Goal: Task Accomplishment & Management: Complete application form

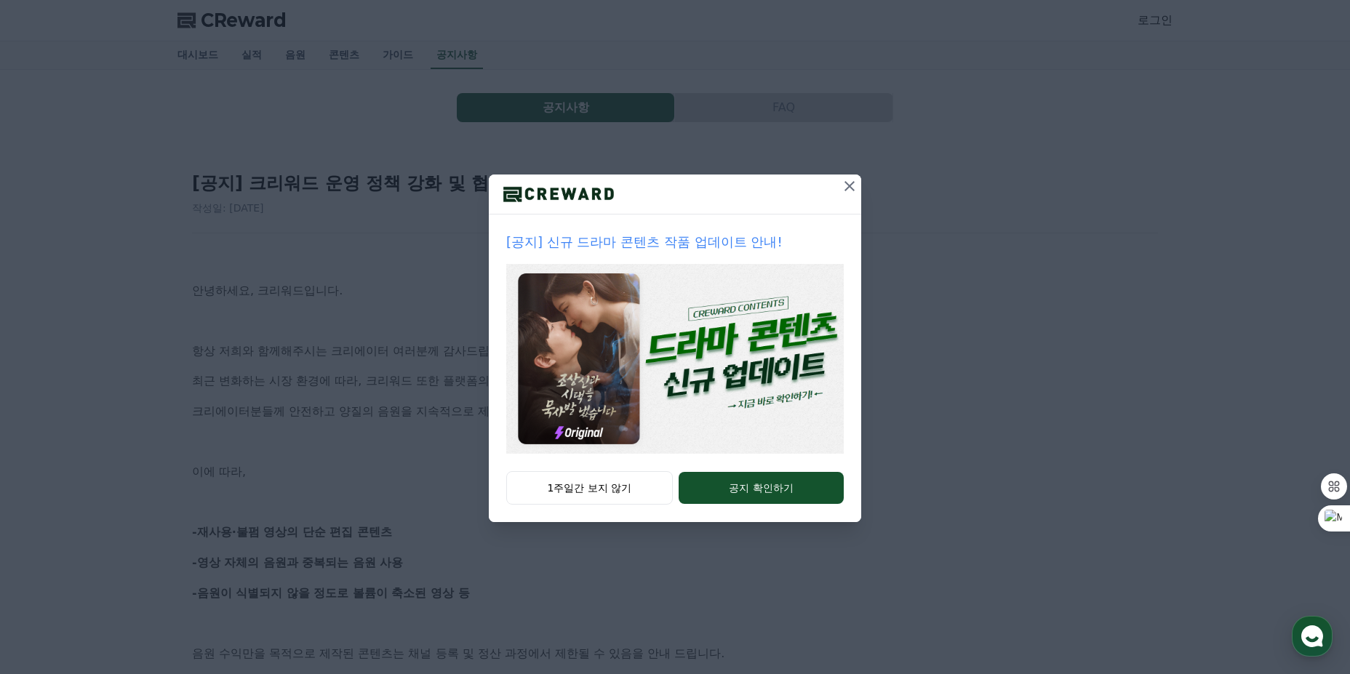
click at [851, 192] on icon at bounding box center [849, 185] width 17 height 17
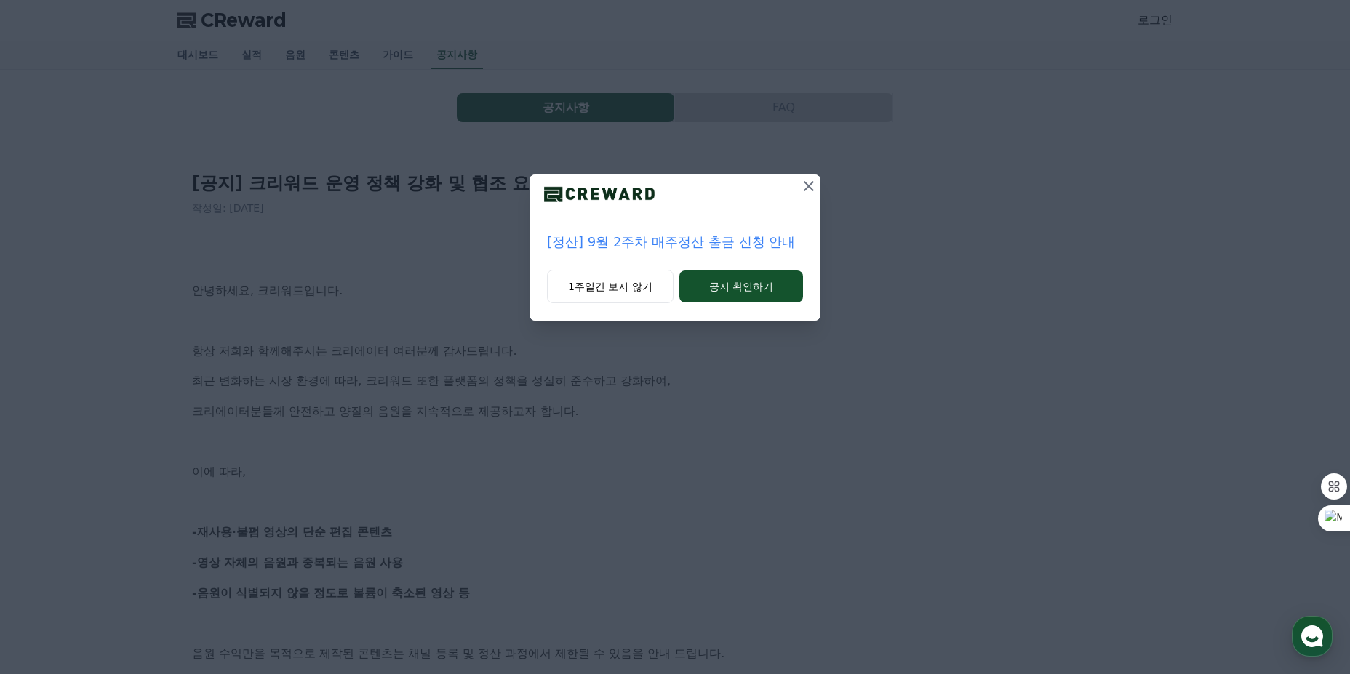
click at [812, 183] on icon at bounding box center [809, 186] width 10 height 10
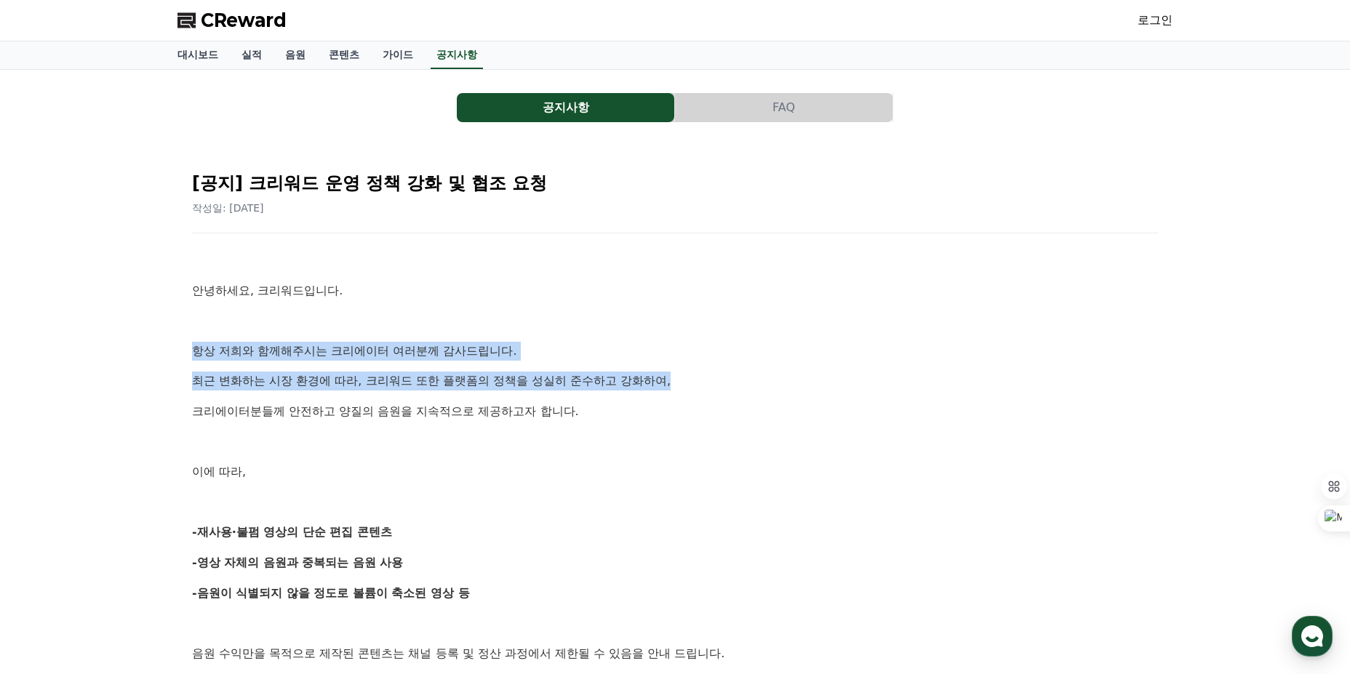
drag, startPoint x: 192, startPoint y: 347, endPoint x: 700, endPoint y: 384, distance: 508.9
click at [700, 384] on p "최근 변화하는 시장 환경에 따라, 크리워드 또한 플랫폼의 정책을 성실히 준수하고 강화하여," at bounding box center [675, 381] width 966 height 19
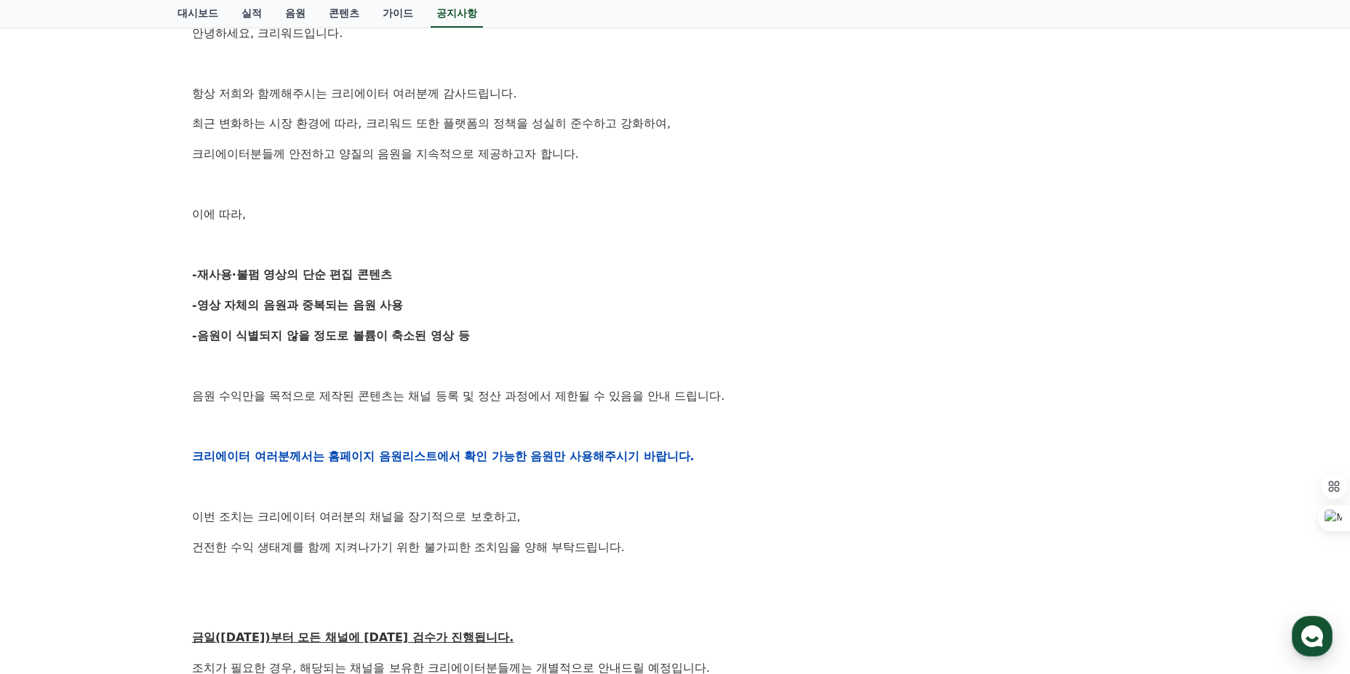
scroll to position [291, 0]
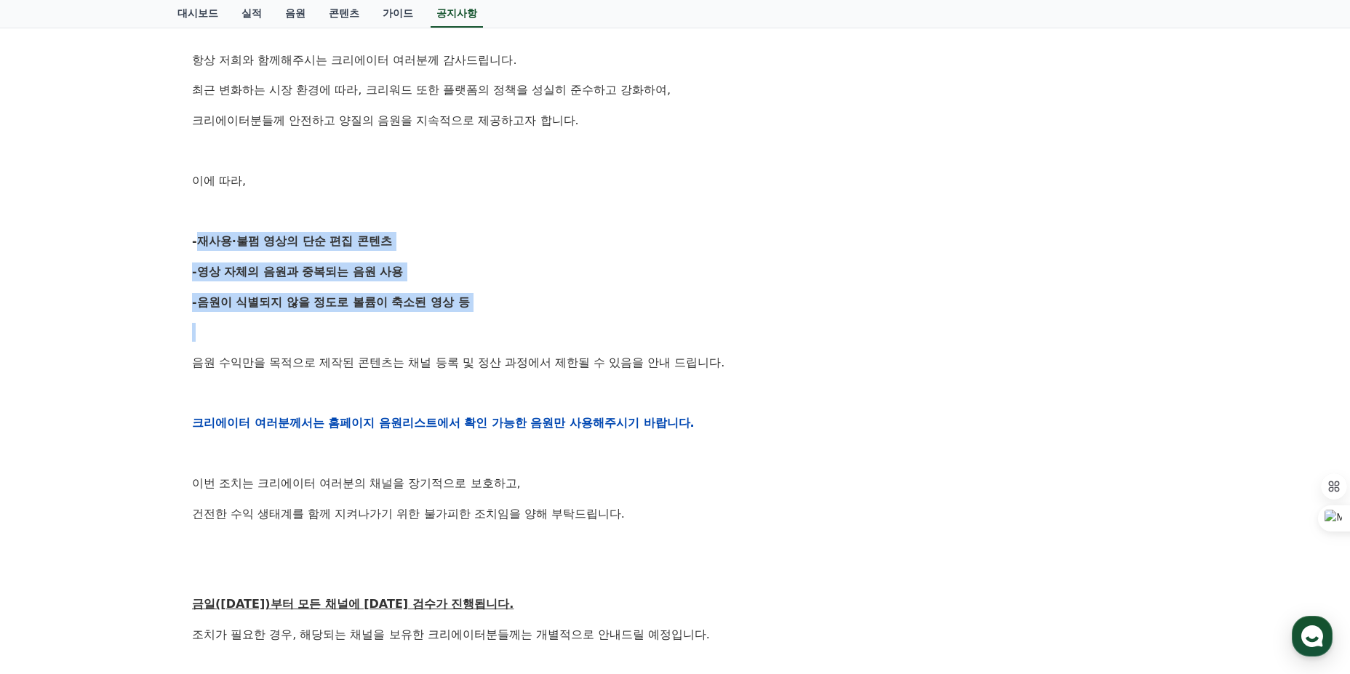
drag, startPoint x: 400, startPoint y: 293, endPoint x: 165, endPoint y: 233, distance: 242.3
click at [166, 234] on div "공지사항 FAQ [공지] 크리워드 운영 정책 강화 및 협조 요청 작성일: 2025-09-15 안녕하세요, 크리워드입니다. 항상 저희와 함께해주…" at bounding box center [675, 367] width 1018 height 1177
click at [165, 233] on div "공지사항 FAQ [공지] 크리워드 운영 정책 강화 및 협조 요청 작성일: 2025-09-15 안녕하세요, 크리워드입니다. 항상 저희와 함께해주…" at bounding box center [675, 367] width 1350 height 1177
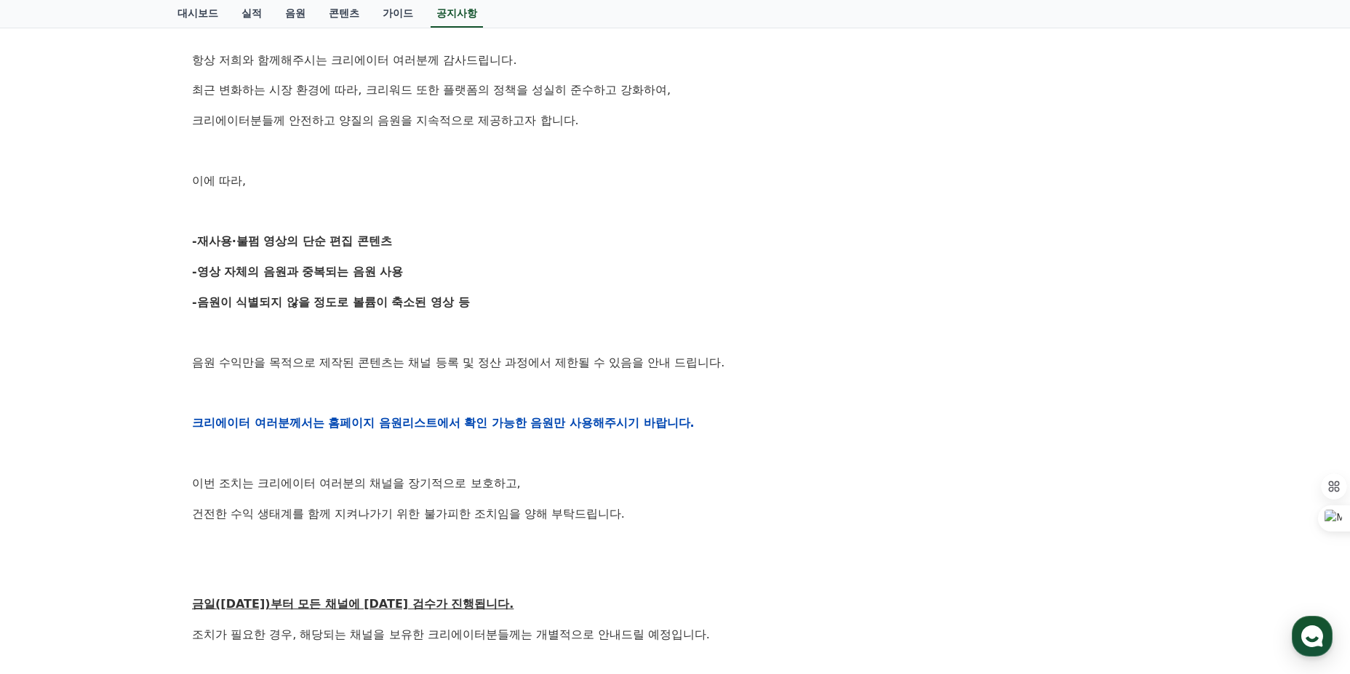
drag, startPoint x: 212, startPoint y: 239, endPoint x: 567, endPoint y: 287, distance: 358.8
click at [567, 287] on div "공지사항 FAQ [공지] 크리워드 운영 정책 강화 및 협조 요청 작성일: 2025-09-15 안녕하세요, 크리워드입니다. 항상 저희와 함께해주…" at bounding box center [675, 367] width 1018 height 1177
click at [567, 287] on div "안녕하세요, 크리워드입니다. 항상 저희와 함께해주시는 크리에이터 여러분께 감사드립니다. 최근 변화하는 시장 환경에 따라, 크리워드 또한 플랫폼…" at bounding box center [675, 423] width 966 height 926
drag, startPoint x: 564, startPoint y: 289, endPoint x: 188, endPoint y: 247, distance: 378.3
click at [188, 247] on div "[공지] 크리워드 운영 정책 강화 및 협조 요청 작성일: 2025-09-15 안녕하세요, 크리워드입니다. 항상 저희와 함께해주시는 크리에이터 …" at bounding box center [674, 399] width 983 height 1078
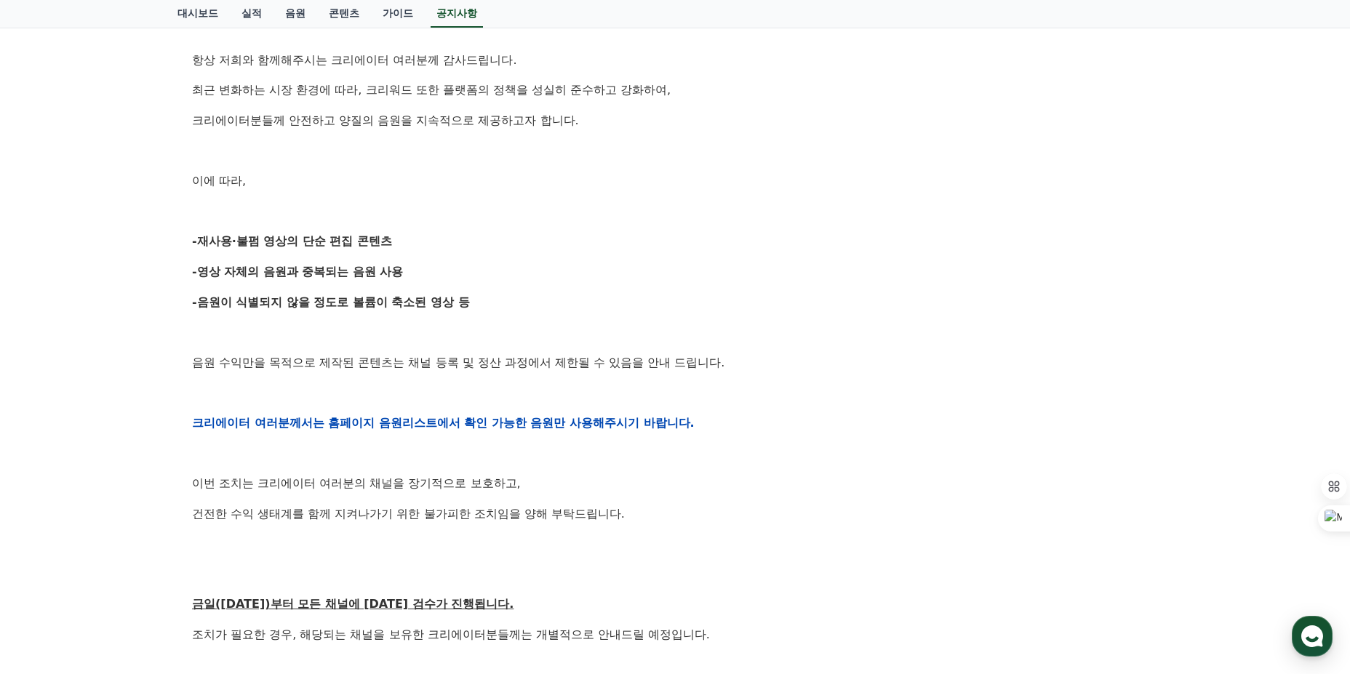
click at [188, 247] on div "[공지] 크리워드 운영 정책 강화 및 협조 요청 작성일: 2025-09-15 안녕하세요, 크리워드입니다. 항상 저희와 함께해주시는 크리에이터 …" at bounding box center [674, 399] width 983 height 1078
drag, startPoint x: 188, startPoint y: 247, endPoint x: 400, endPoint y: 273, distance: 213.2
click at [400, 273] on div "[공지] 크리워드 운영 정책 강화 및 협조 요청 작성일: 2025-09-15 안녕하세요, 크리워드입니다. 항상 저희와 함께해주시는 크리에이터 …" at bounding box center [674, 399] width 983 height 1078
drag, startPoint x: 196, startPoint y: 308, endPoint x: 486, endPoint y: 308, distance: 290.2
click at [486, 308] on p "-음원이 식별되지 않을 정도로 볼륨이 축소된 영상 등" at bounding box center [675, 302] width 966 height 19
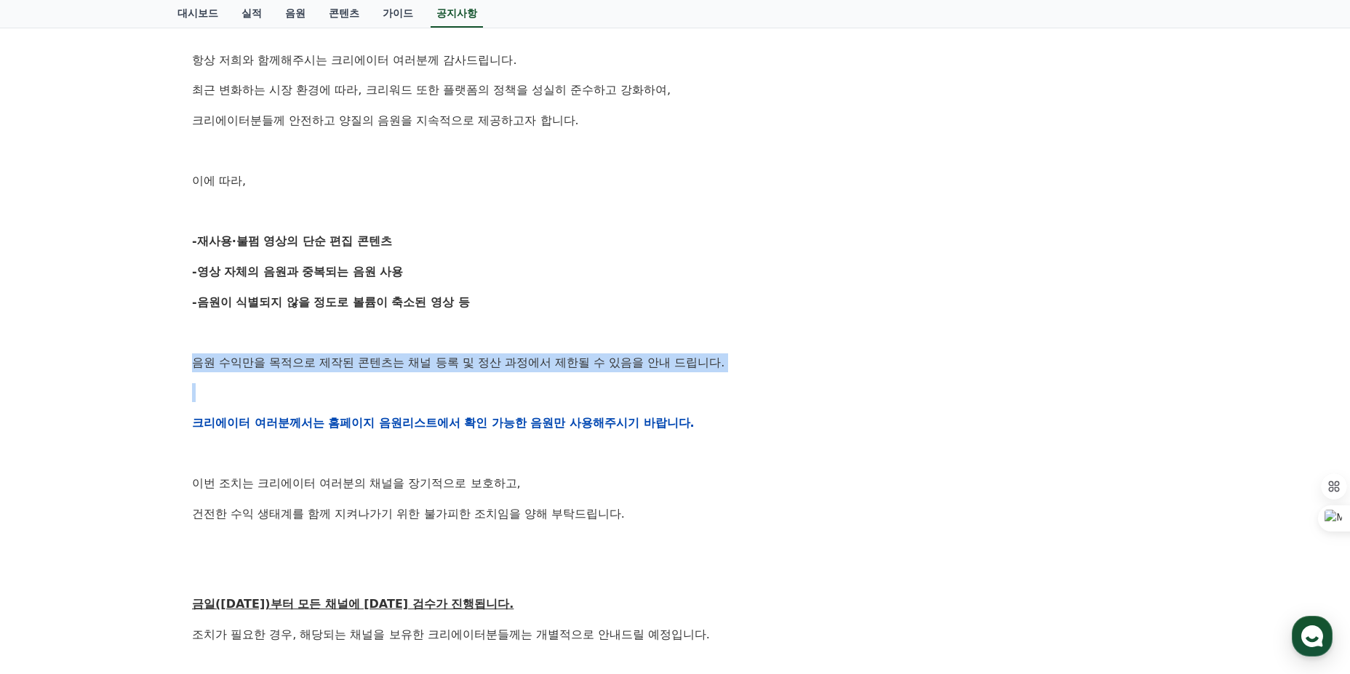
drag, startPoint x: 198, startPoint y: 362, endPoint x: 733, endPoint y: 373, distance: 535.3
click at [733, 373] on div "안녕하세요, 크리워드입니다. 항상 저희와 함께해주시는 크리에이터 여러분께 감사드립니다. 최근 변화하는 시장 환경에 따라, 크리워드 또한 플랫폼…" at bounding box center [675, 423] width 966 height 926
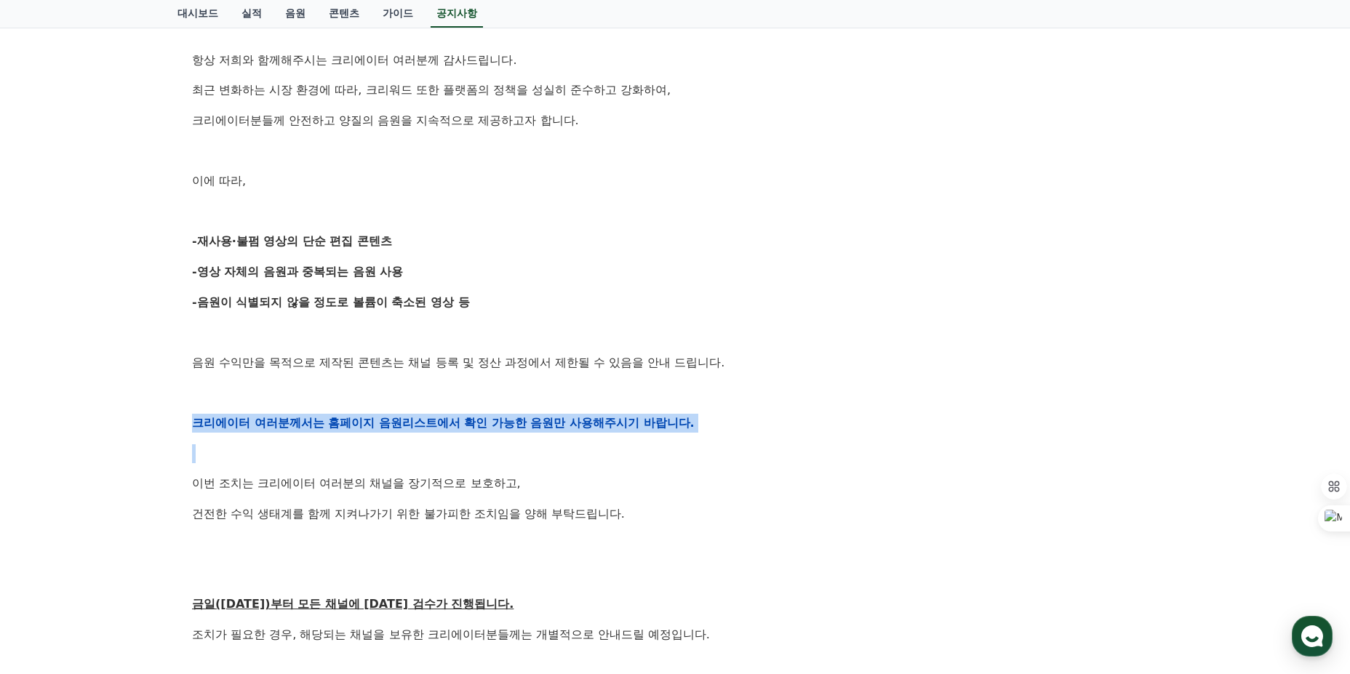
drag, startPoint x: 700, startPoint y: 439, endPoint x: 167, endPoint y: 418, distance: 533.4
click at [167, 418] on div "공지사항 FAQ [공지] 크리워드 운영 정책 강화 및 협조 요청 작성일: 2025-09-15 안녕하세요, 크리워드입니다. 항상 저희와 함께해주…" at bounding box center [675, 367] width 1018 height 1177
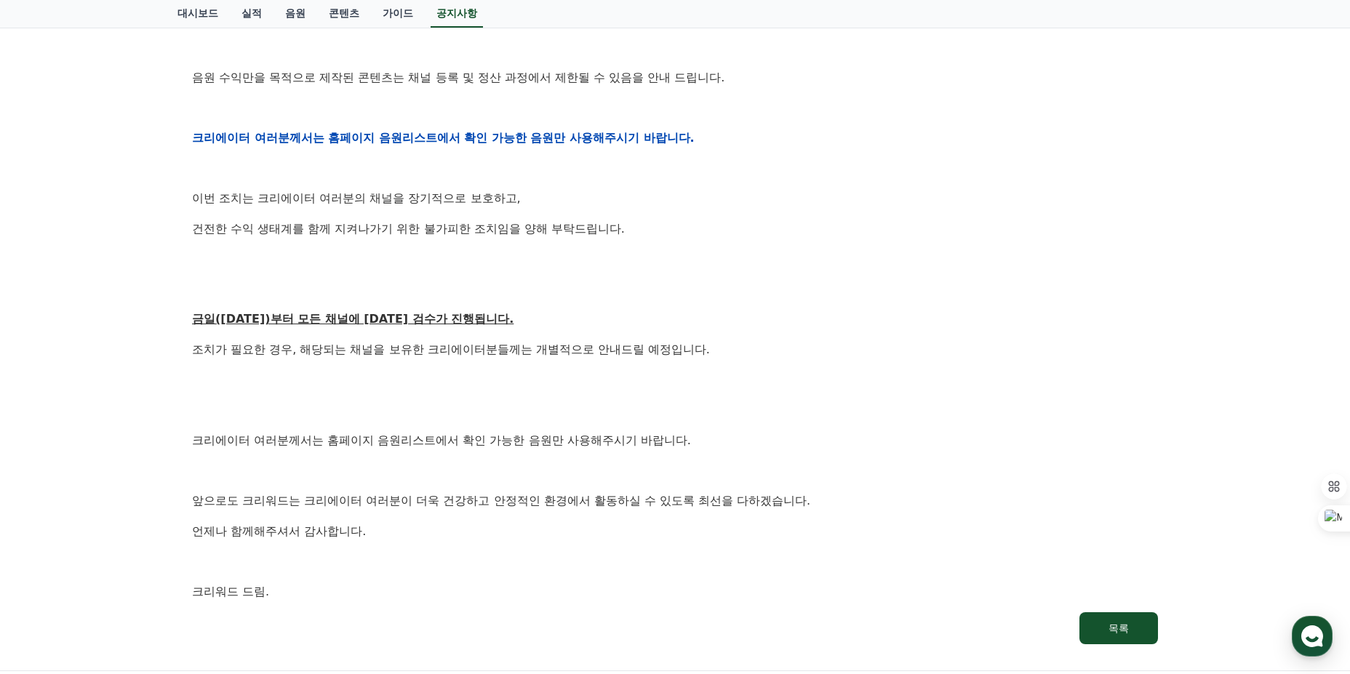
scroll to position [582, 0]
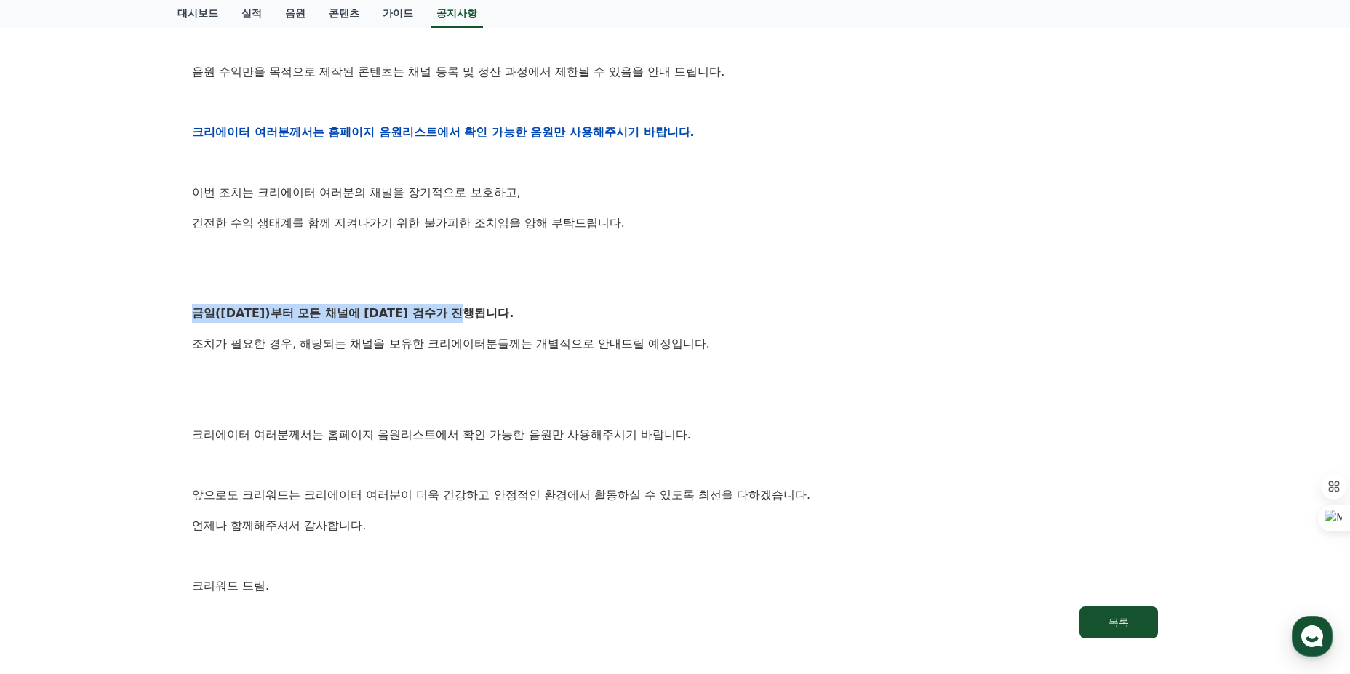
drag, startPoint x: 193, startPoint y: 315, endPoint x: 517, endPoint y: 322, distance: 323.7
click at [517, 322] on p "금일(9월15일)부터 모든 채널에 대한 검수가 진행됩니다." at bounding box center [675, 313] width 966 height 19
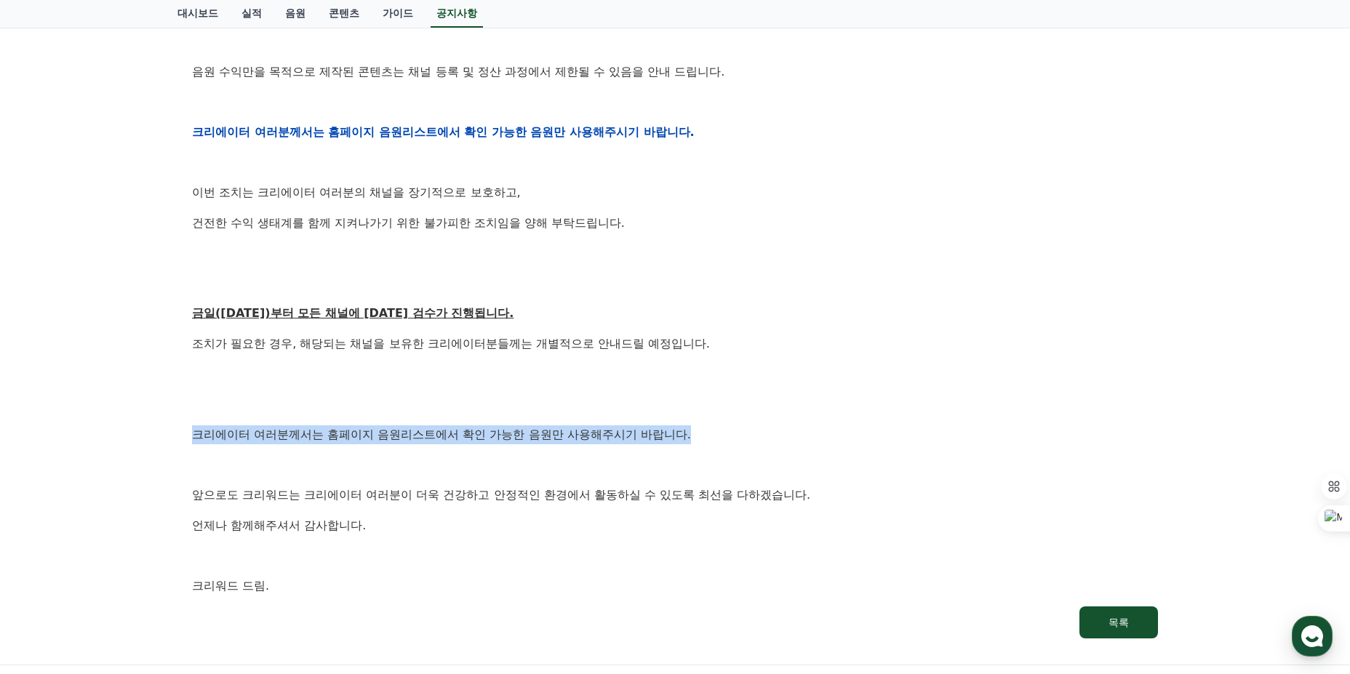
drag, startPoint x: 198, startPoint y: 437, endPoint x: 769, endPoint y: 438, distance: 571.6
click at [769, 438] on p "크리에이터 여러분께서는 홈페이지 음원리스트에서 확인 가능한 음원만 사용해주시기 바랍니다." at bounding box center [675, 434] width 966 height 19
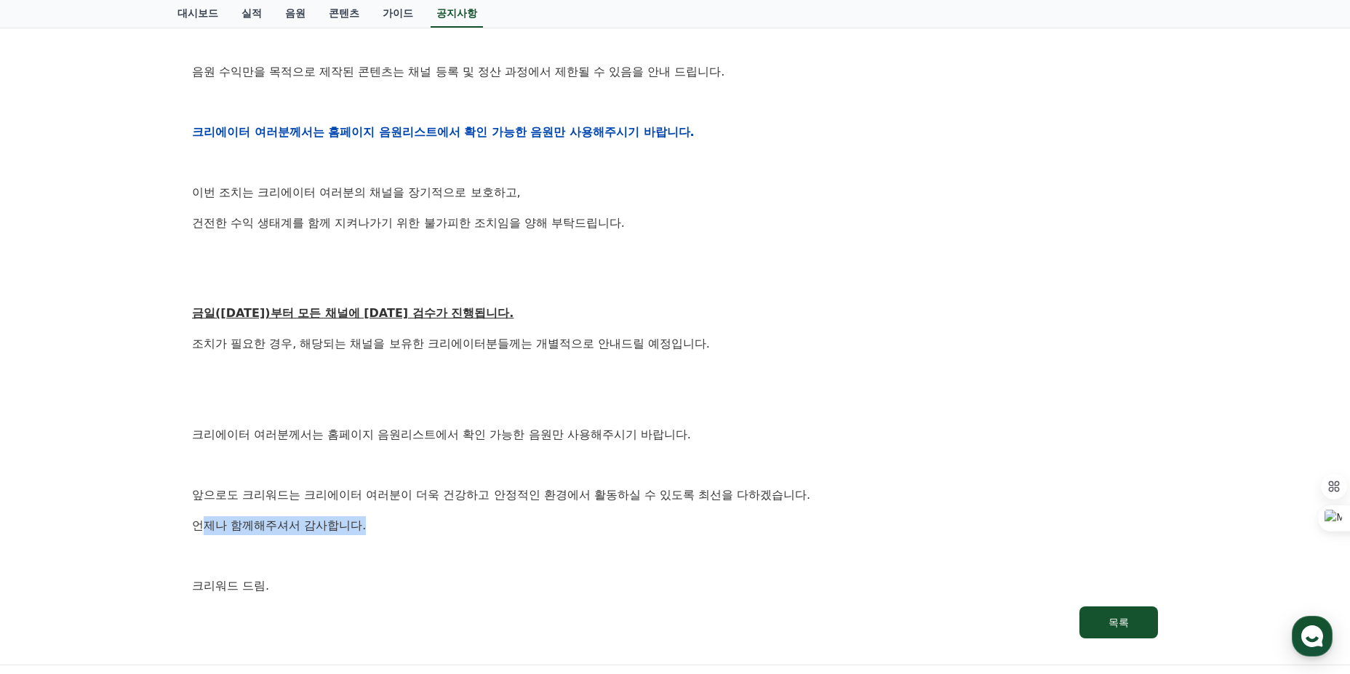
drag, startPoint x: 212, startPoint y: 517, endPoint x: 708, endPoint y: 509, distance: 496.7
click at [657, 522] on p "언제나 함께해주셔서 감사합니다." at bounding box center [675, 525] width 966 height 19
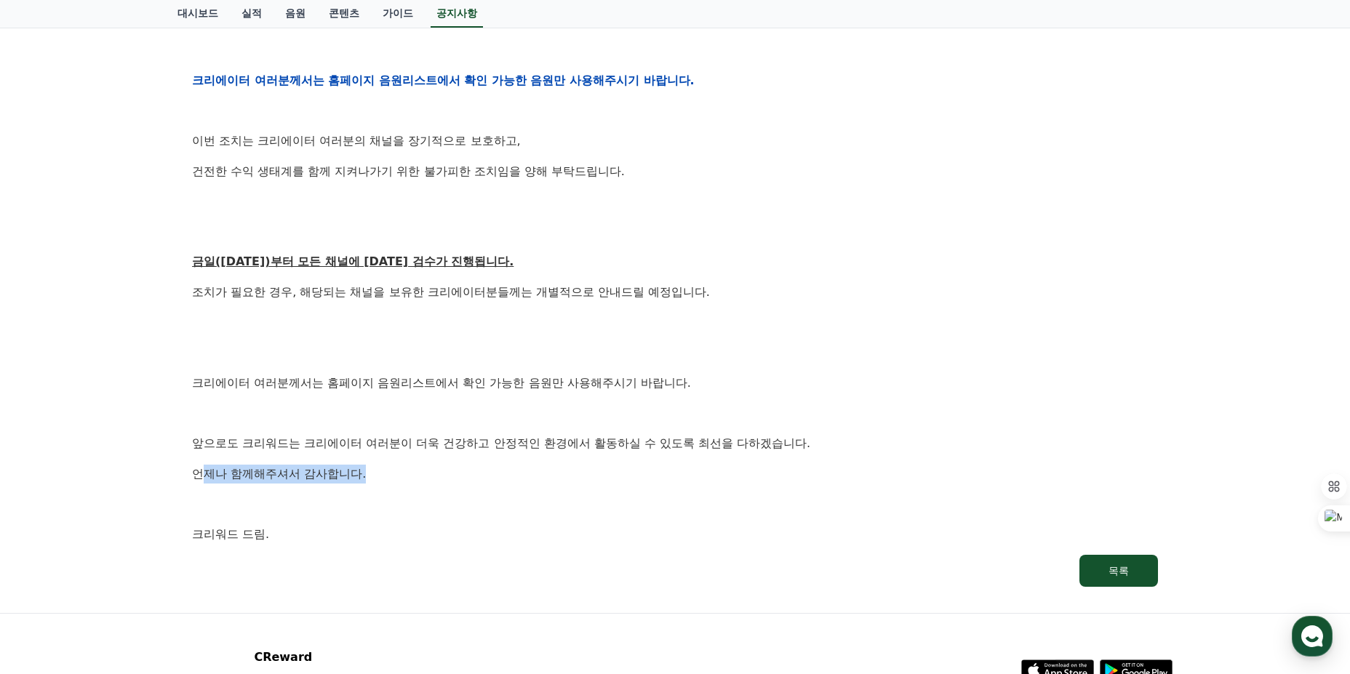
scroll to position [753, 0]
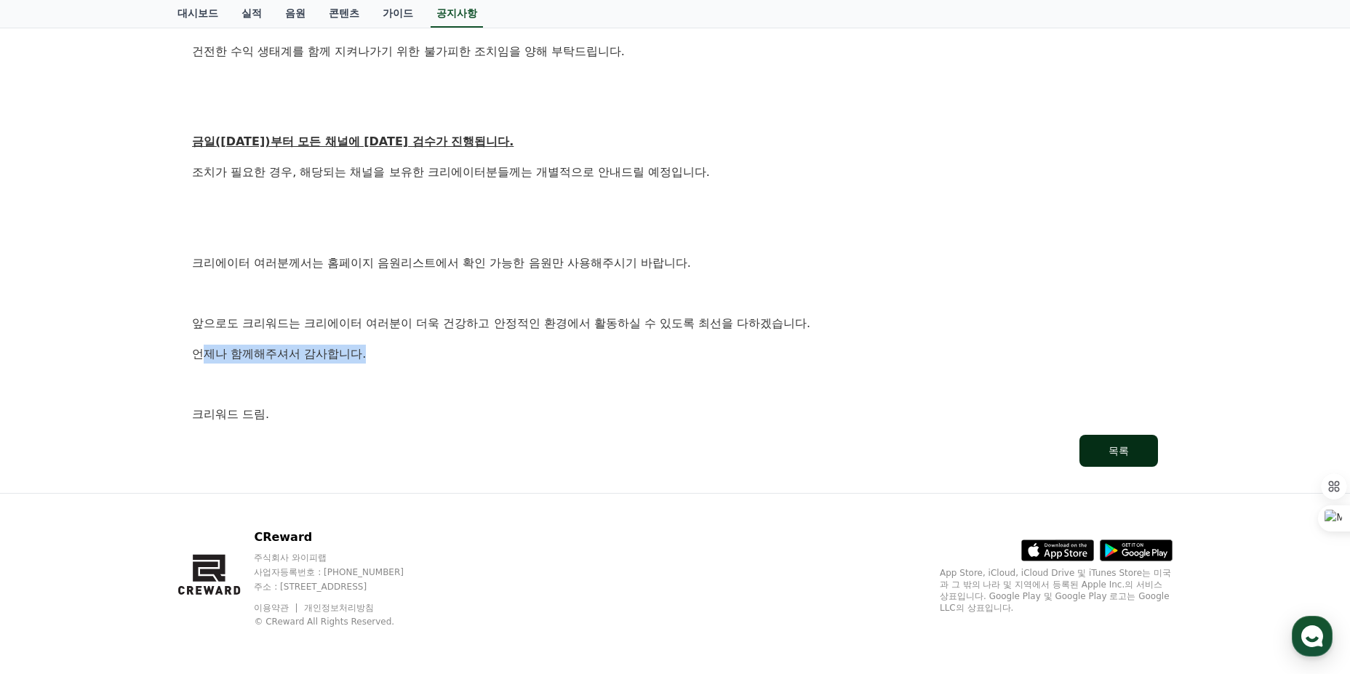
click at [1136, 444] on button "목록" at bounding box center [1118, 451] width 79 height 32
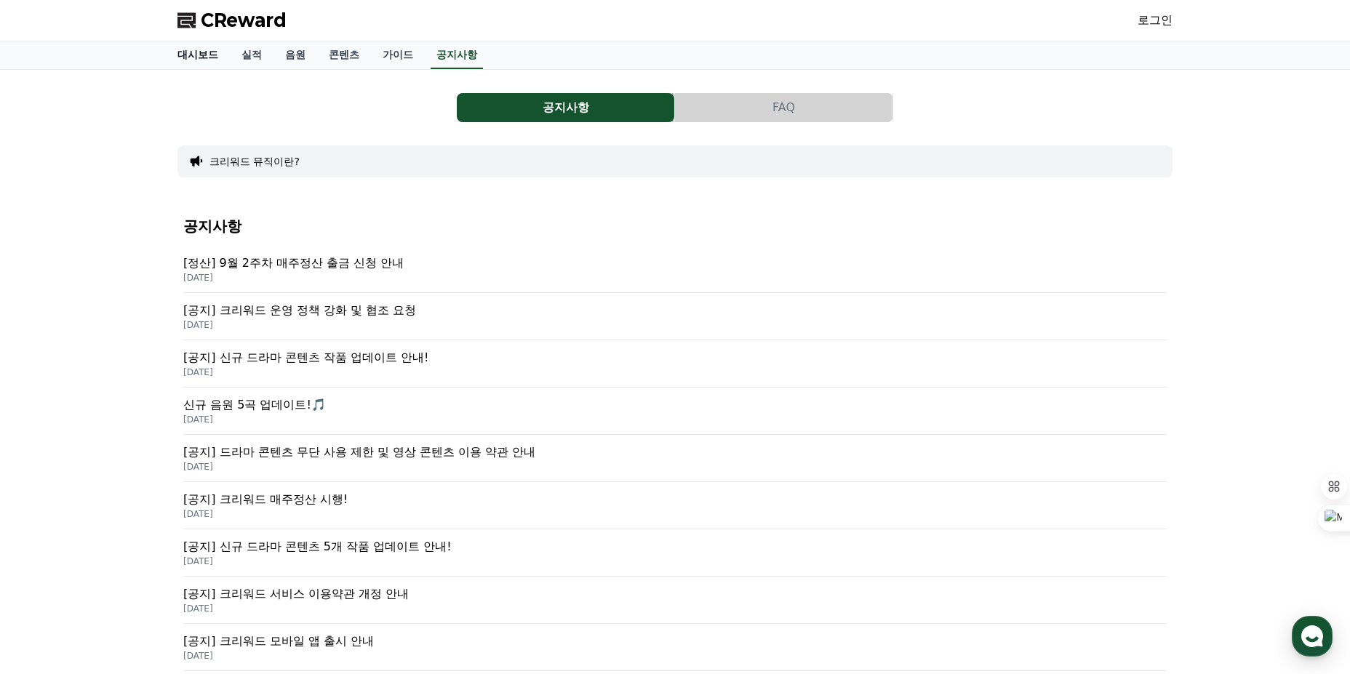
click at [213, 49] on link "대시보드" at bounding box center [198, 55] width 64 height 28
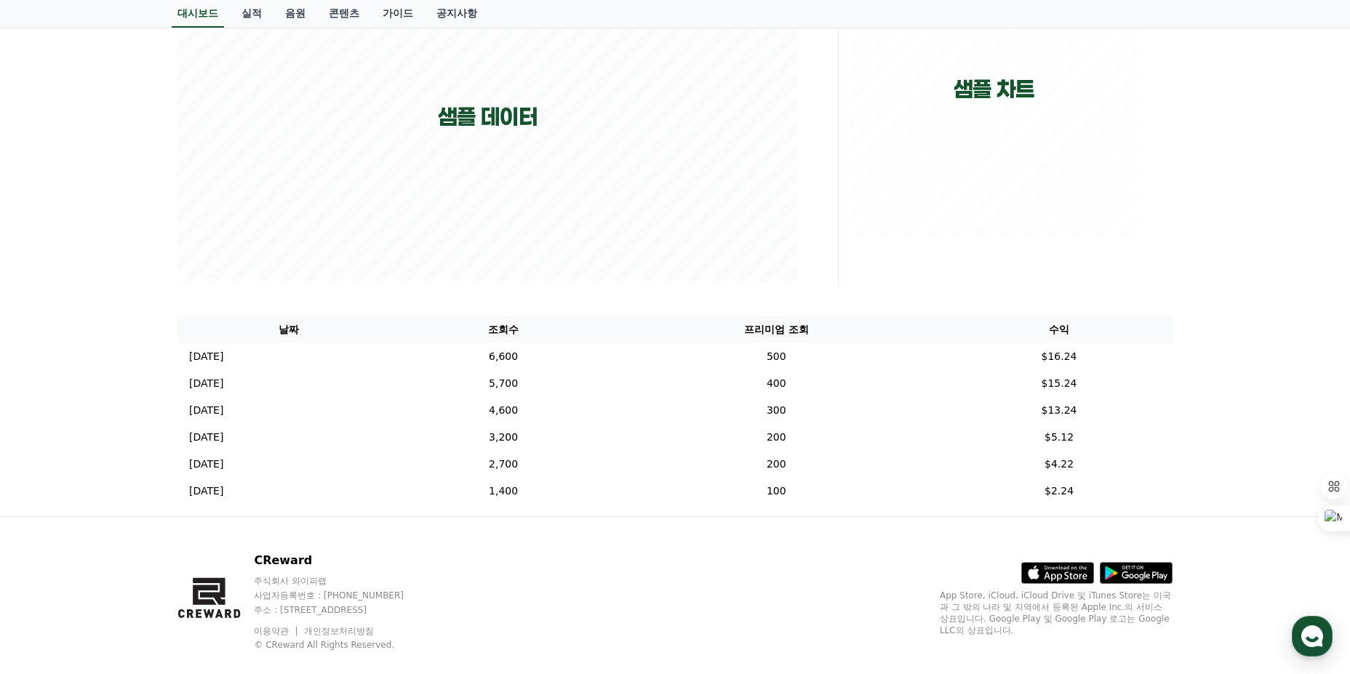
scroll to position [286, 0]
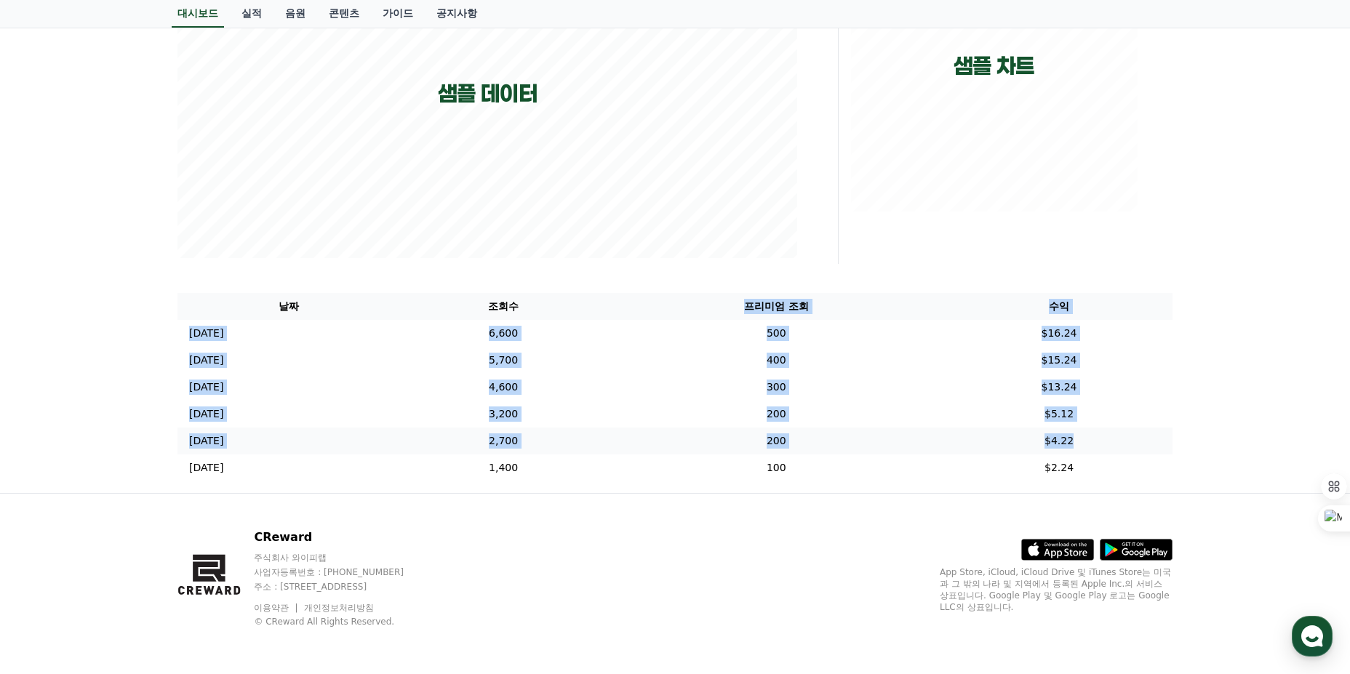
drag, startPoint x: 678, startPoint y: 340, endPoint x: 1107, endPoint y: 445, distance: 441.6
click at [1105, 445] on table "날짜 조회수 프리미엄 조회 수익 2024-12-05 12/05 6,600 500 $16.24 2024-12-04 12/04 5,700 400 …" at bounding box center [674, 387] width 995 height 188
click at [1108, 445] on td "$4.22" at bounding box center [1058, 441] width 227 height 27
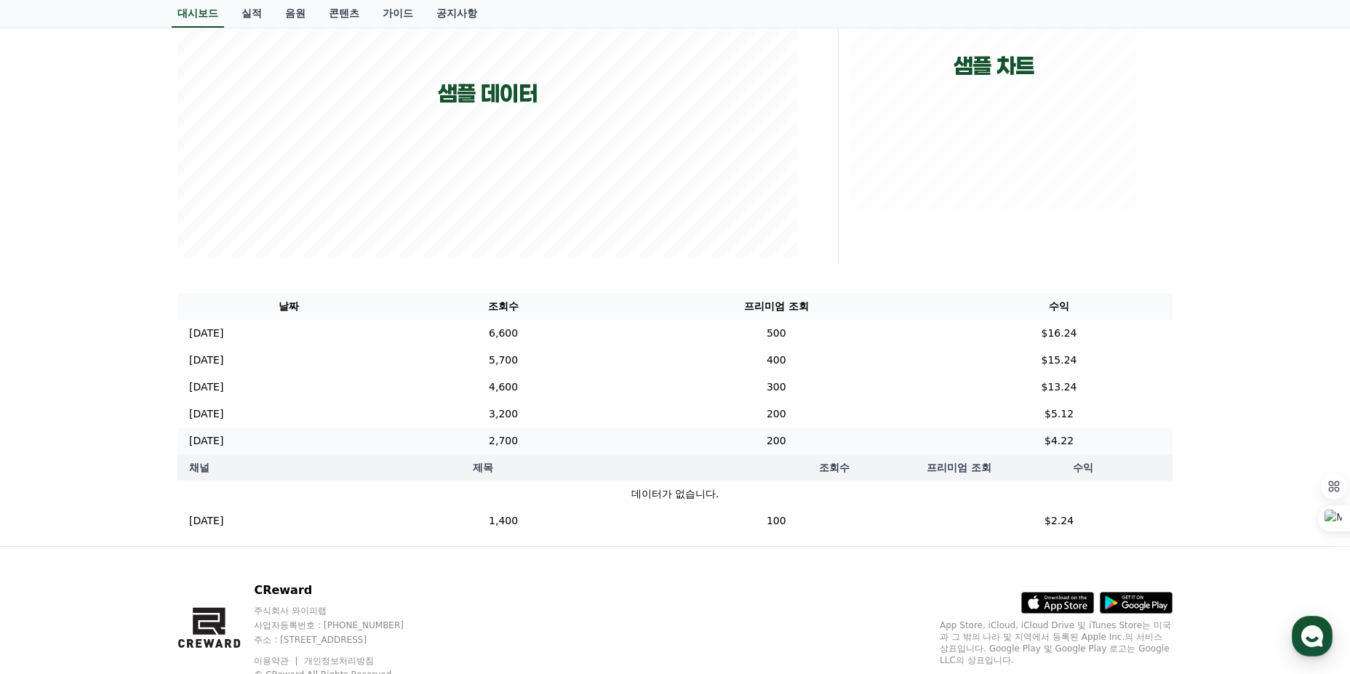
click at [1081, 438] on td "$4.22" at bounding box center [1058, 441] width 227 height 27
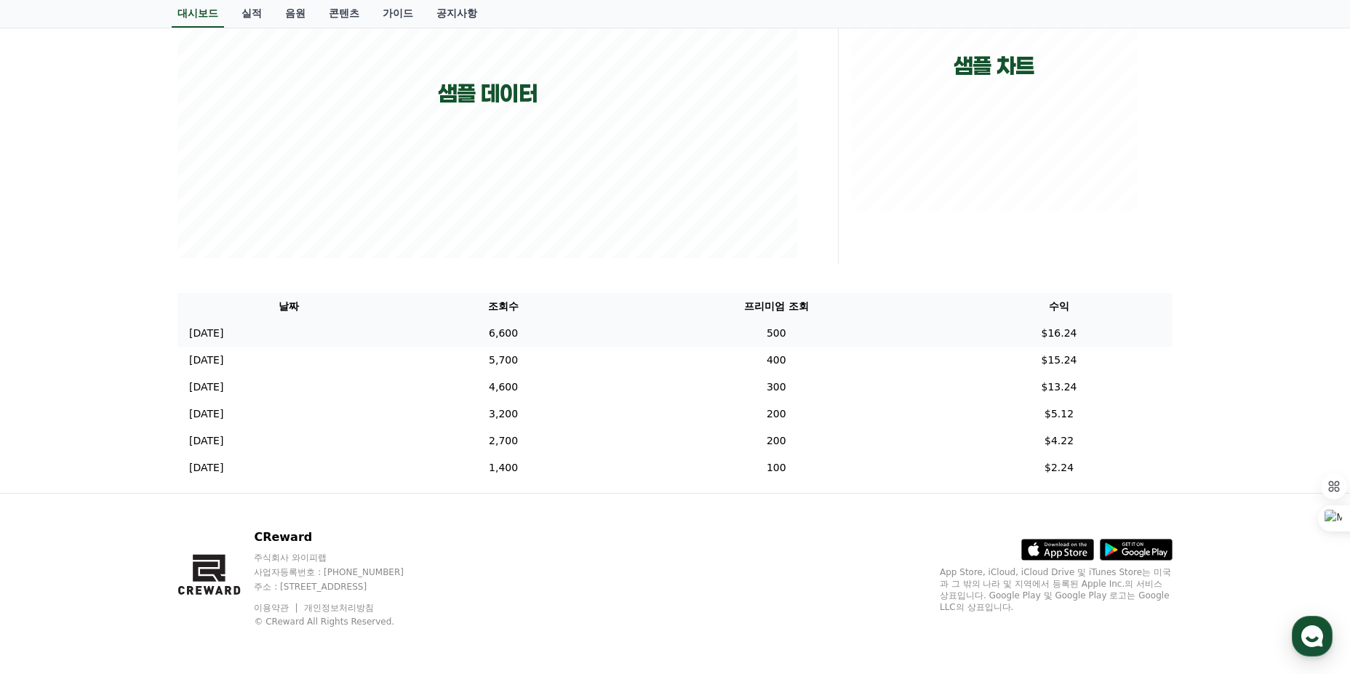
scroll to position [0, 0]
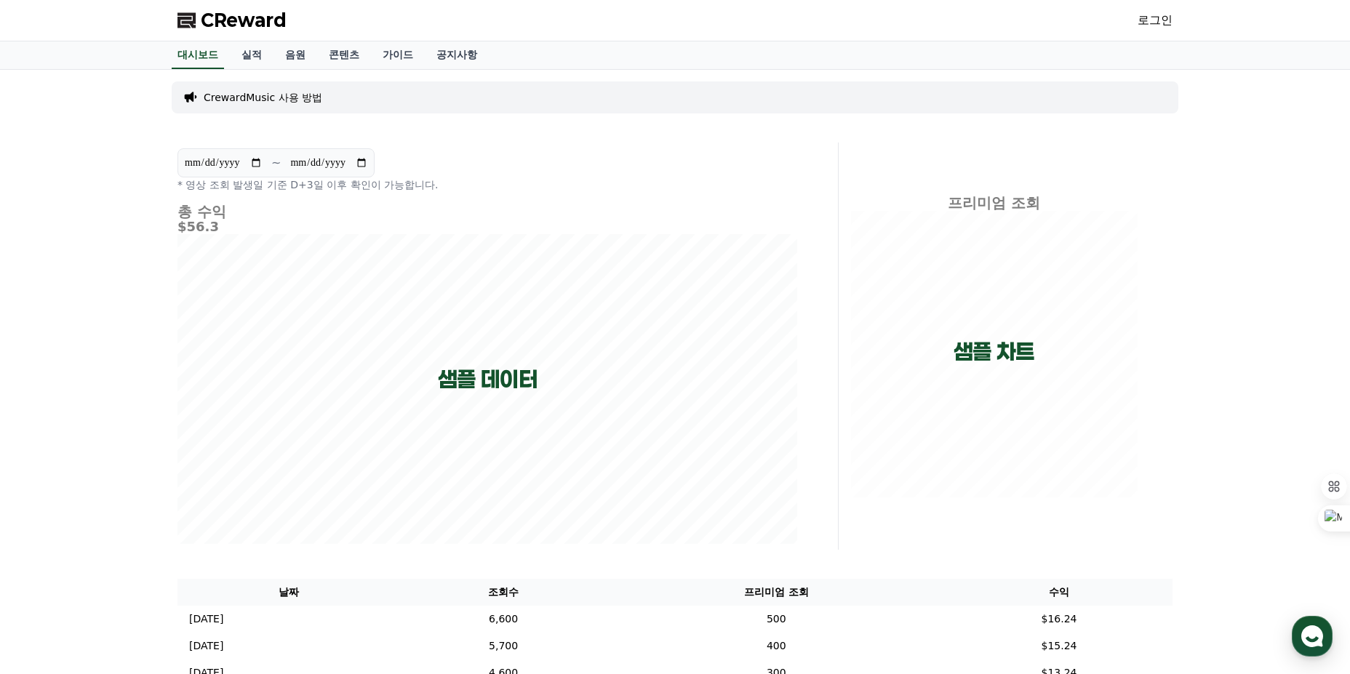
click at [1142, 17] on link "로그인" at bounding box center [1154, 20] width 35 height 17
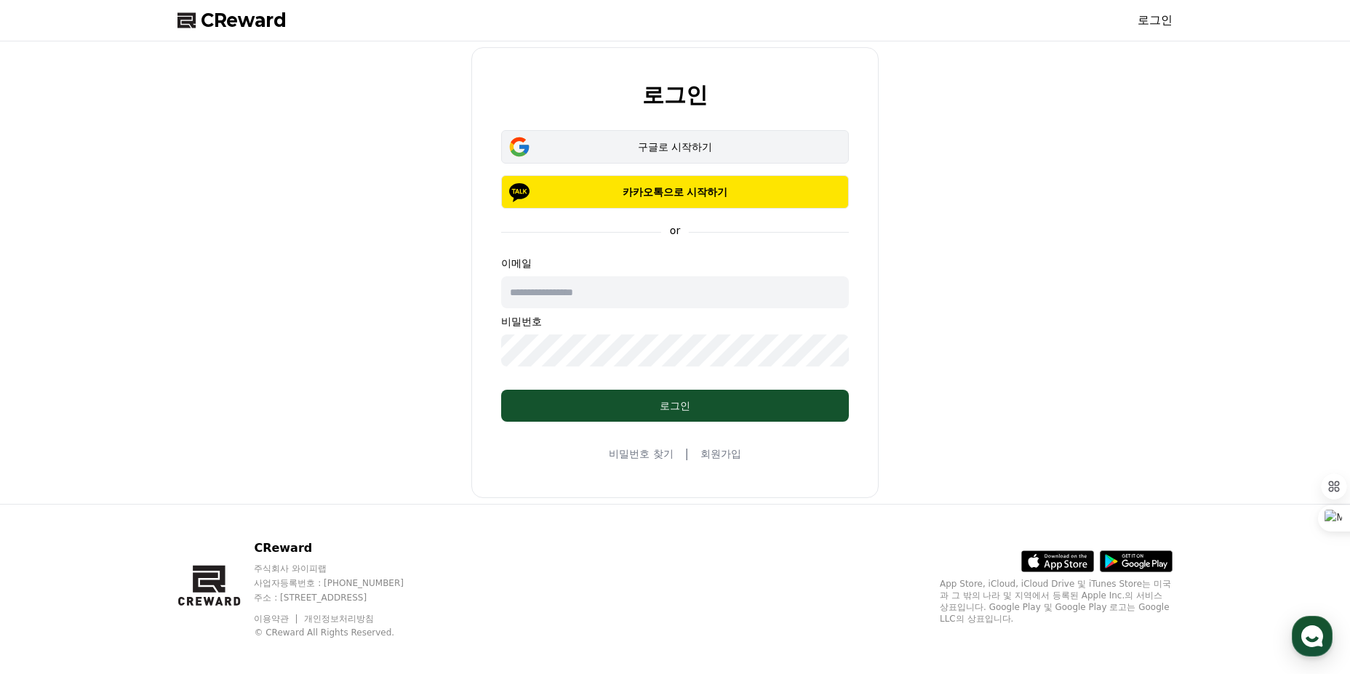
click at [654, 145] on div "구글로 시작하기" at bounding box center [674, 147] width 305 height 15
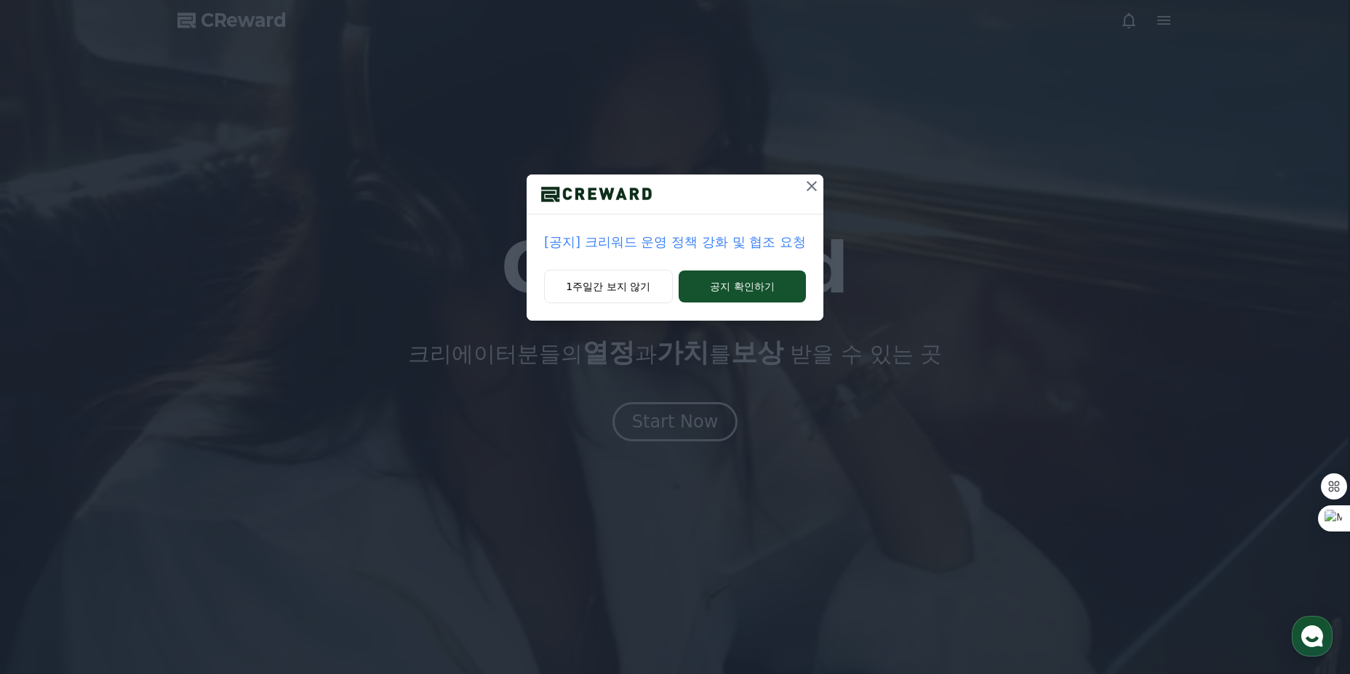
click at [628, 244] on p "[공지] 크리워드 운영 정책 강화 및 협조 요청" at bounding box center [675, 242] width 262 height 20
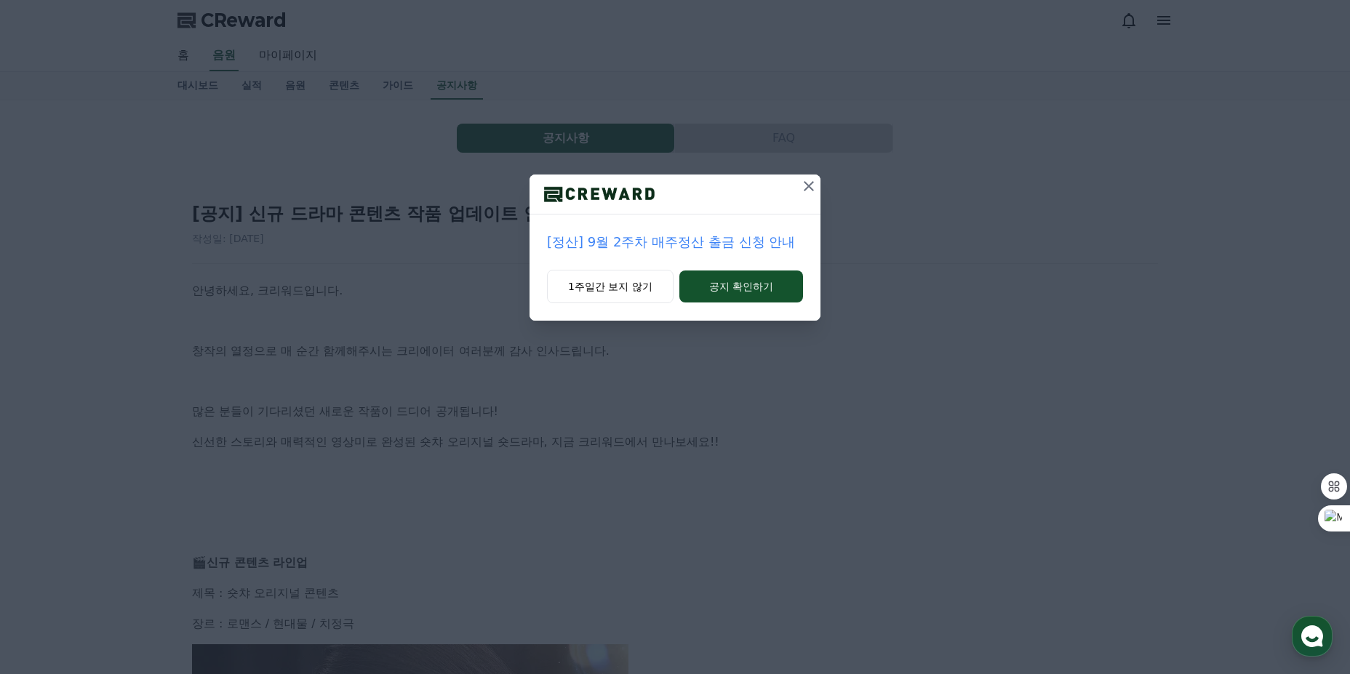
click at [806, 190] on icon at bounding box center [808, 185] width 17 height 17
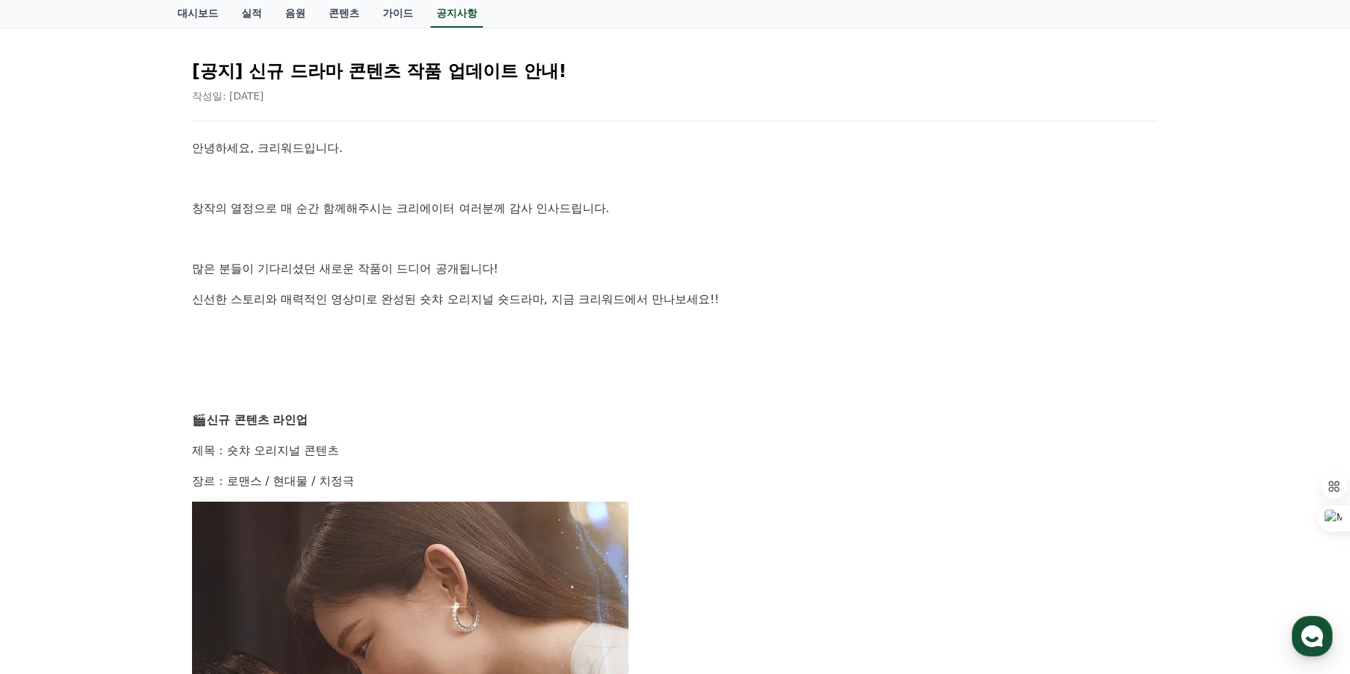
scroll to position [145, 0]
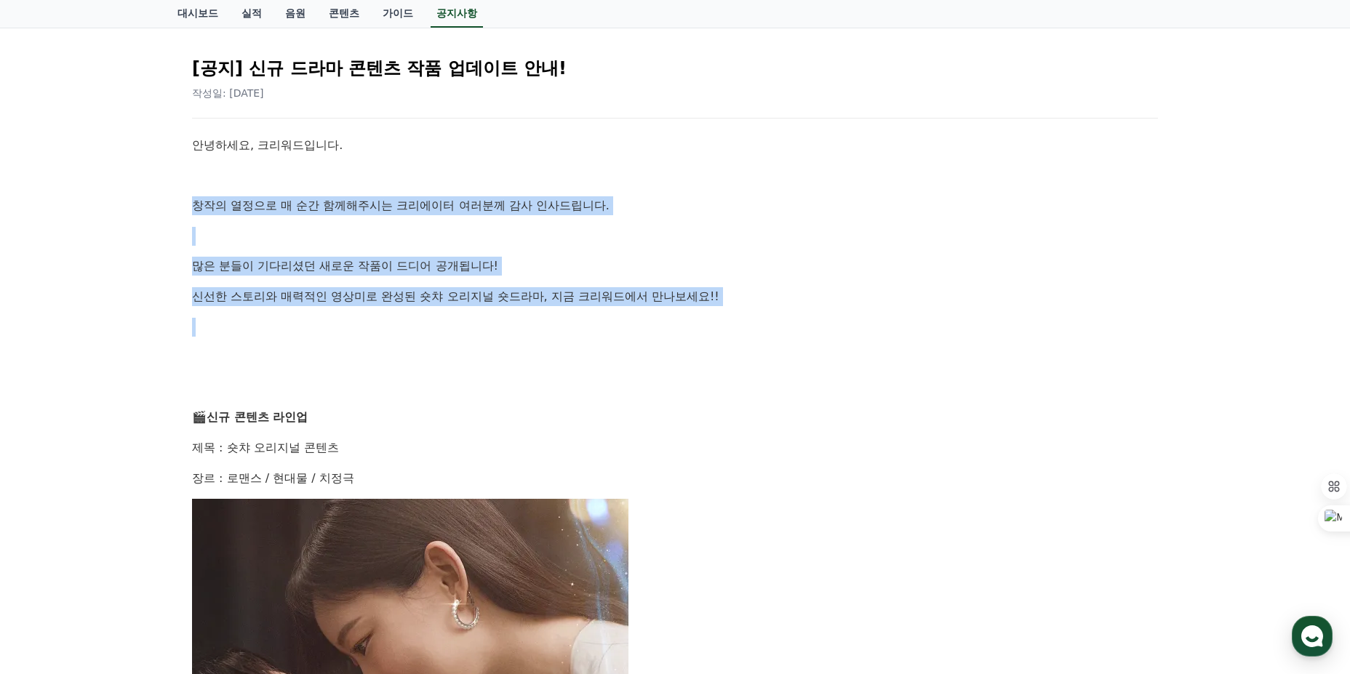
drag, startPoint x: 179, startPoint y: 196, endPoint x: 829, endPoint y: 325, distance: 662.7
click at [830, 326] on p at bounding box center [675, 327] width 966 height 19
drag, startPoint x: 775, startPoint y: 308, endPoint x: 217, endPoint y: 143, distance: 582.2
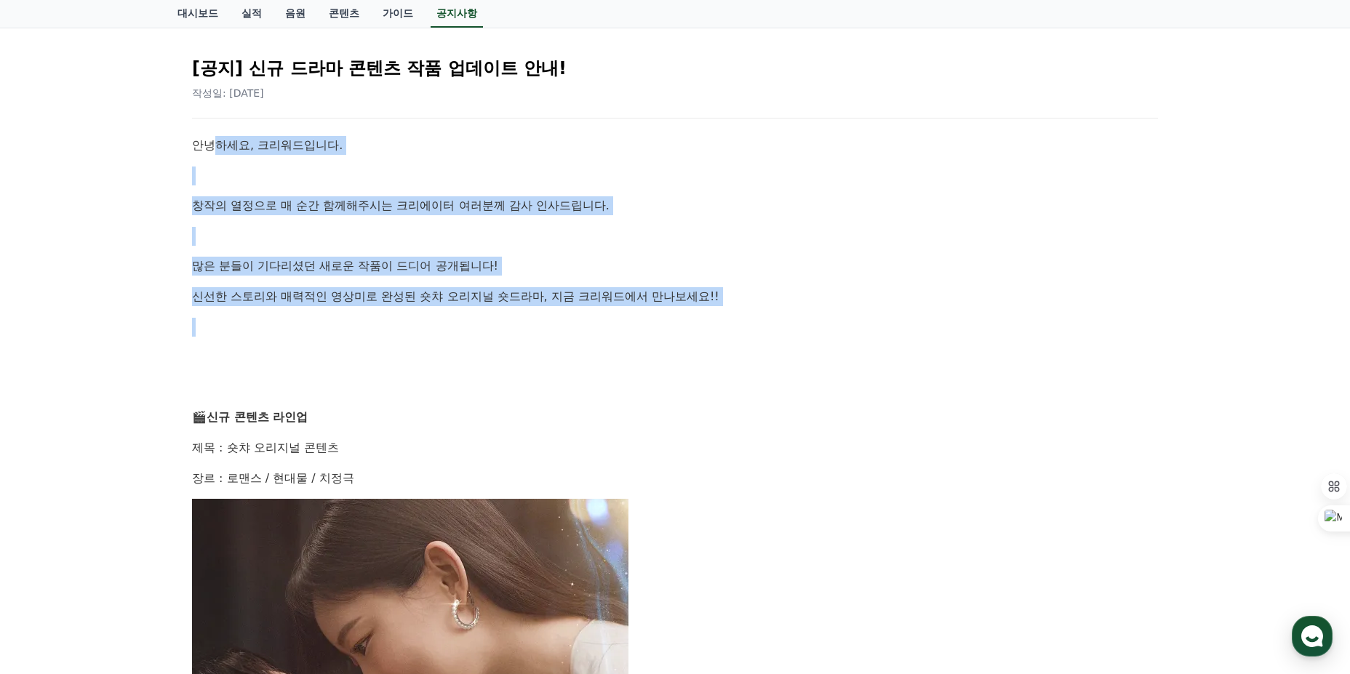
click at [217, 143] on p "안녕하세요, 크리워드입니다." at bounding box center [675, 145] width 966 height 19
drag, startPoint x: 217, startPoint y: 143, endPoint x: 639, endPoint y: 437, distance: 514.6
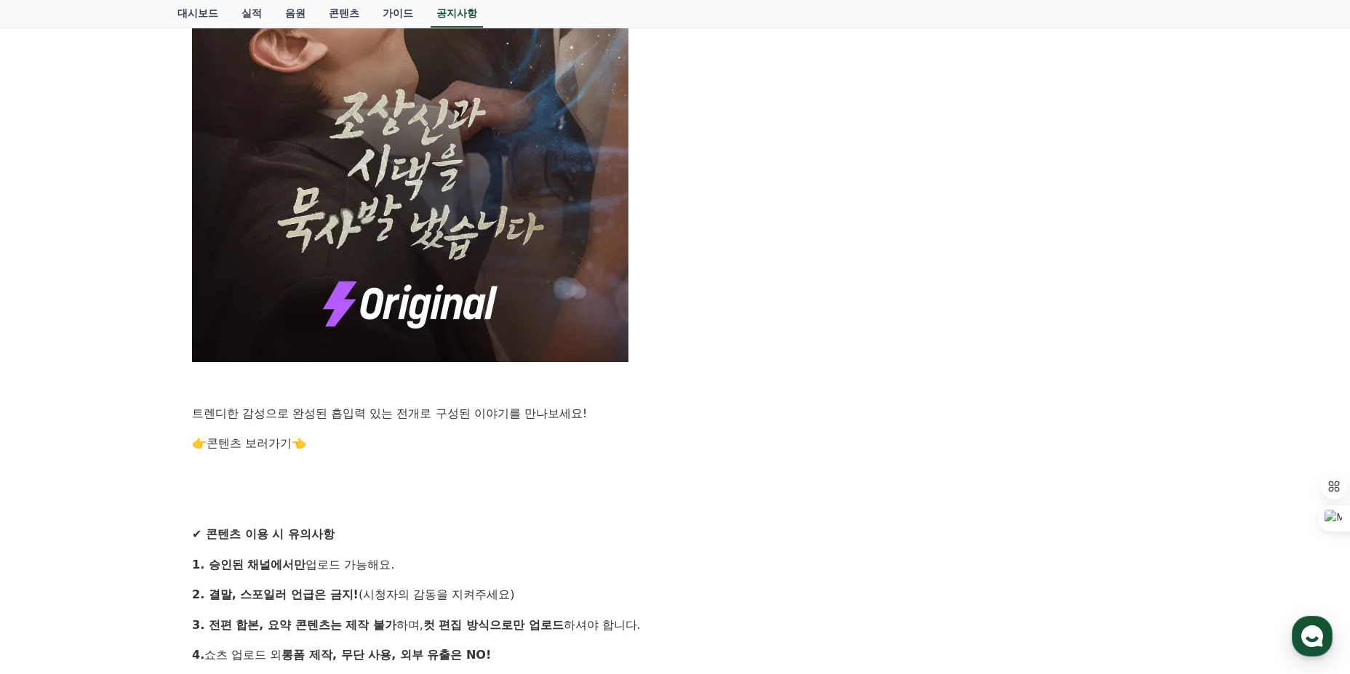
scroll to position [1018, 0]
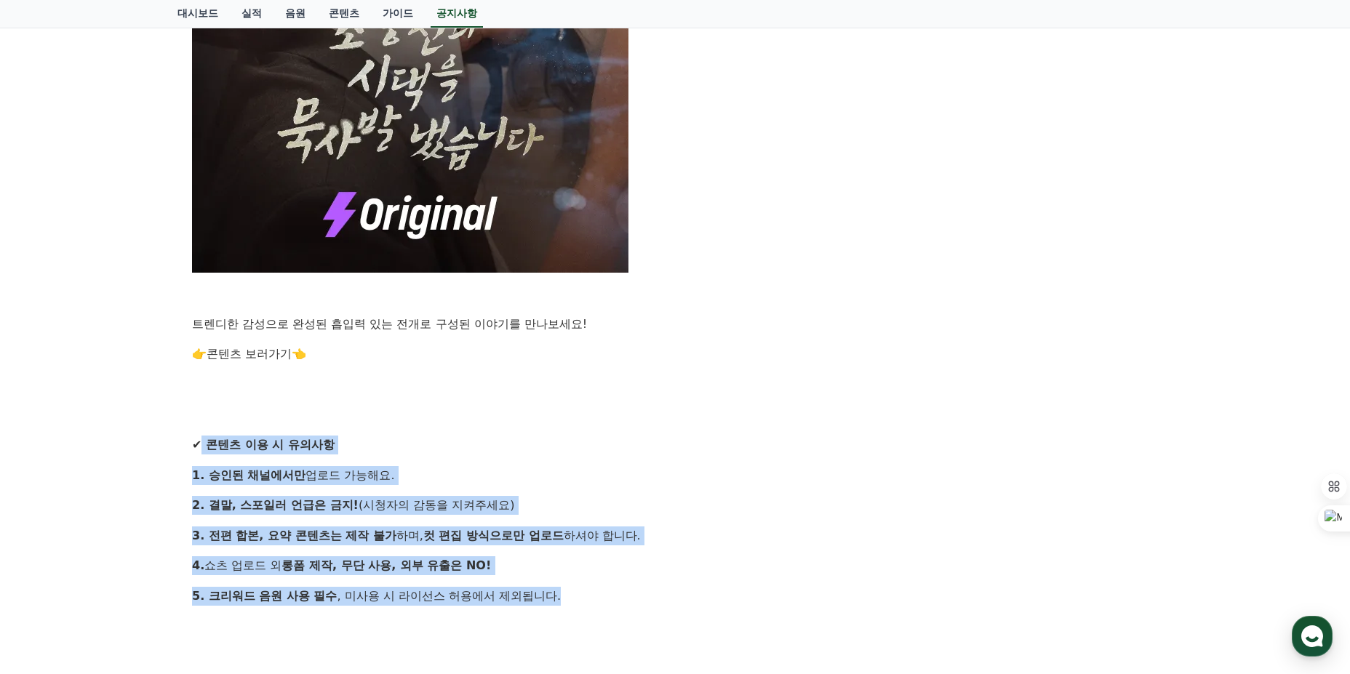
drag, startPoint x: 209, startPoint y: 441, endPoint x: 614, endPoint y: 580, distance: 429.1
click at [614, 580] on div "안녕하세요, 크리워드입니다. 창작의 열정으로 매 순간 함께해주시는 크리에이터 여러분께 감사 인사드립니다. 많은 분들이 기다리셨던 새로운 작품이…" at bounding box center [675, 55] width 966 height 1584
drag, startPoint x: 574, startPoint y: 572, endPoint x: 180, endPoint y: 463, distance: 408.1
click at [180, 463] on div "[공지] 신규 드라마 콘텐츠 작품 업데이트 안내! 작성일: 2025-08-25 안녕하세요, 크리워드입니다. 창작의 열정으로 매 순간 함께해주시…" at bounding box center [674, 31] width 995 height 1747
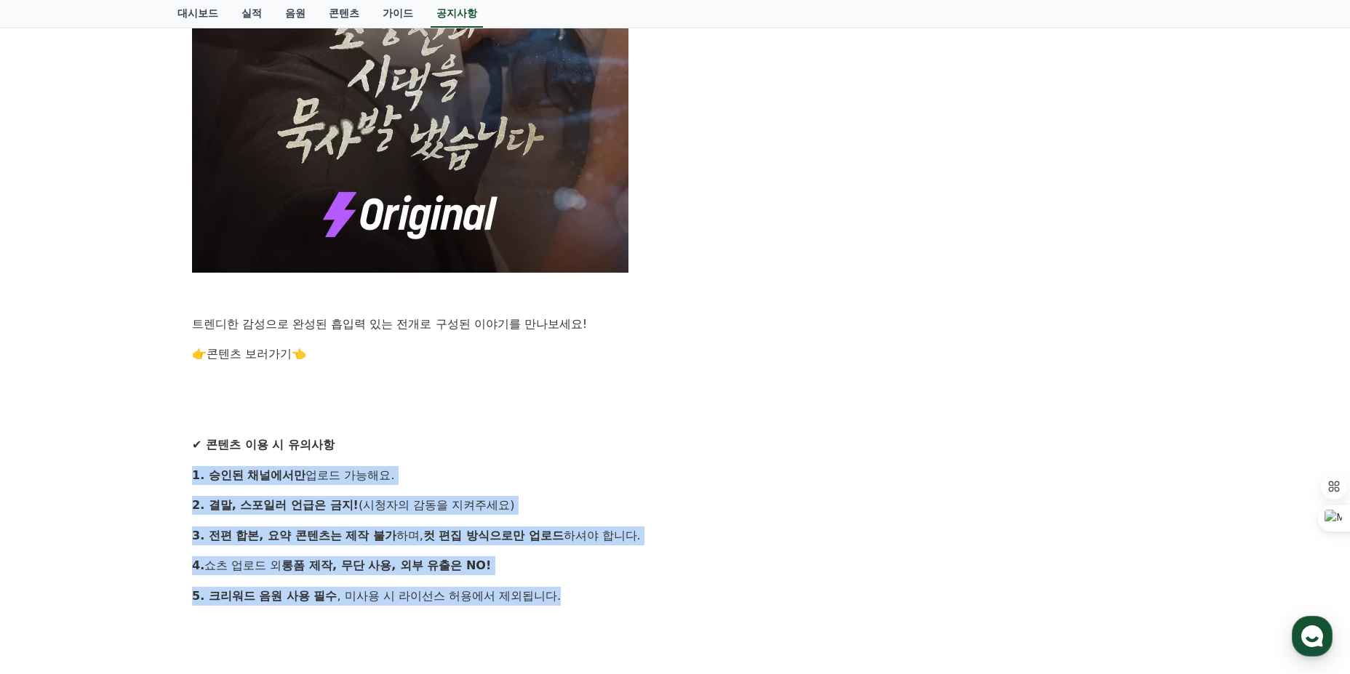
click at [193, 485] on div "안녕하세요, 크리워드입니다. 창작의 열정으로 매 순간 함께해주시는 크리에이터 여러분께 감사 인사드립니다. 많은 분들이 기다리셨던 새로운 작품이…" at bounding box center [675, 55] width 966 height 1584
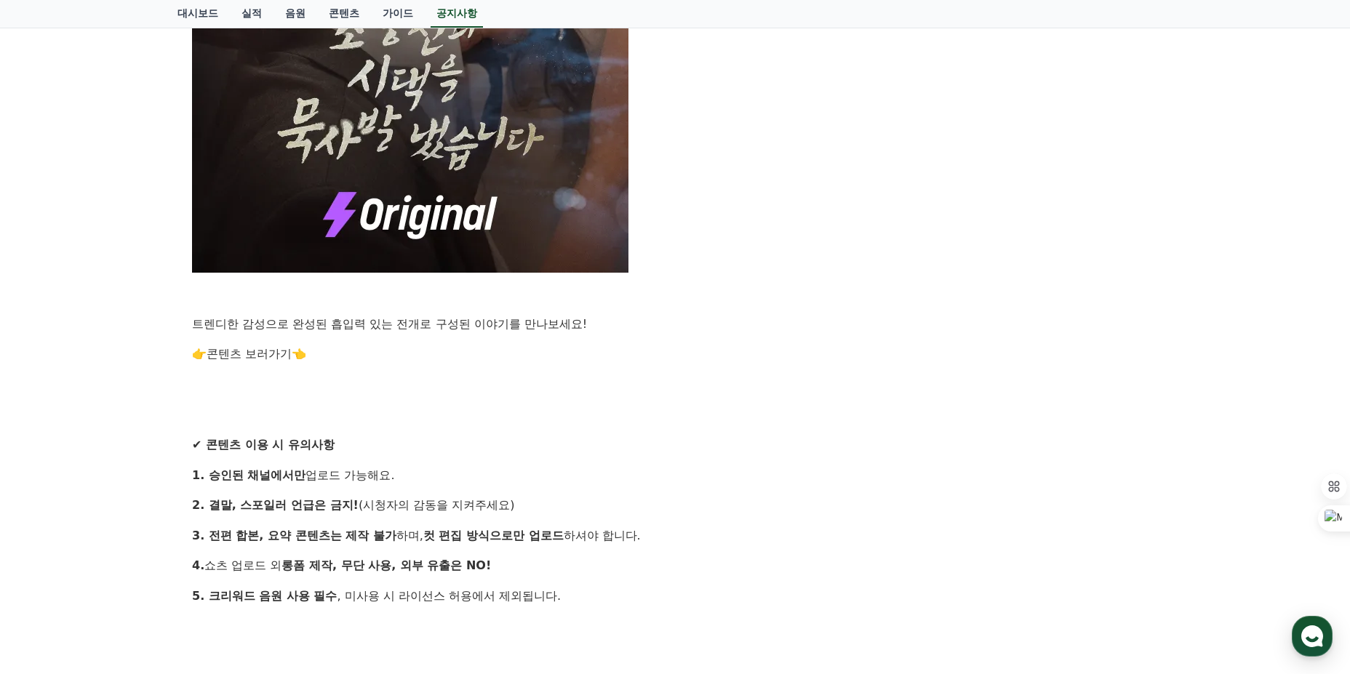
drag, startPoint x: 212, startPoint y: 498, endPoint x: 523, endPoint y: 505, distance: 311.3
click at [523, 505] on p "2. 결말, 스포일러 언급은 금지! (시청자의 감동을 지켜주세요)" at bounding box center [675, 505] width 966 height 19
drag, startPoint x: 232, startPoint y: 532, endPoint x: 407, endPoint y: 539, distance: 174.6
click at [407, 539] on p "3. 전편 합본, 요약 콘텐츠는 제작 불가 하며, 컷 편집 방식으로만 업로드 하셔야 합니다." at bounding box center [675, 535] width 966 height 19
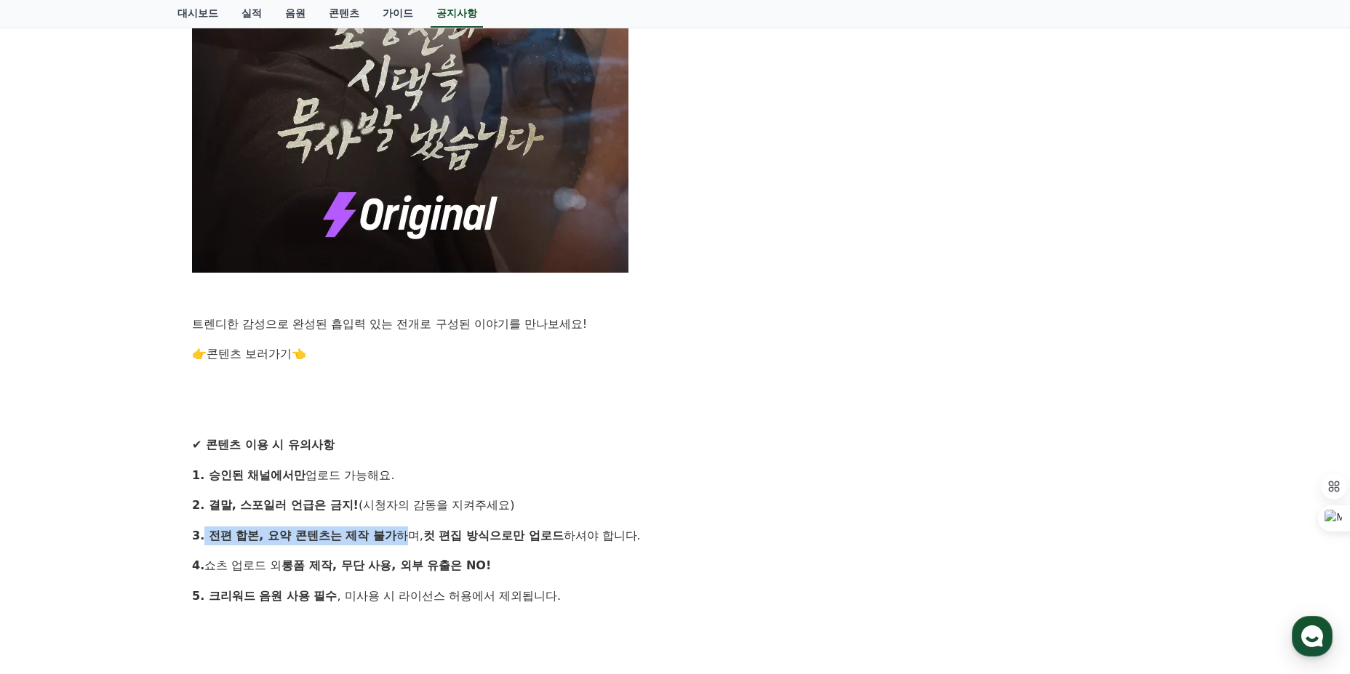
click at [408, 539] on p "3. 전편 합본, 요약 콘텐츠는 제작 불가 하며, 컷 편집 방식으로만 업로드 하셔야 합니다." at bounding box center [675, 535] width 966 height 19
drag, startPoint x: 408, startPoint y: 539, endPoint x: 649, endPoint y: 541, distance: 241.4
click at [649, 541] on p "3. 전편 합본, 요약 콘텐츠는 제작 불가 하며, 컷 편집 방식으로만 업로드 하셔야 합니다." at bounding box center [675, 535] width 966 height 19
drag, startPoint x: 649, startPoint y: 541, endPoint x: 193, endPoint y: 529, distance: 456.1
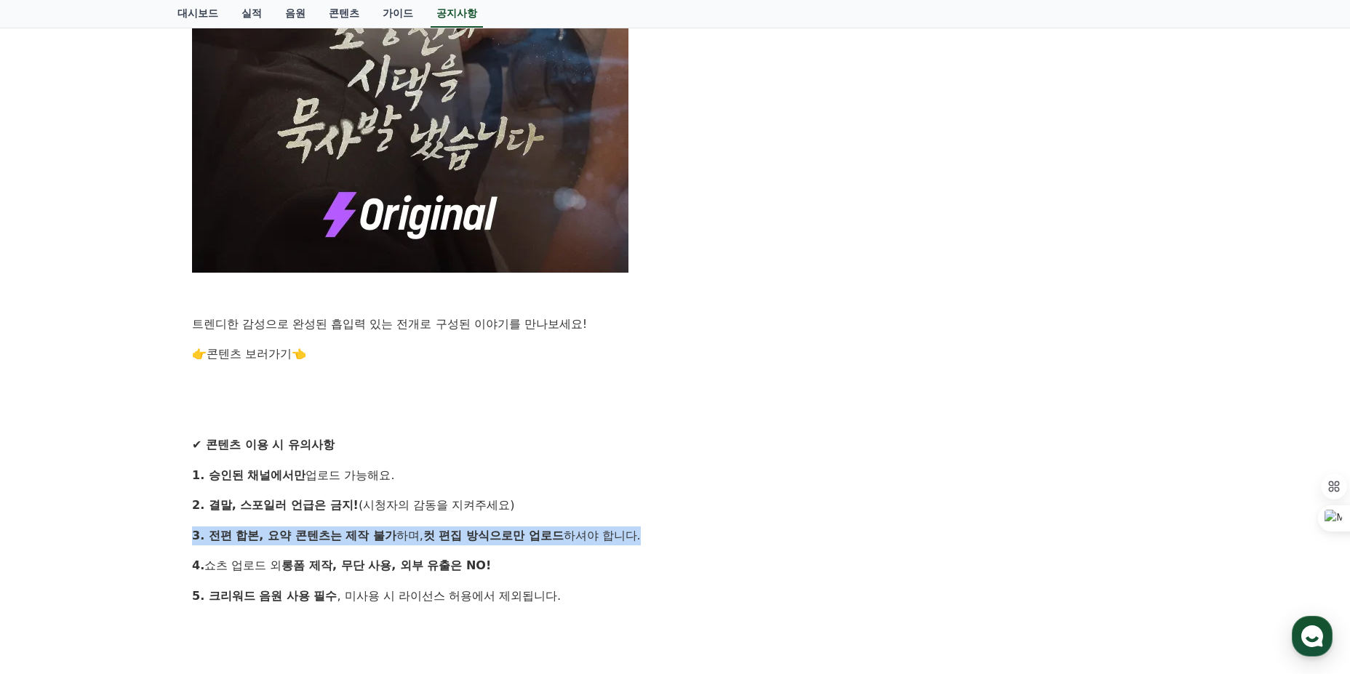
click at [193, 529] on p "3. 전편 합본, 요약 콘텐츠는 제작 불가 하며, 컷 편집 방식으로만 업로드 하셔야 합니다." at bounding box center [675, 535] width 966 height 19
click at [193, 529] on strong "3. 전편 합본, 요약 콘텐츠는 제작 불가" at bounding box center [294, 536] width 204 height 14
drag, startPoint x: 355, startPoint y: 542, endPoint x: 604, endPoint y: 558, distance: 249.3
click at [604, 558] on div "안녕하세요, 크리워드입니다. 창작의 열정으로 매 순간 함께해주시는 크리에이터 여러분께 감사 인사드립니다. 많은 분들이 기다리셨던 새로운 작품이…" at bounding box center [675, 55] width 966 height 1584
click at [604, 558] on p "4. 쇼츠 업로드 외 롱폼 제작, 무단 사용, 외부 유출은 NO!" at bounding box center [675, 565] width 966 height 19
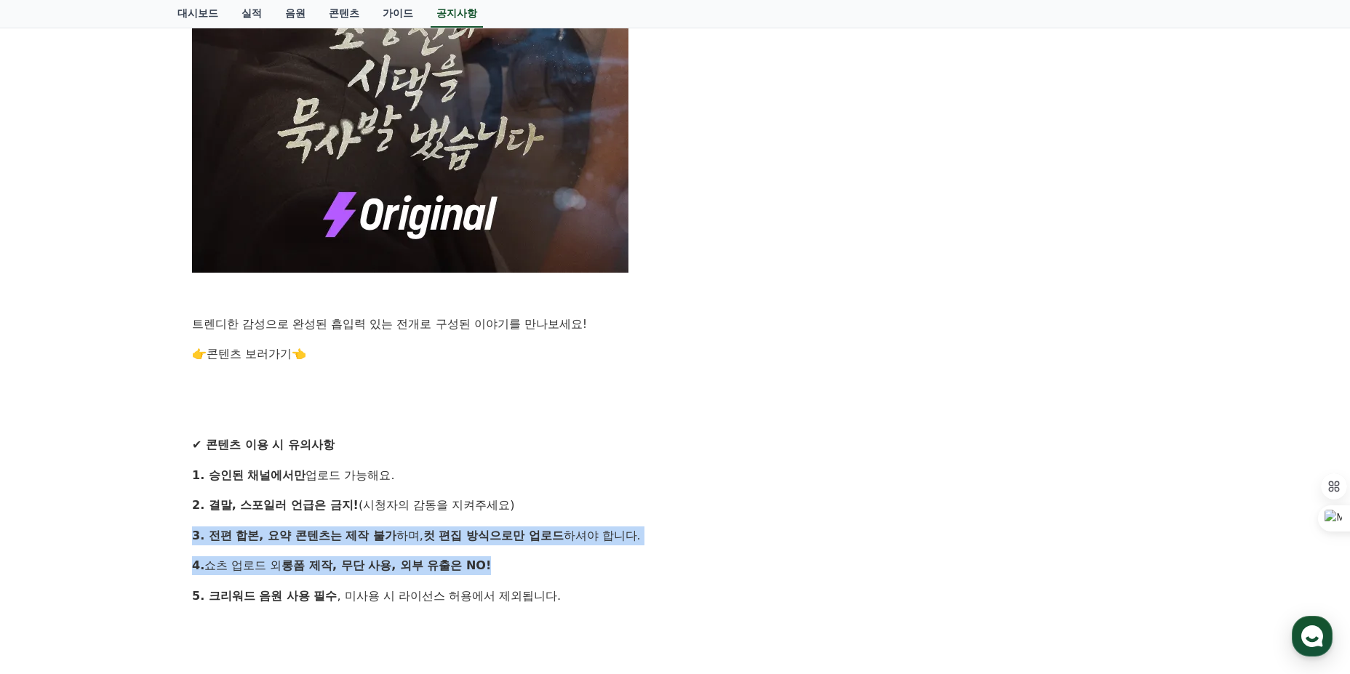
drag, startPoint x: 472, startPoint y: 556, endPoint x: 169, endPoint y: 531, distance: 303.5
click at [169, 531] on div "공지사항 FAQ [공지] 신규 드라마 콘텐츠 작품 업데이트 안내! 작성일: 2025-08-25 안녕하세요, 크리워드입니다. 창작의 열정으로 매…" at bounding box center [675, -1] width 1018 height 1835
drag, startPoint x: 183, startPoint y: 532, endPoint x: 522, endPoint y: 561, distance: 340.8
click at [521, 561] on div "[공지] 신규 드라마 콘텐츠 작품 업데이트 안내! 작성일: 2025-08-25 안녕하세요, 크리워드입니다. 창작의 열정으로 매 순간 함께해주시…" at bounding box center [674, 31] width 995 height 1747
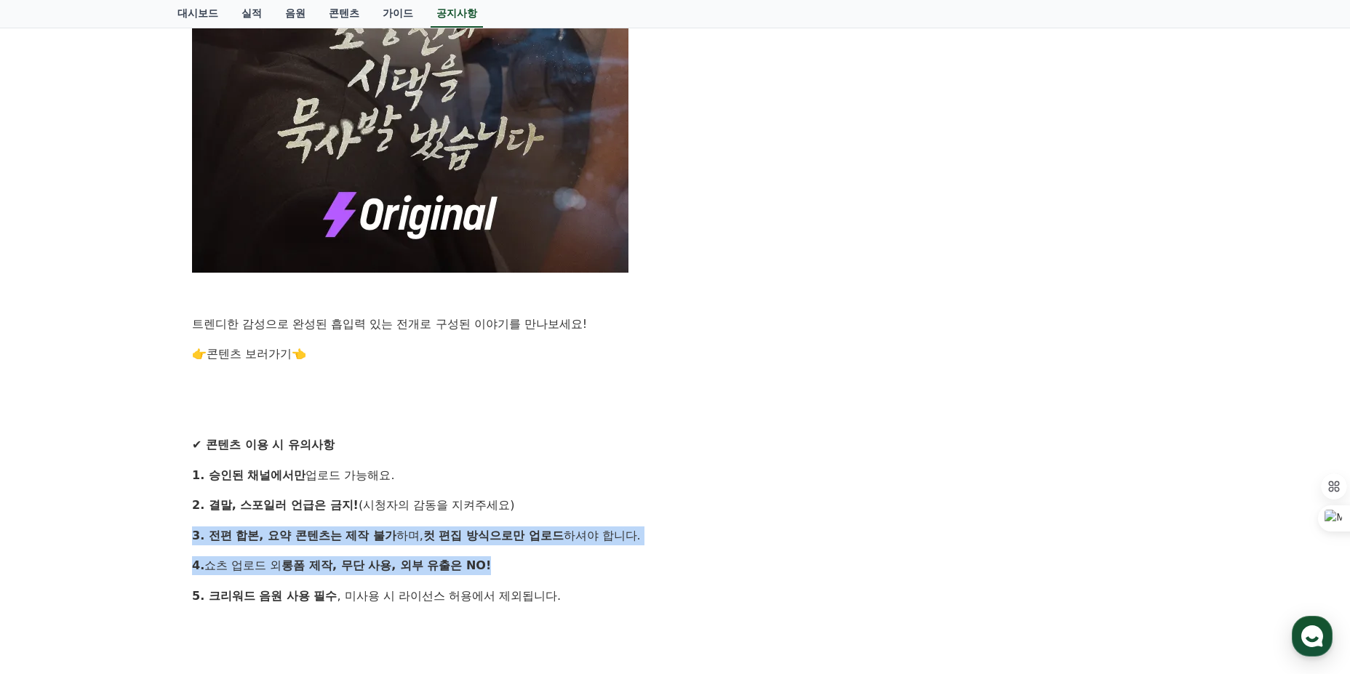
click at [523, 561] on p "4. 쇼츠 업로드 외 롱폼 제작, 무단 사용, 외부 유출은 NO!" at bounding box center [675, 565] width 966 height 19
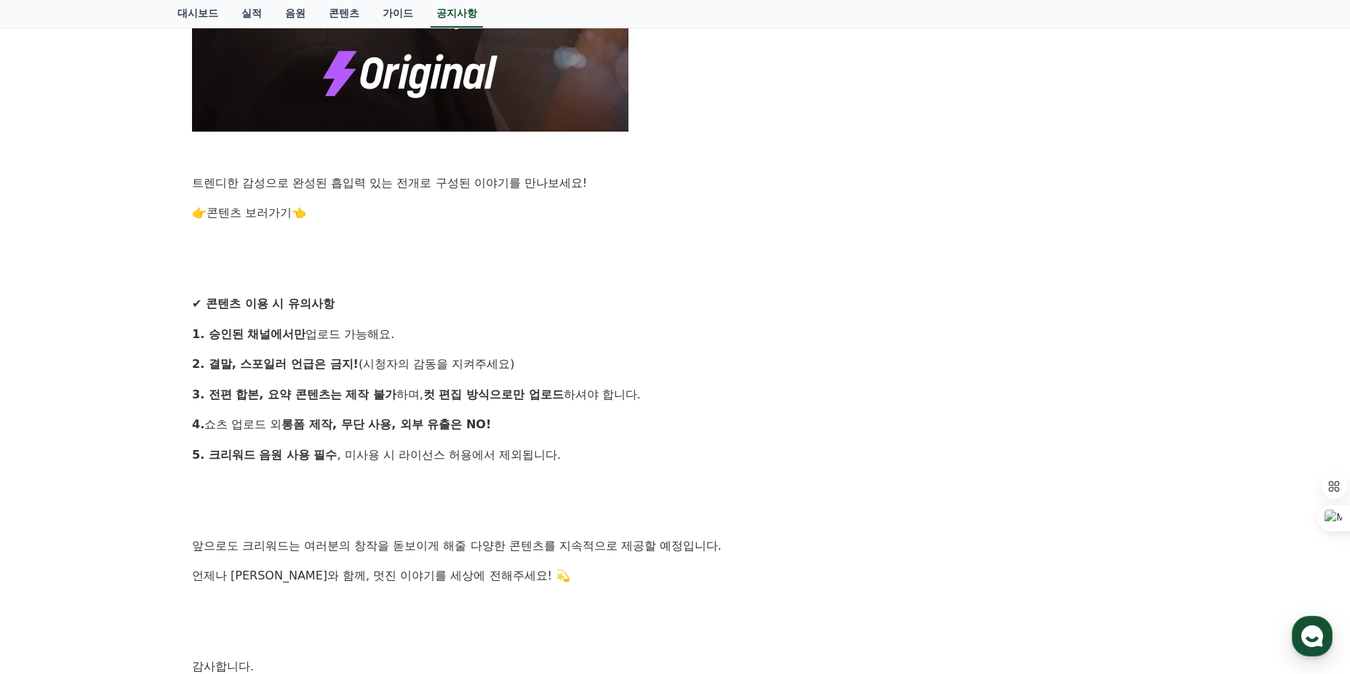
scroll to position [1164, 0]
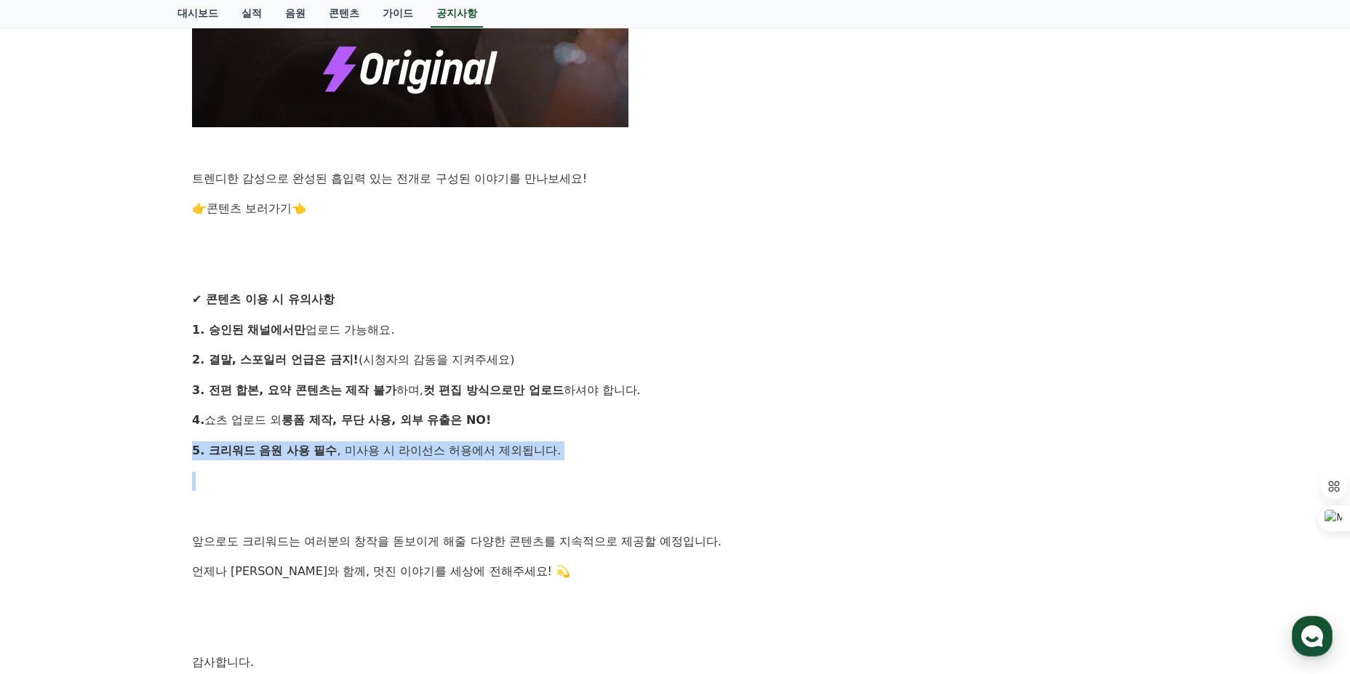
drag, startPoint x: 245, startPoint y: 451, endPoint x: 680, endPoint y: 462, distance: 435.0
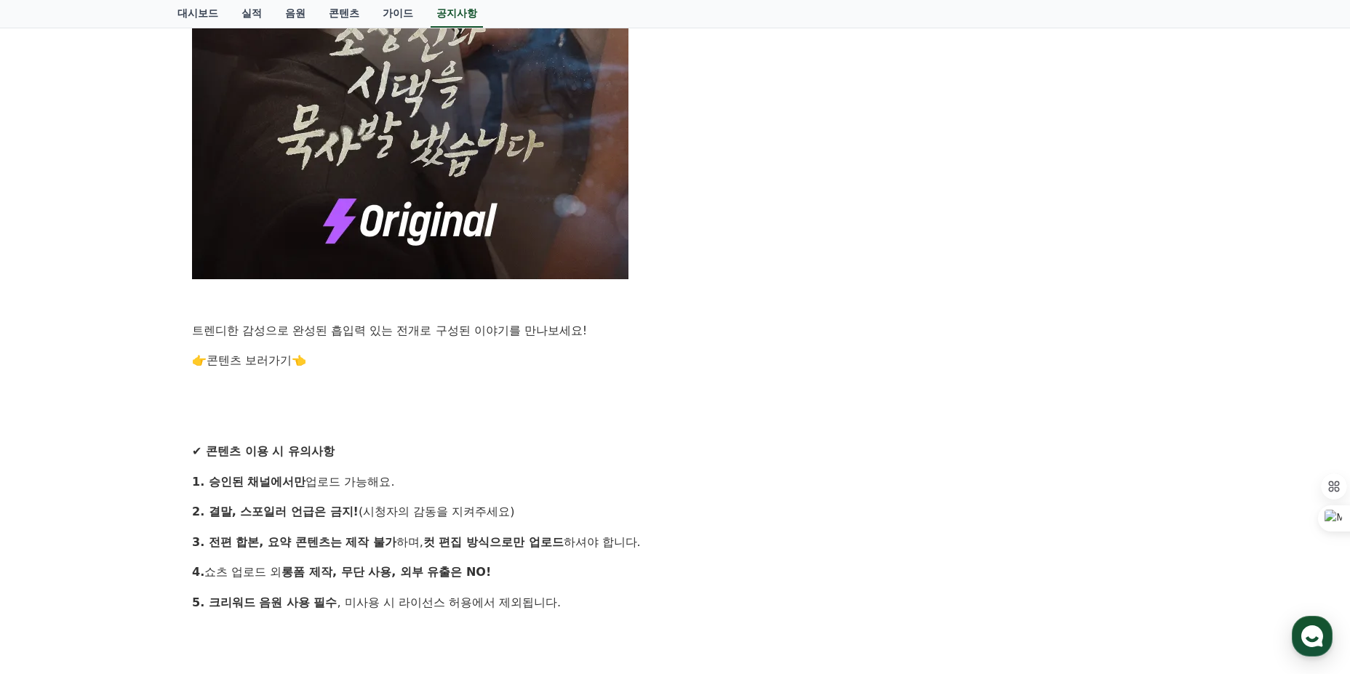
scroll to position [1006, 0]
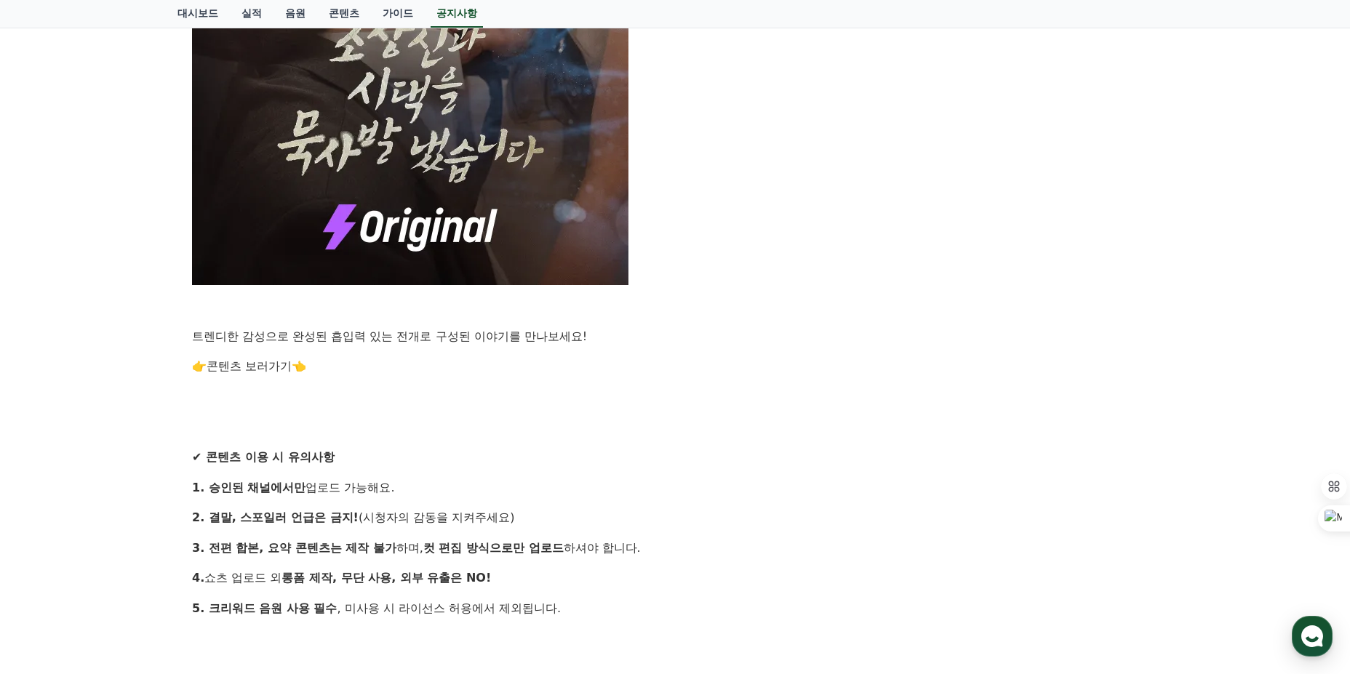
click at [268, 368] on link "콘텐츠 보러가기" at bounding box center [249, 366] width 85 height 14
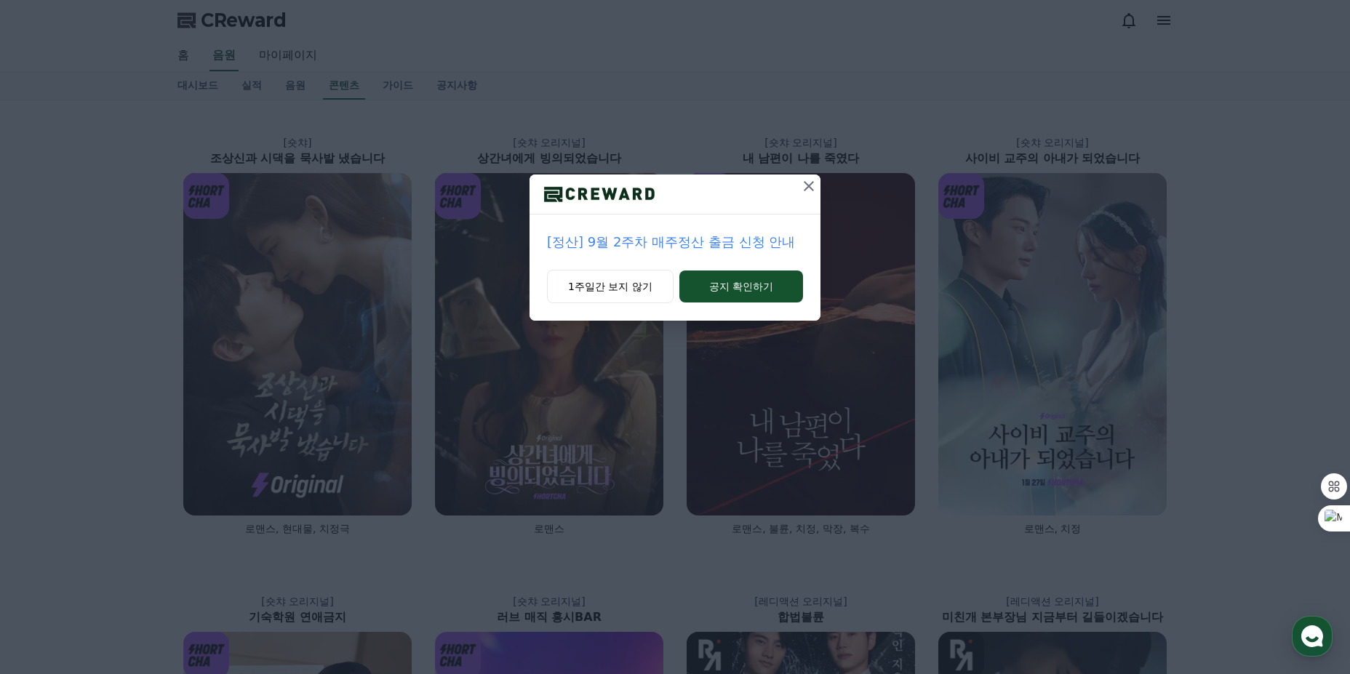
click at [810, 183] on icon at bounding box center [808, 185] width 17 height 17
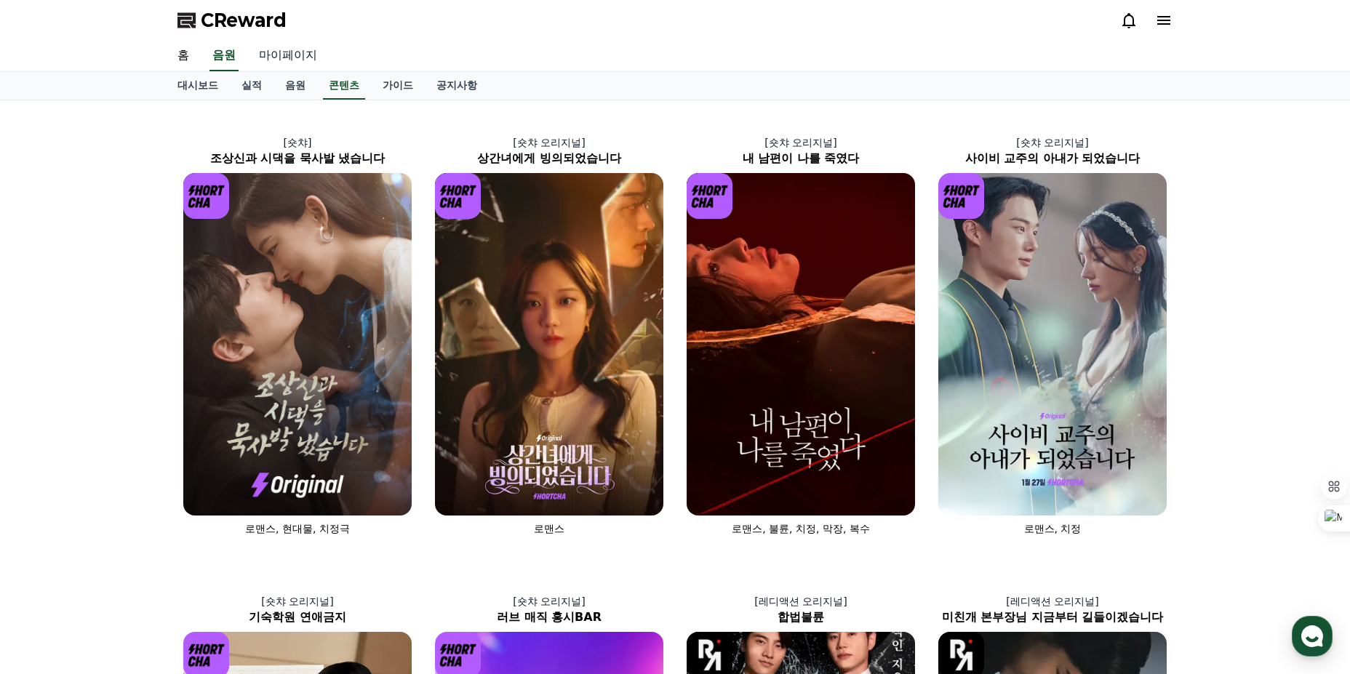
click at [290, 49] on link "마이페이지" at bounding box center [287, 56] width 81 height 31
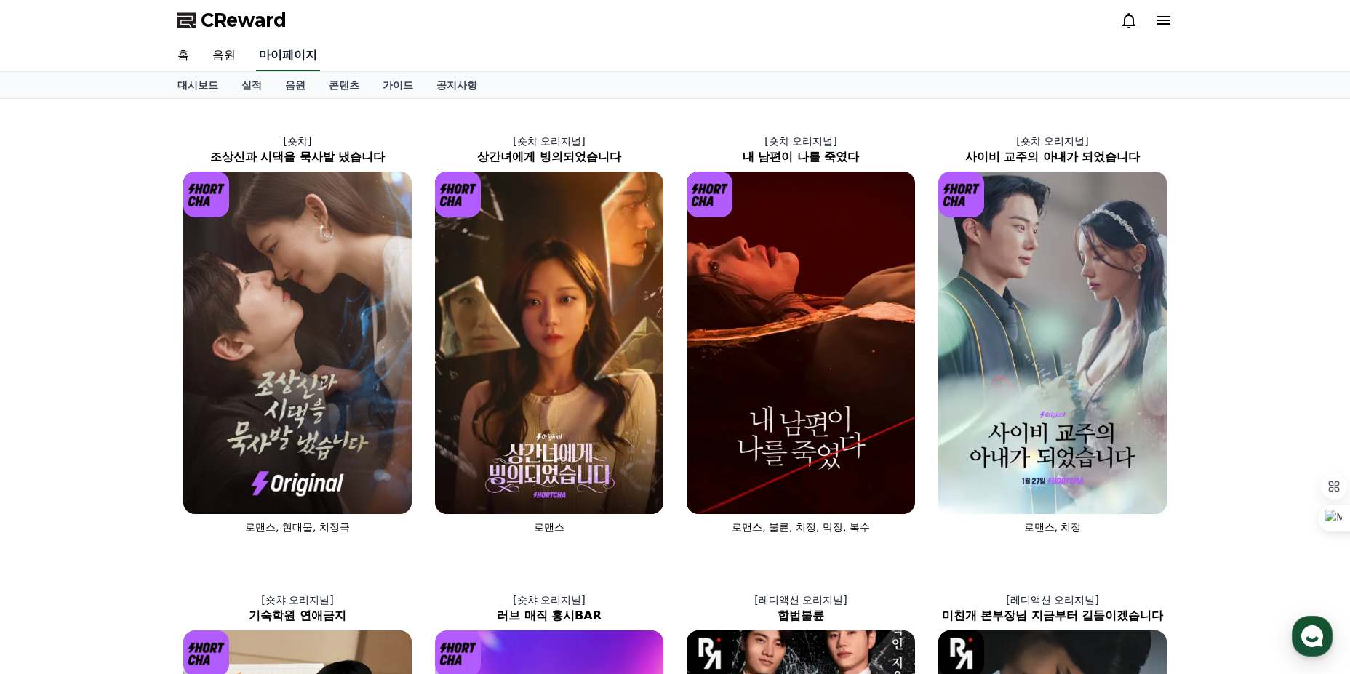
select select "**********"
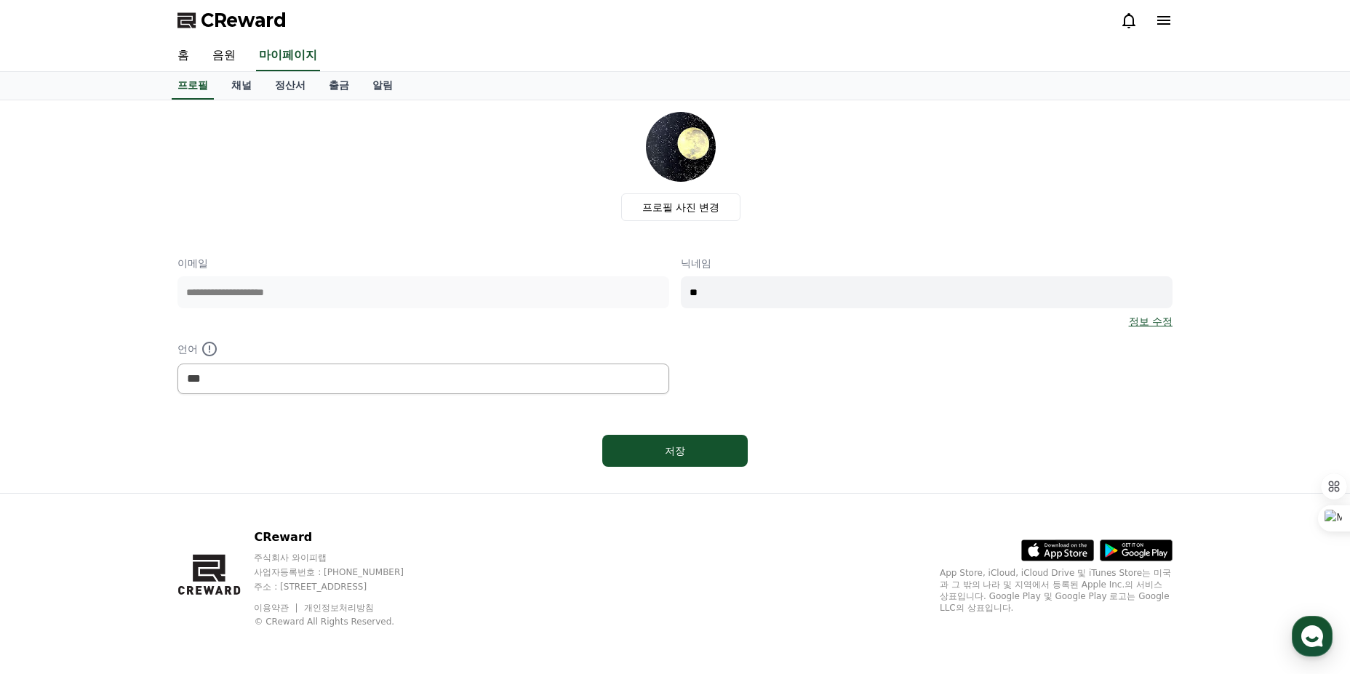
click at [759, 292] on input "**" at bounding box center [927, 292] width 492 height 32
click at [750, 365] on div "**********" at bounding box center [674, 325] width 995 height 138
click at [446, 367] on select "*** ******* ***" at bounding box center [423, 379] width 492 height 31
click at [445, 367] on select "*** ******* ***" at bounding box center [423, 379] width 492 height 31
click at [822, 362] on div "**********" at bounding box center [674, 325] width 995 height 138
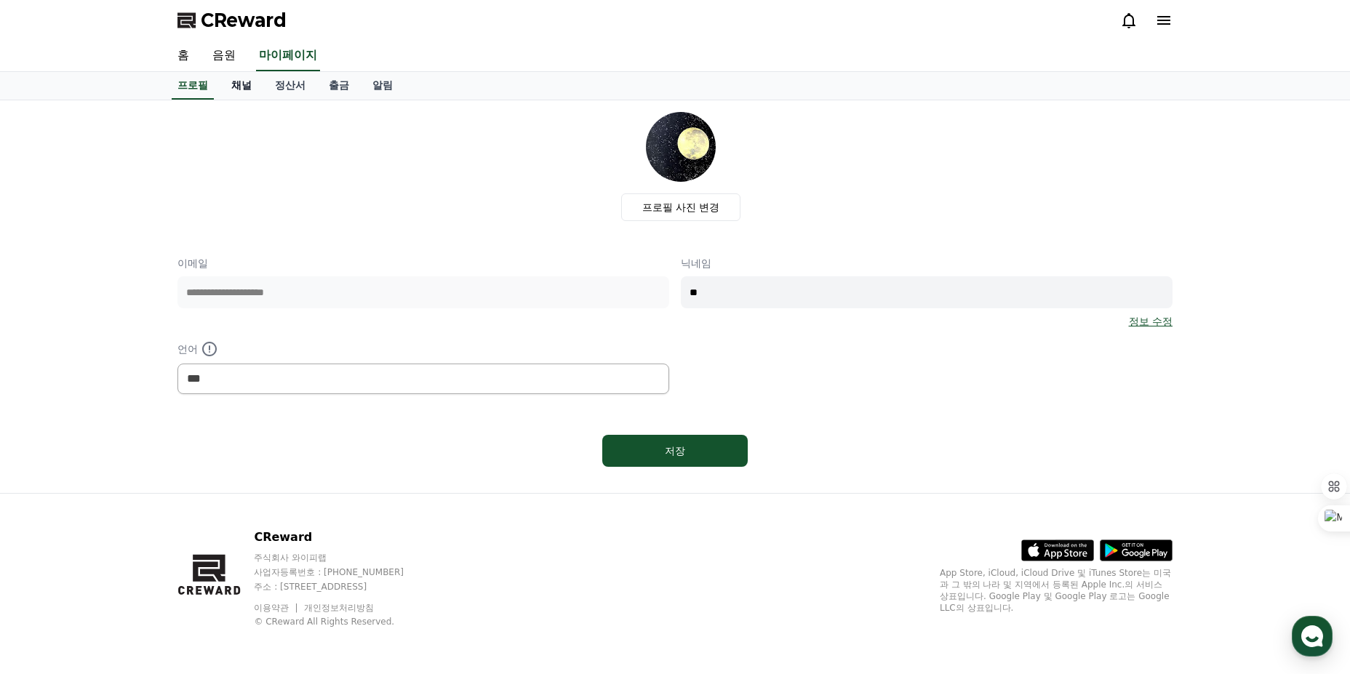
click at [251, 86] on link "채널" at bounding box center [242, 86] width 44 height 28
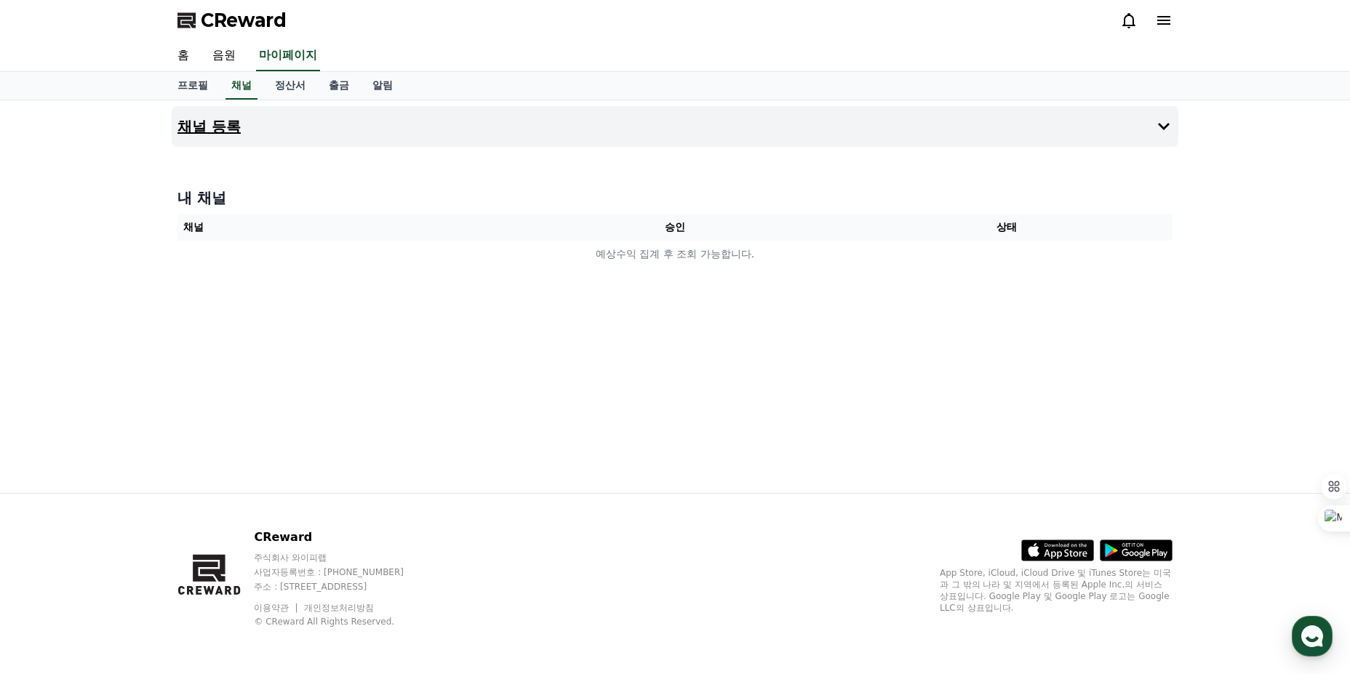
click at [1128, 139] on button "채널 등록" at bounding box center [675, 126] width 1006 height 41
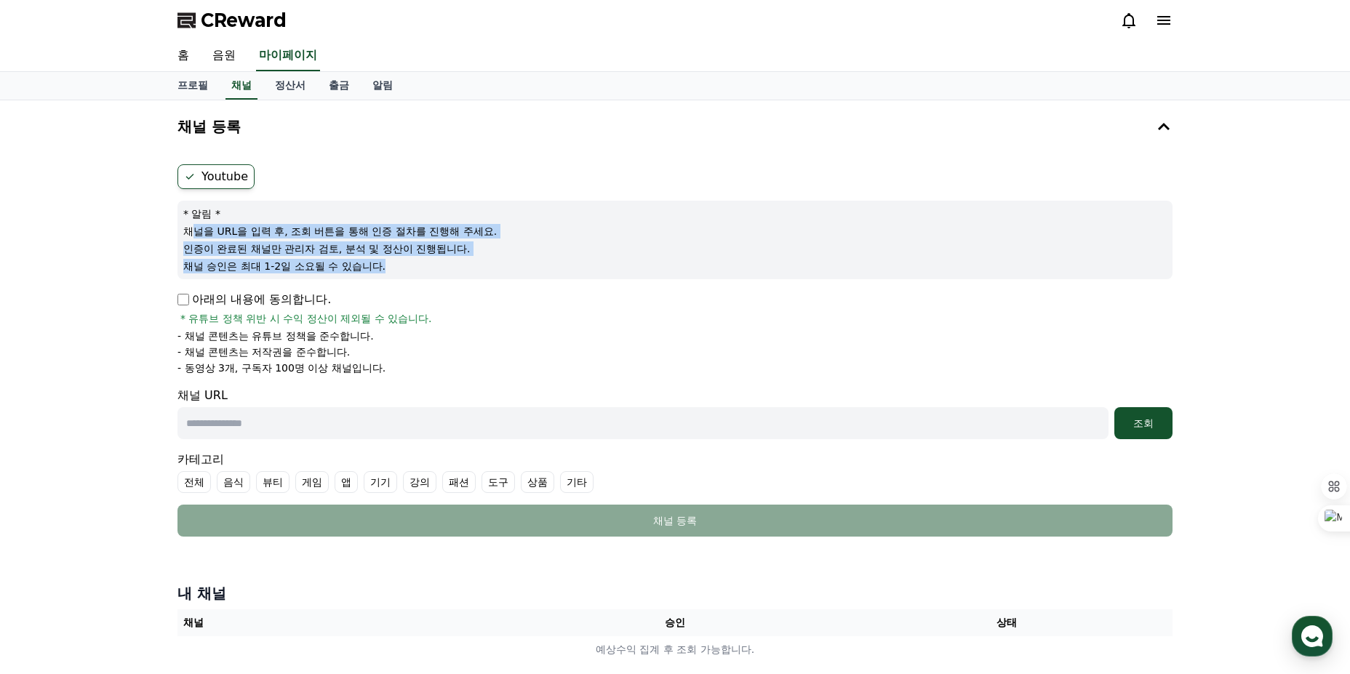
drag, startPoint x: 195, startPoint y: 227, endPoint x: 511, endPoint y: 265, distance: 318.7
click at [511, 265] on div "* 알림 * 채널을 URL을 입력 후, 조회 버튼을 통해 인증 절차를 진행해 주세요. 인증이 완료된 채널만 관리자 검토, 분석 및 정산이 진행…" at bounding box center [674, 240] width 995 height 79
click at [516, 266] on p "채널 승인은 최대 1-2일 소요될 수 있습니다." at bounding box center [674, 266] width 983 height 15
drag, startPoint x: 415, startPoint y: 249, endPoint x: 179, endPoint y: 228, distance: 237.3
click at [179, 228] on div "* 알림 * 채널을 URL을 입력 후, 조회 버튼을 통해 인증 절차를 진행해 주세요. 인증이 완료된 채널만 관리자 검토, 분석 및 정산이 진행…" at bounding box center [674, 240] width 995 height 79
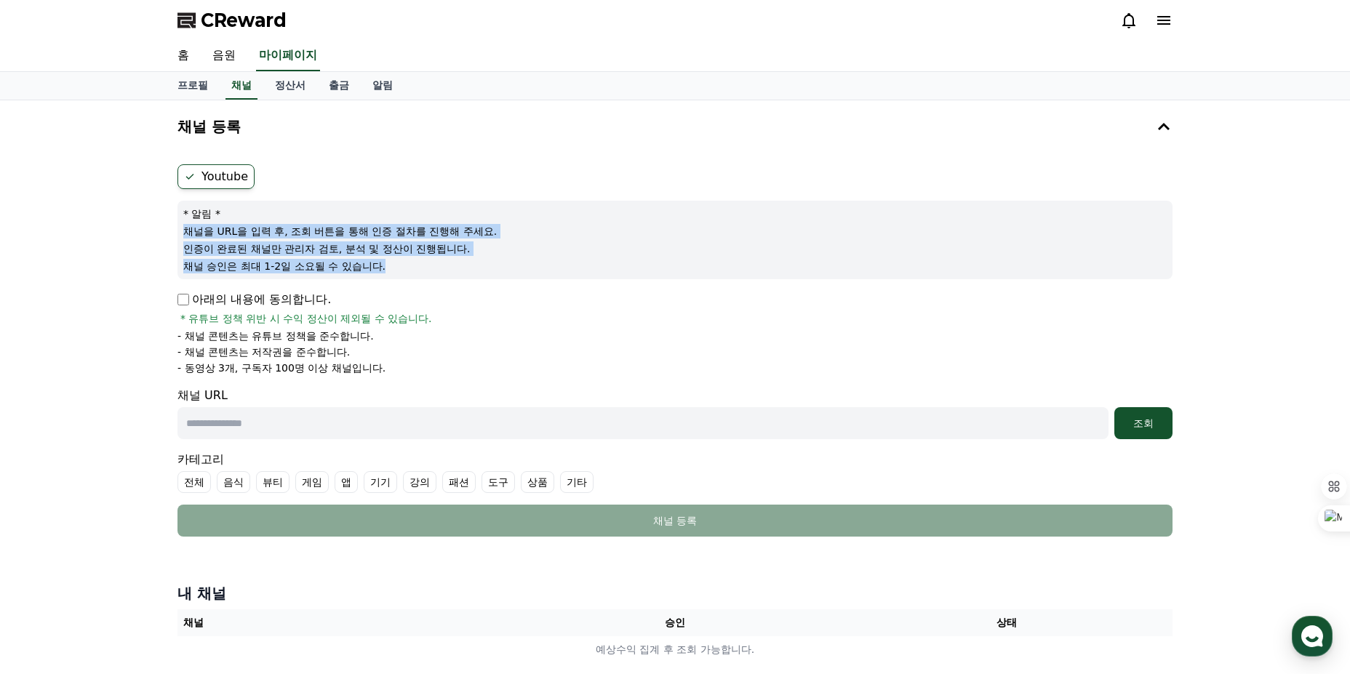
click at [179, 228] on div "* 알림 * 채널을 URL을 입력 후, 조회 버튼을 통해 인증 절차를 진행해 주세요. 인증이 완료된 채널만 관리자 검토, 분석 및 정산이 진행…" at bounding box center [674, 240] width 995 height 79
drag, startPoint x: 179, startPoint y: 228, endPoint x: 419, endPoint y: 261, distance: 242.2
click at [419, 261] on div "* 알림 * 채널을 URL을 입력 후, 조회 버튼을 통해 인증 절차를 진행해 주세요. 인증이 완료된 채널만 관리자 검토, 분석 및 정산이 진행…" at bounding box center [674, 240] width 995 height 79
click at [419, 261] on p "채널 승인은 최대 1-2일 소요될 수 있습니다." at bounding box center [674, 266] width 983 height 15
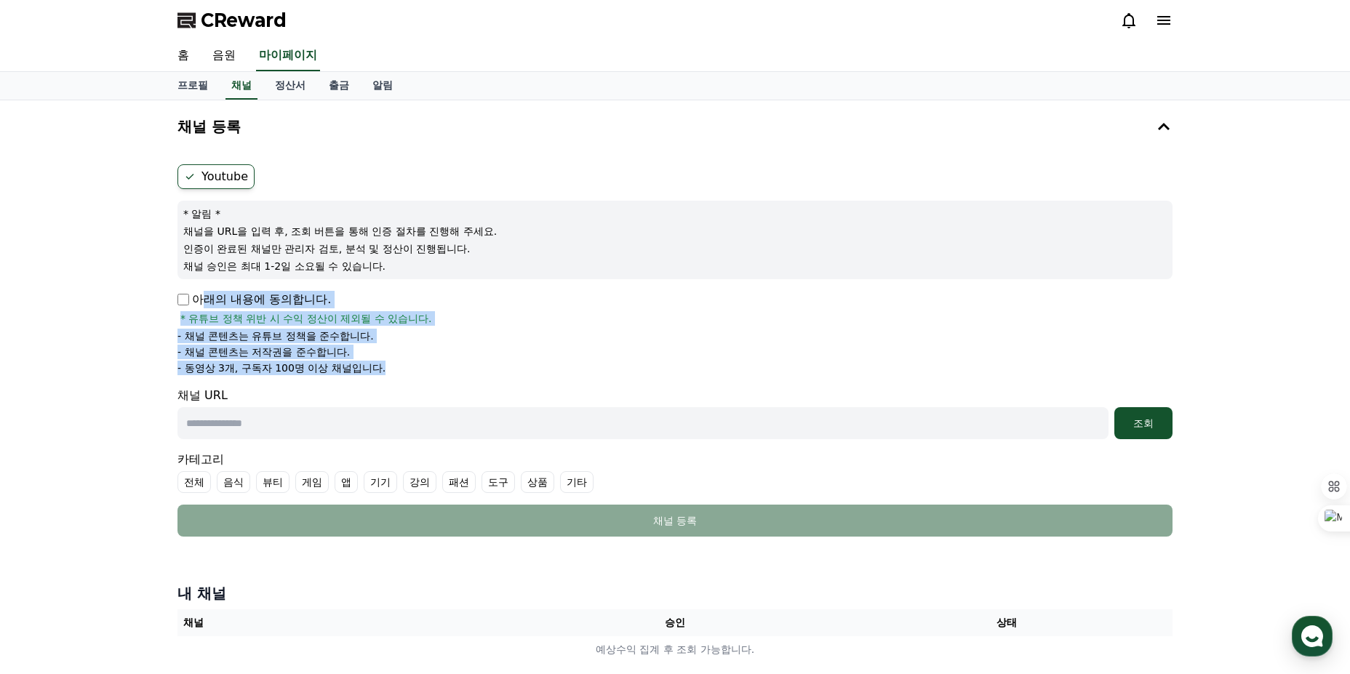
drag, startPoint x: 211, startPoint y: 325, endPoint x: 525, endPoint y: 371, distance: 317.5
click at [522, 371] on div "채널 등록 Youtube * 알림 * 채널을 URL을 입력 후, 조회 버튼을 통해 인증 절차를 진행해 주세요. 인증이 완료된 채널만 관리자 검…" at bounding box center [675, 387] width 1350 height 574
click at [525, 371] on li "- 동영상 3개, 구독자 100명 이상 채널입니다." at bounding box center [674, 368] width 995 height 15
drag, startPoint x: 363, startPoint y: 359, endPoint x: 169, endPoint y: 327, distance: 196.8
click at [169, 327] on div "채널 등록 Youtube * 알림 * 채널을 URL을 입력 후, 조회 버튼을 통해 인증 절차를 진행해 주세요. 인증이 완료된 채널만 관리자 검…" at bounding box center [675, 387] width 1018 height 574
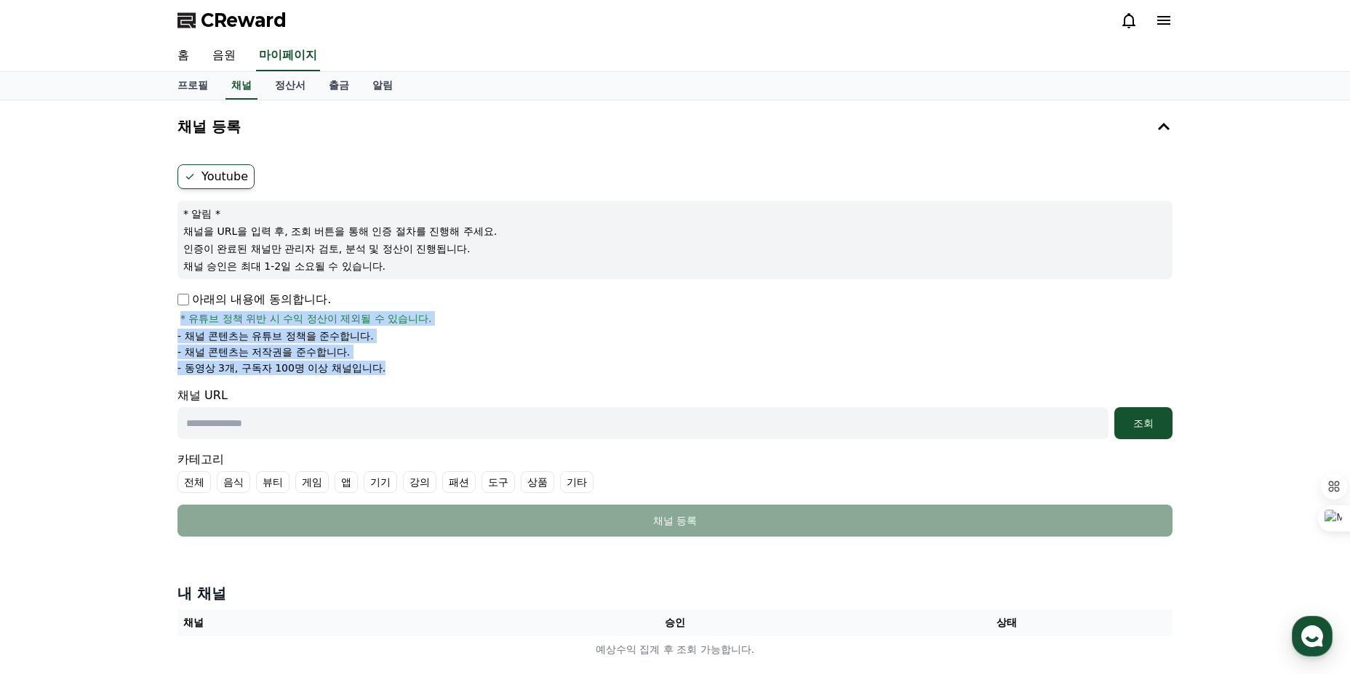
click at [164, 324] on div "채널 등록 Youtube * 알림 * 채널을 URL을 입력 후, 조회 버튼을 통해 인증 절차를 진행해 주세요. 인증이 완료된 채널만 관리자 검…" at bounding box center [675, 387] width 1350 height 574
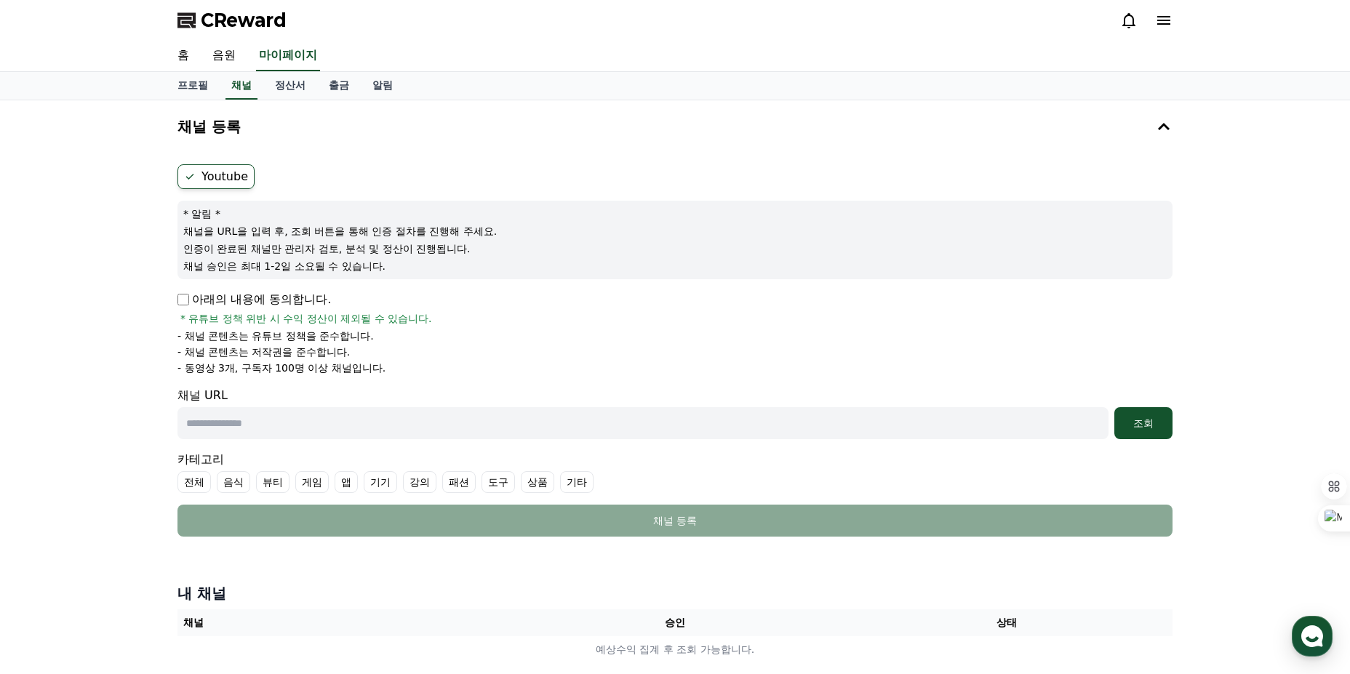
click at [187, 307] on p "아래의 내용에 동의합니다." at bounding box center [253, 299] width 153 height 17
drag, startPoint x: 176, startPoint y: 369, endPoint x: 438, endPoint y: 377, distance: 262.7
click at [438, 377] on div "Youtube * 알림 * 채널을 URL을 입력 후, 조회 버튼을 통해 인증 절차를 진행해 주세요. 인증이 완료된 채널만 관리자 검토, 분석 …" at bounding box center [675, 351] width 1006 height 384
click at [438, 377] on form "Youtube * 알림 * 채널을 URL을 입력 후, 조회 버튼을 통해 인증 절차를 진행해 주세요. 인증이 완료된 채널만 관리자 검토, 분석 …" at bounding box center [674, 350] width 995 height 372
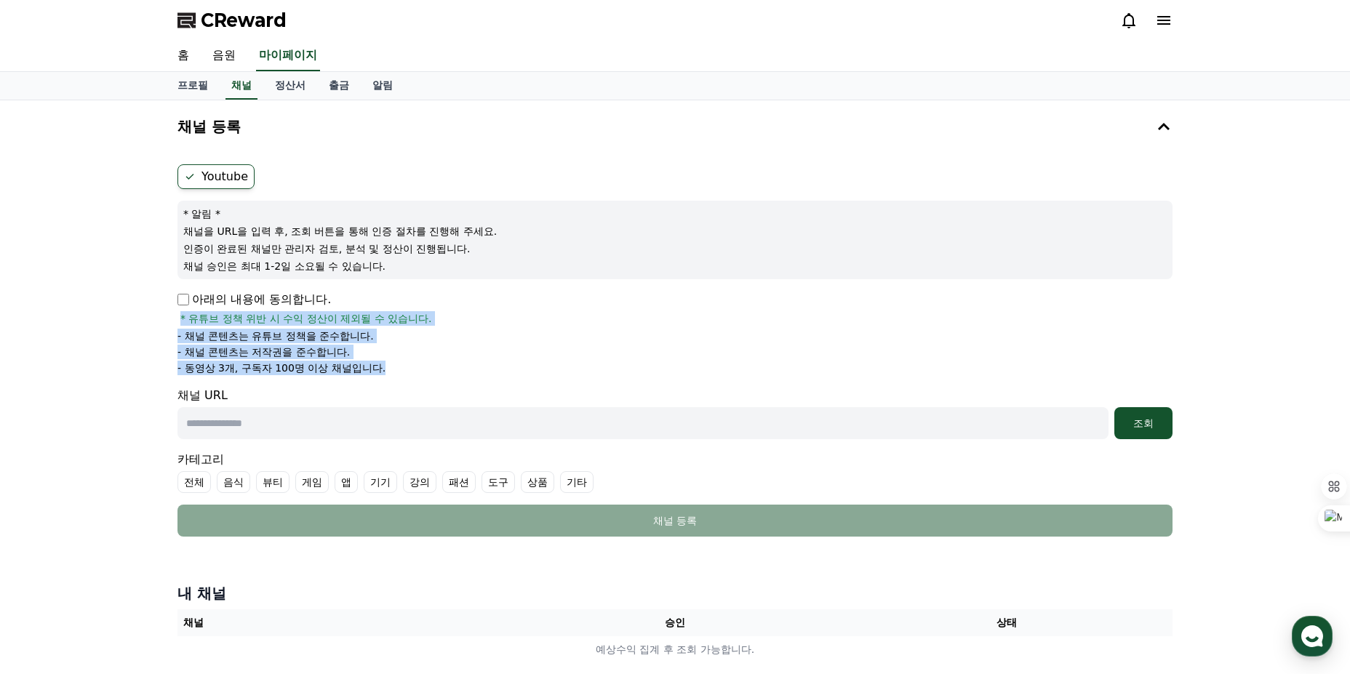
drag, startPoint x: 335, startPoint y: 358, endPoint x: 151, endPoint y: 324, distance: 187.1
click at [151, 324] on div "채널 등록 Youtube * 알림 * 채널을 URL을 입력 후, 조회 버튼을 통해 인증 절차를 진행해 주세요. 인증이 완료된 채널만 관리자 검…" at bounding box center [675, 387] width 1350 height 574
drag, startPoint x: 151, startPoint y: 324, endPoint x: 447, endPoint y: 368, distance: 299.3
click at [445, 368] on div "채널 등록 Youtube * 알림 * 채널을 URL을 입력 후, 조회 버튼을 통해 인증 절차를 진행해 주세요. 인증이 완료된 채널만 관리자 검…" at bounding box center [675, 387] width 1350 height 574
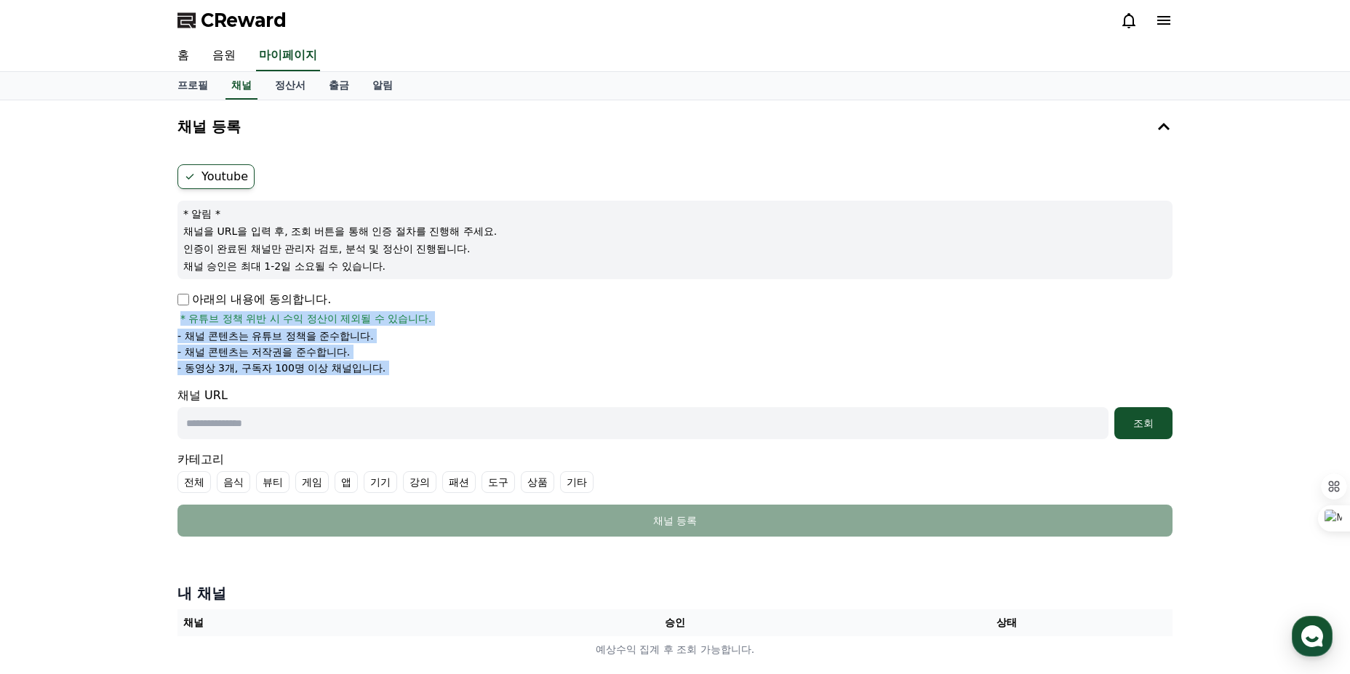
click at [447, 368] on li "- 동영상 3개, 구독자 100명 이상 채널입니다." at bounding box center [674, 368] width 995 height 15
drag, startPoint x: 348, startPoint y: 356, endPoint x: 132, endPoint y: 321, distance: 217.9
click at [134, 321] on div "채널 등록 Youtube * 알림 * 채널을 URL을 입력 후, 조회 버튼을 통해 인증 절차를 진행해 주세요. 인증이 완료된 채널만 관리자 검…" at bounding box center [675, 387] width 1350 height 574
click at [132, 321] on div "채널 등록 Youtube * 알림 * 채널을 URL을 입력 후, 조회 버튼을 통해 인증 절차를 진행해 주세요. 인증이 완료된 채널만 관리자 검…" at bounding box center [675, 387] width 1350 height 574
drag, startPoint x: 201, startPoint y: 324, endPoint x: 446, endPoint y: 365, distance: 249.3
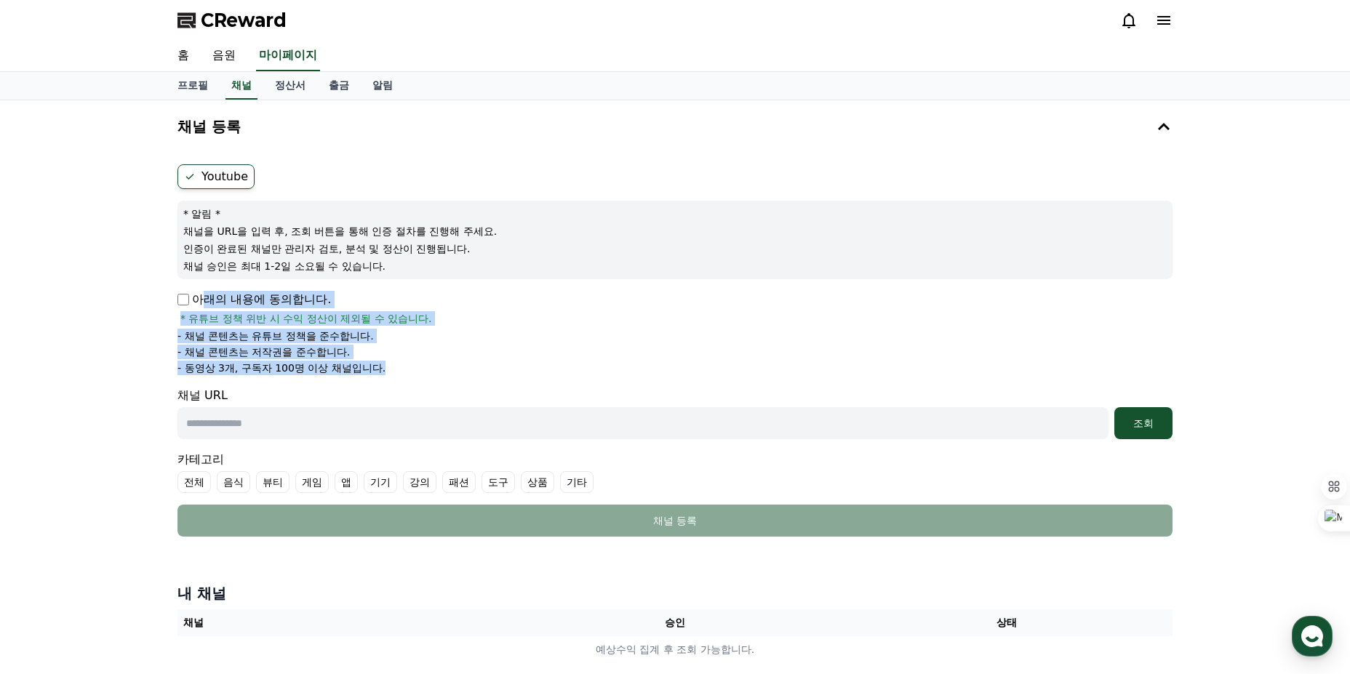
click at [444, 365] on div "채널 등록 Youtube * 알림 * 채널을 URL을 입력 후, 조회 버튼을 통해 인증 절차를 진행해 주세요. 인증이 완료된 채널만 관리자 검…" at bounding box center [675, 387] width 1350 height 574
click at [450, 365] on li "- 동영상 3개, 구독자 100명 이상 채널입니다." at bounding box center [674, 368] width 995 height 15
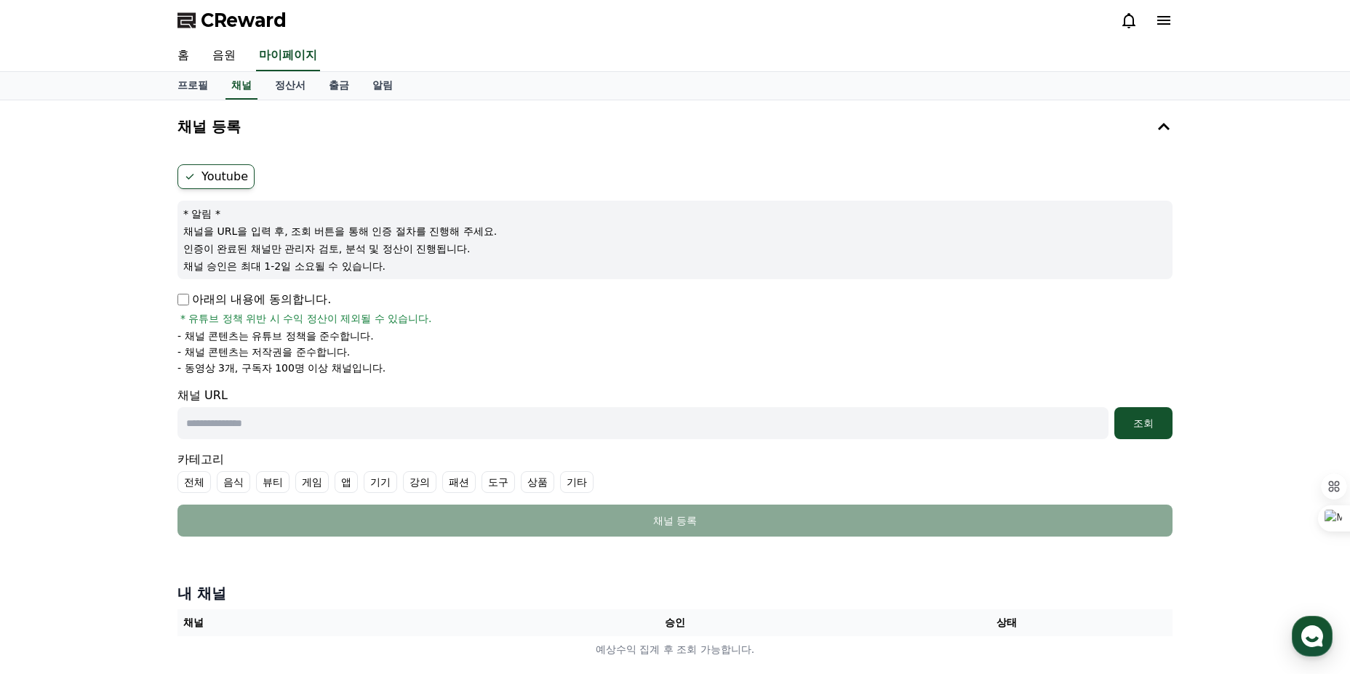
click at [231, 425] on input "text" at bounding box center [642, 423] width 931 height 32
click at [245, 420] on input "text" at bounding box center [642, 423] width 931 height 32
paste input "**********"
type input "**********"
click at [1139, 423] on div "조회" at bounding box center [1143, 423] width 47 height 15
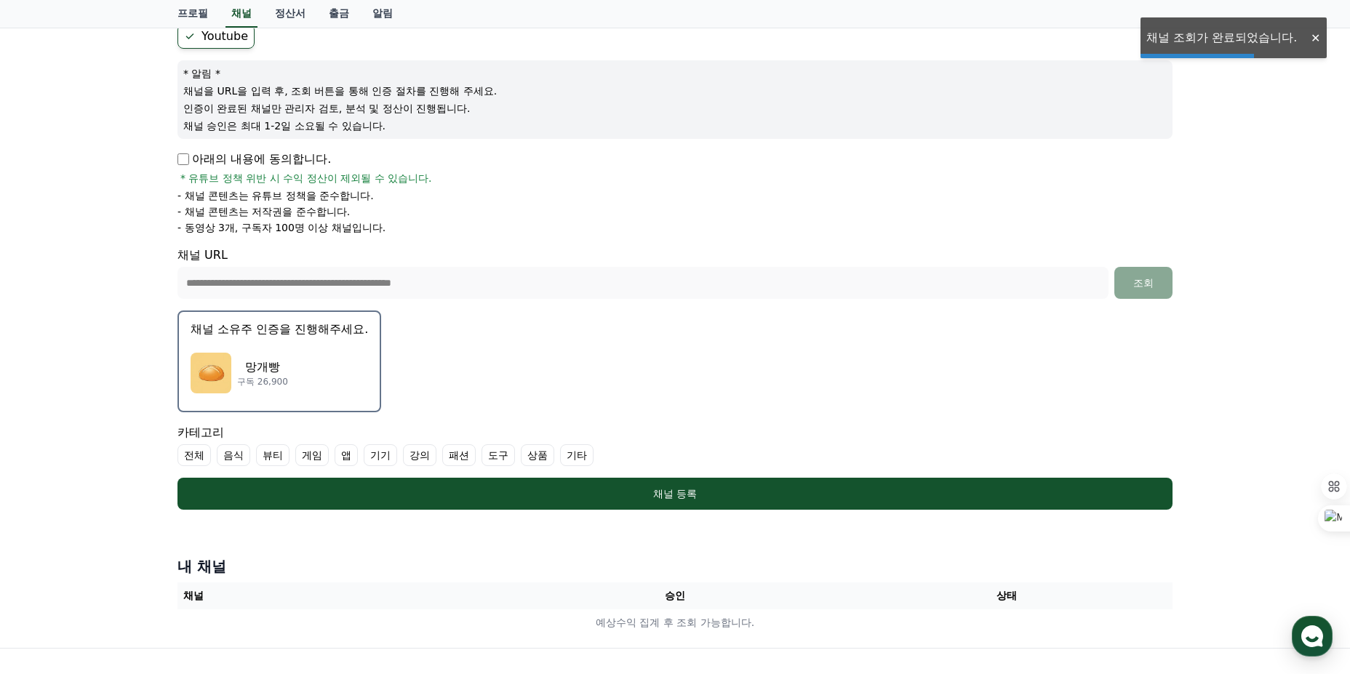
scroll to position [145, 0]
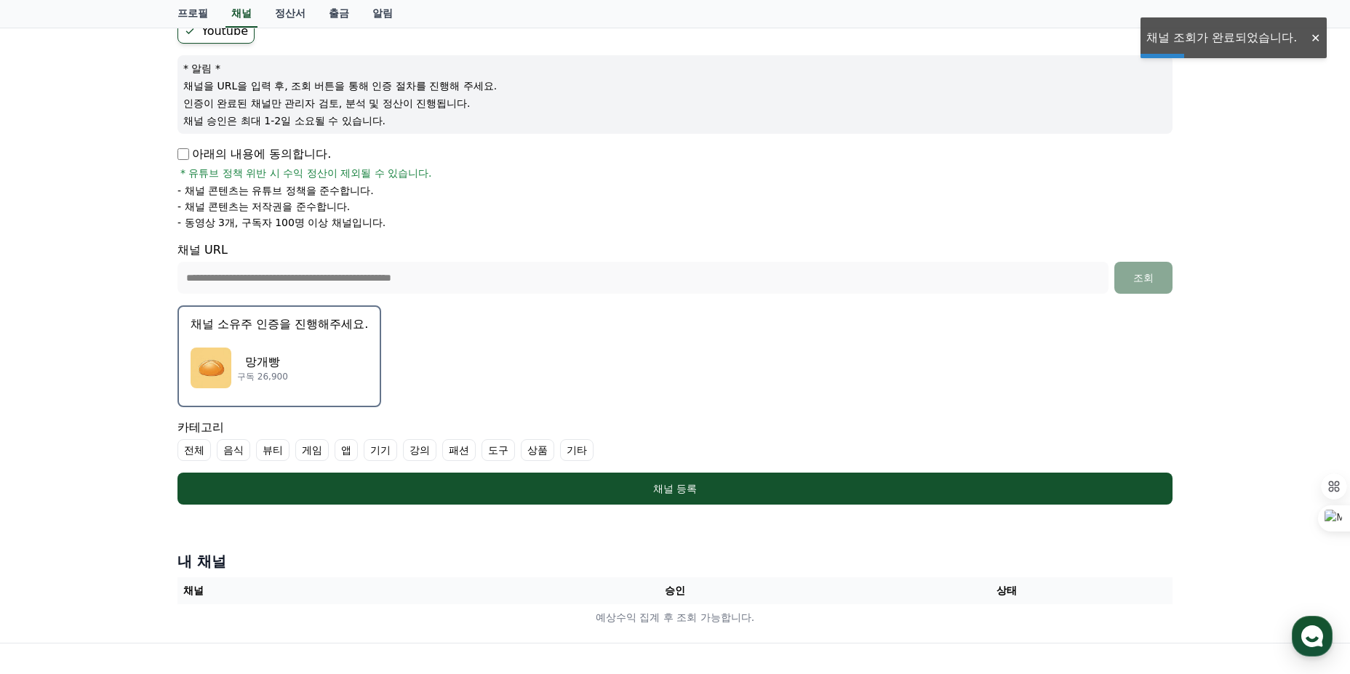
click at [324, 354] on div "망개빵 구독 26,900" at bounding box center [279, 368] width 177 height 58
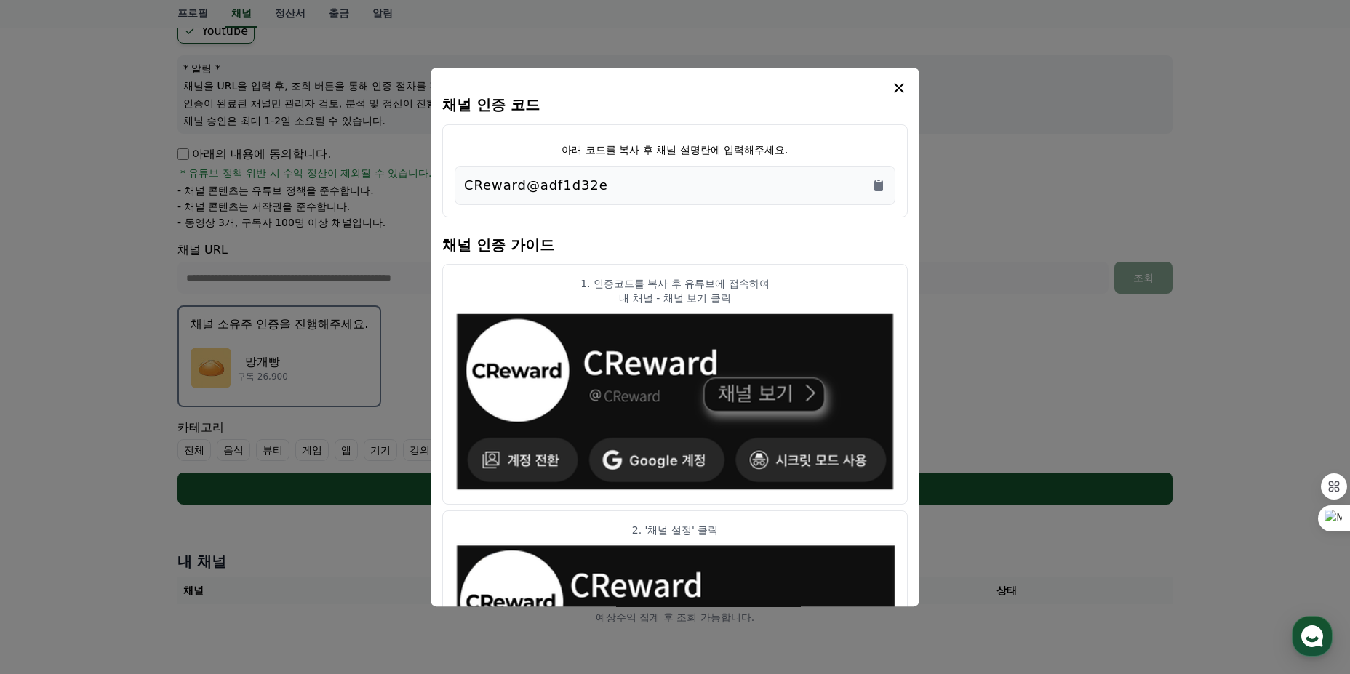
drag, startPoint x: 559, startPoint y: 145, endPoint x: 811, endPoint y: 148, distance: 251.6
click at [811, 148] on div "아래 코드를 복사 후 채널 설명란에 입력해주세요. CReward@adf1d32e" at bounding box center [674, 170] width 465 height 93
click at [876, 183] on icon "Copy to clipboard" at bounding box center [878, 185] width 9 height 11
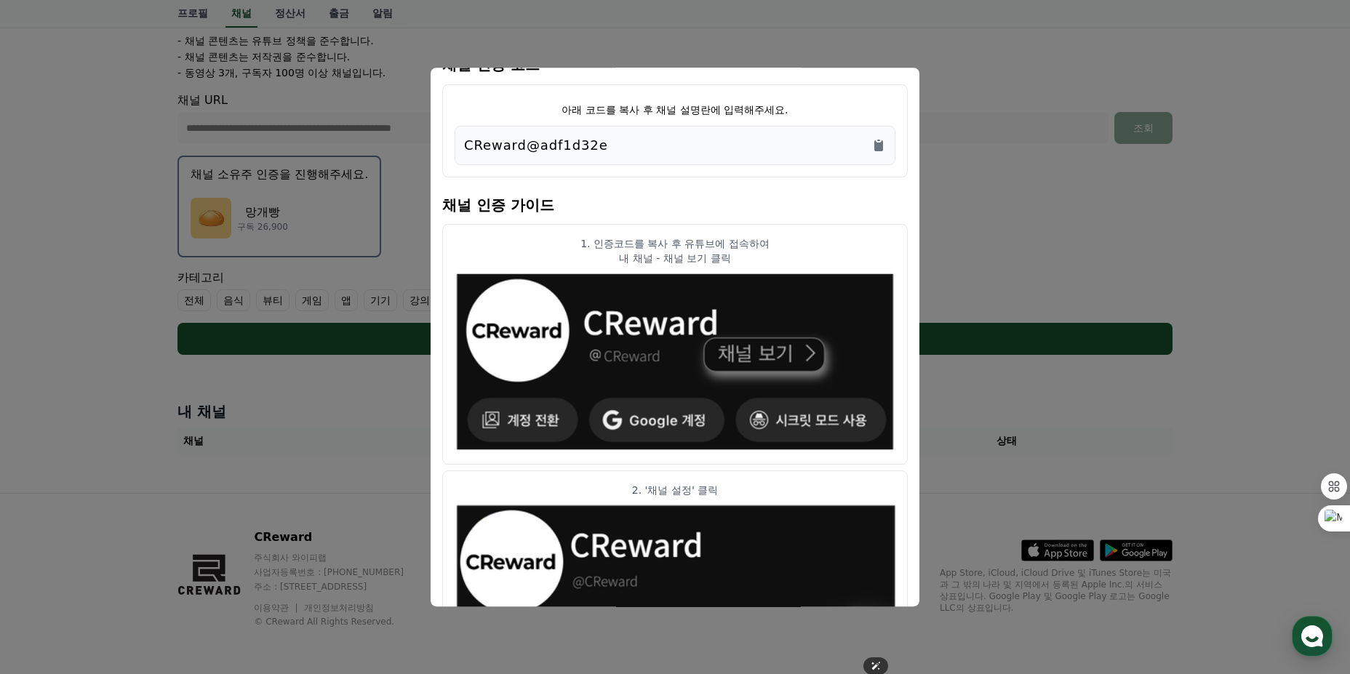
scroll to position [0, 0]
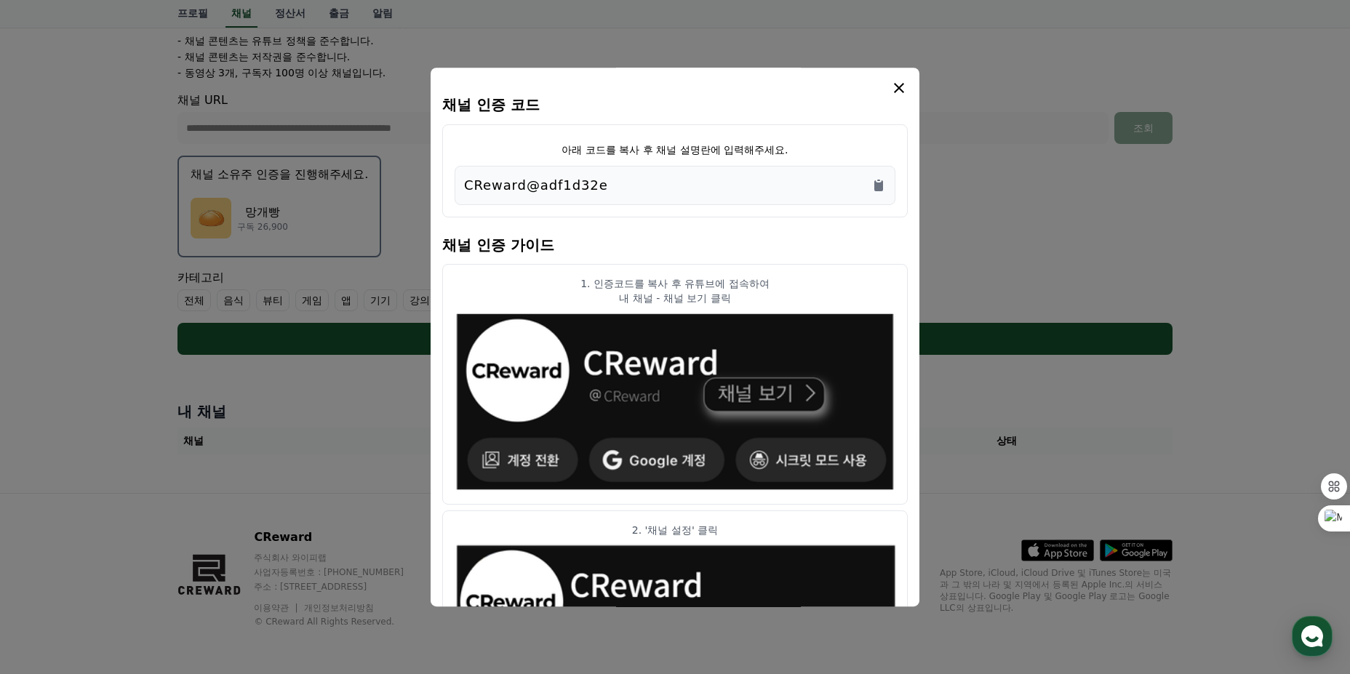
drag, startPoint x: 573, startPoint y: 283, endPoint x: 776, endPoint y: 299, distance: 203.5
click at [776, 299] on div "1. 인증코드를 복사 후 유튜브에 접속하여 내 채널 - 채널 보기 클릭" at bounding box center [674, 290] width 441 height 29
click at [776, 299] on p "내 채널 - 채널 보기 클릭" at bounding box center [674, 298] width 441 height 15
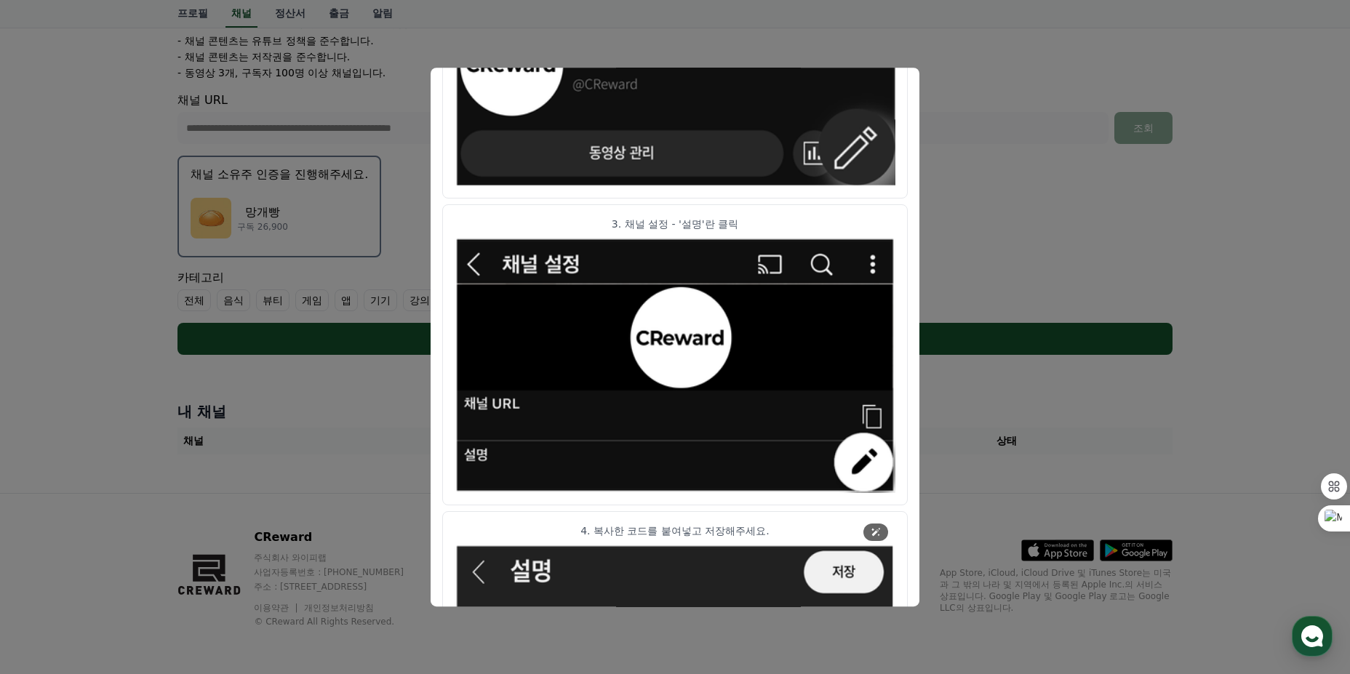
scroll to position [716, 0]
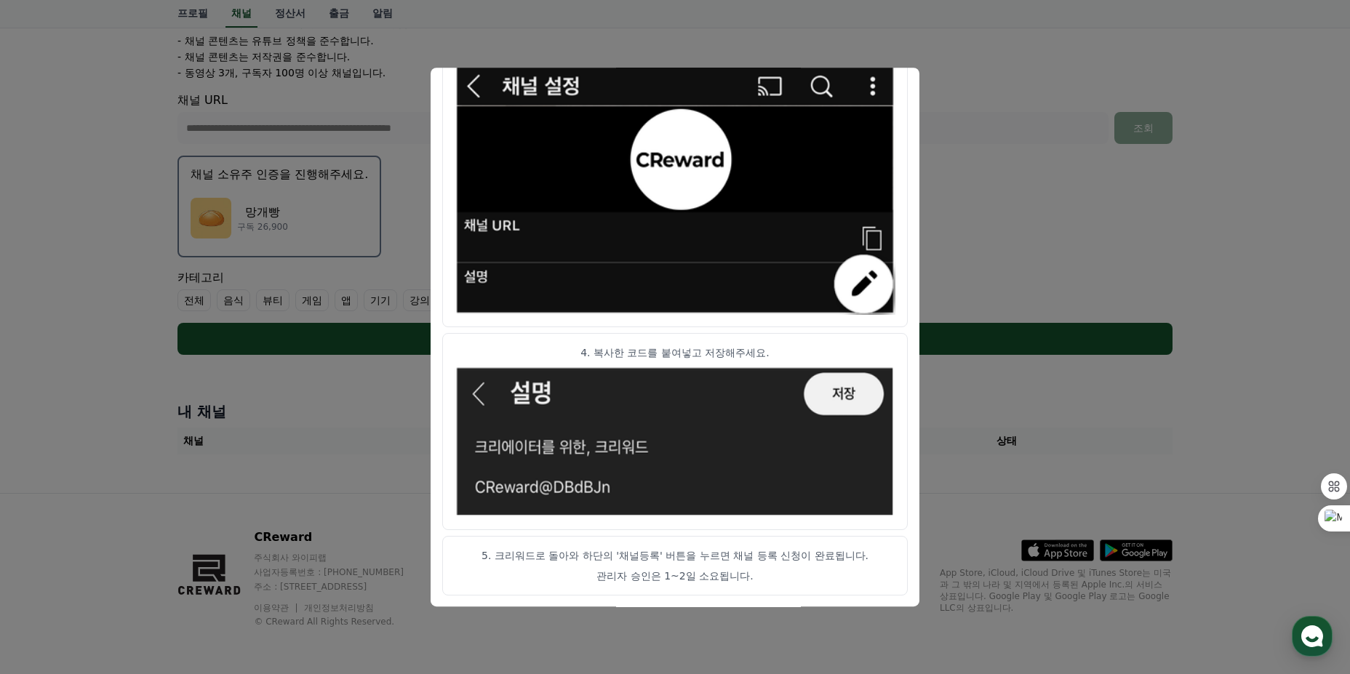
drag, startPoint x: 492, startPoint y: 557, endPoint x: 830, endPoint y: 567, distance: 338.3
click at [830, 567] on article "5. 크리워드로 돌아와 하단의 '채널등록' 버튼을 누르면 채널 등록 신청이 완료됩니다. 관리자 승인은 1~2일 소요됩니다." at bounding box center [674, 566] width 465 height 60
drag, startPoint x: 709, startPoint y: 556, endPoint x: 483, endPoint y: 556, distance: 226.2
click at [483, 556] on p "5. 크리워드로 돌아와 하단의 '채널등록' 버튼을 누르면 채널 등록 신청이 완료됩니다." at bounding box center [674, 555] width 441 height 15
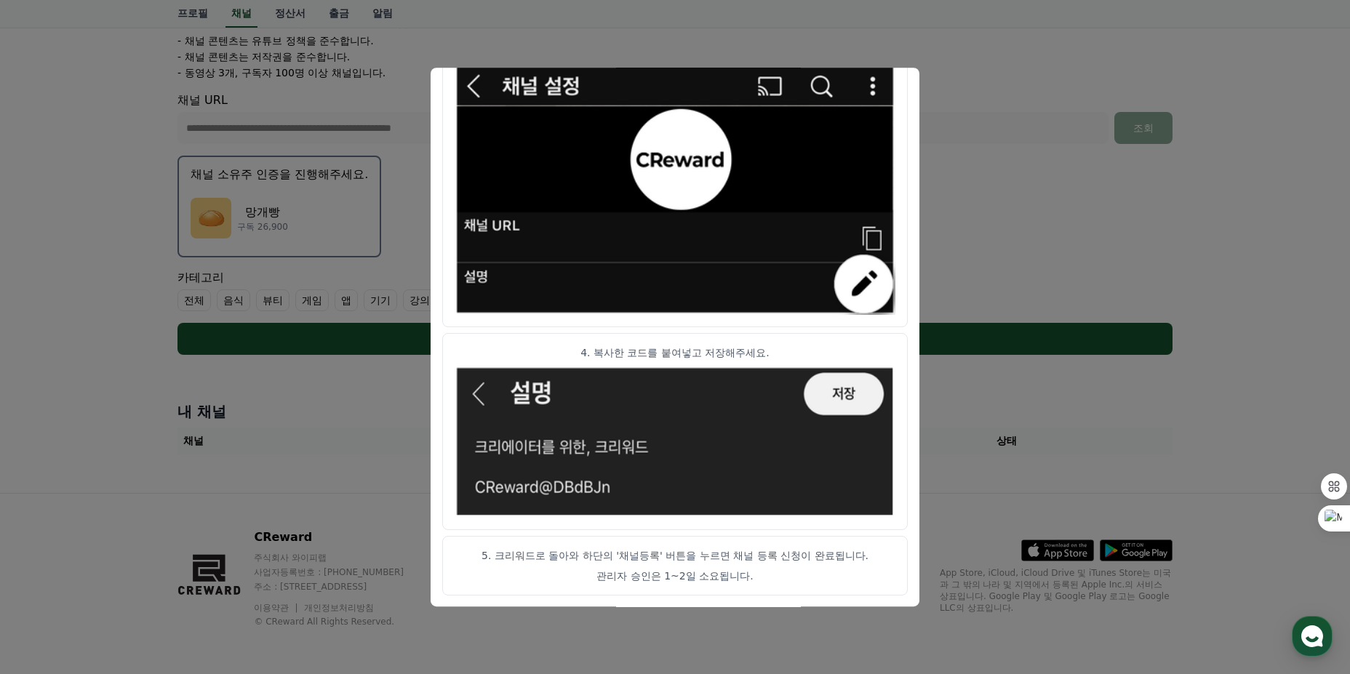
click at [483, 556] on p "5. 크리워드로 돌아와 하단의 '채널등록' 버튼을 누르면 채널 등록 신청이 완료됩니다." at bounding box center [674, 555] width 441 height 15
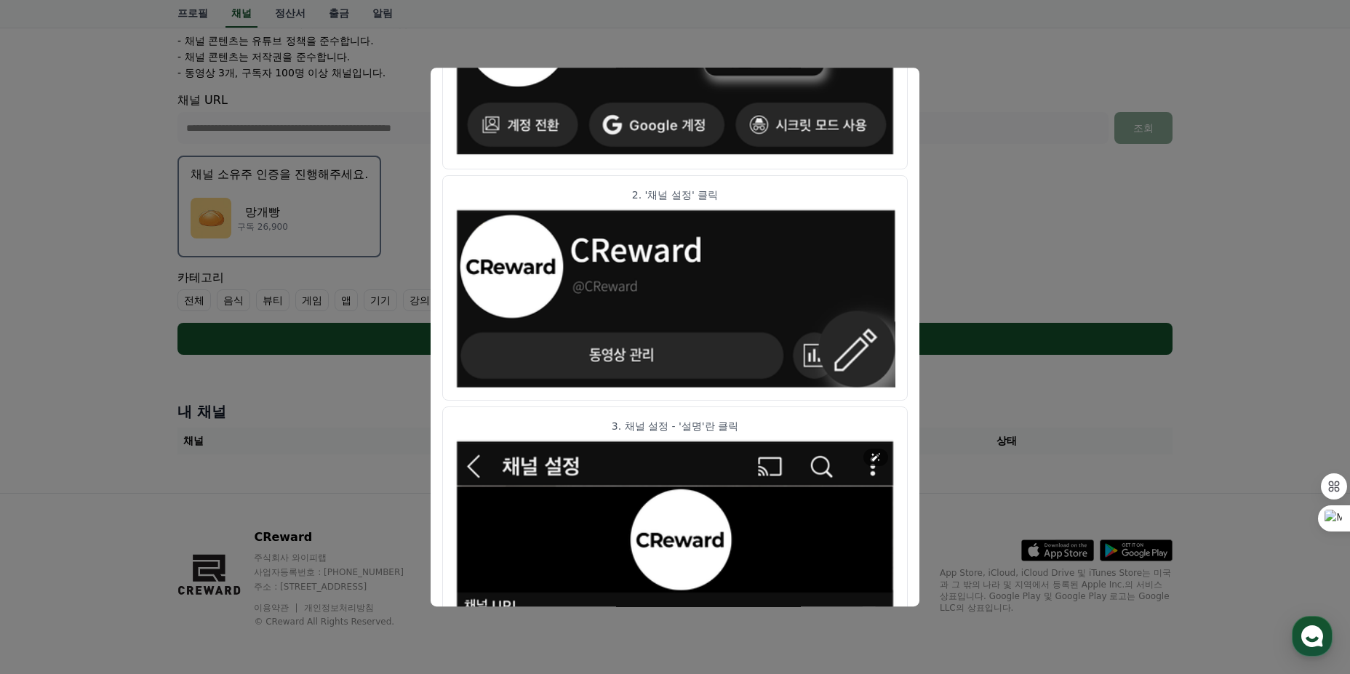
scroll to position [0, 0]
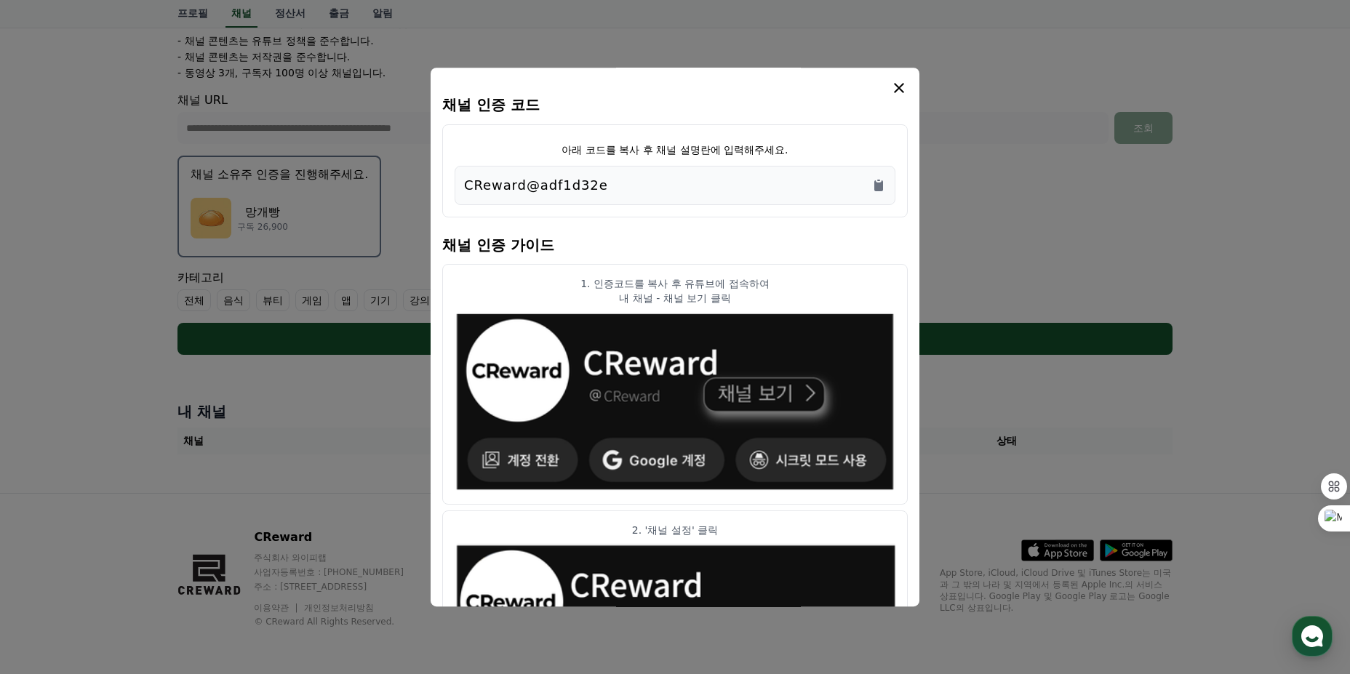
click at [910, 90] on div "채널 인증 코드 아래 코드를 복사 후 채널 설명란에 입력해주세요. CReward@adf1d32e 채널 인증 가이드 1. 인증코드를 복사 후 유…" at bounding box center [674, 338] width 489 height 540
click at [892, 90] on icon "modal" at bounding box center [898, 87] width 17 height 17
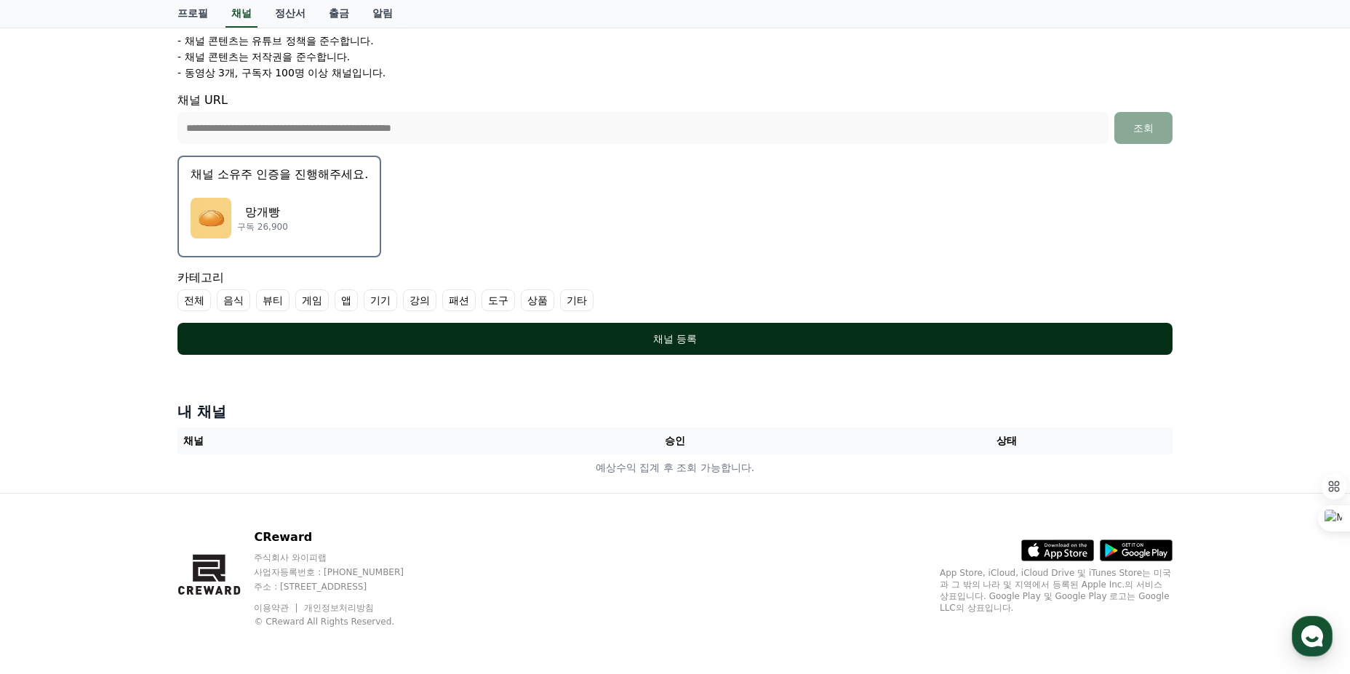
click at [798, 329] on button "채널 등록" at bounding box center [674, 339] width 995 height 32
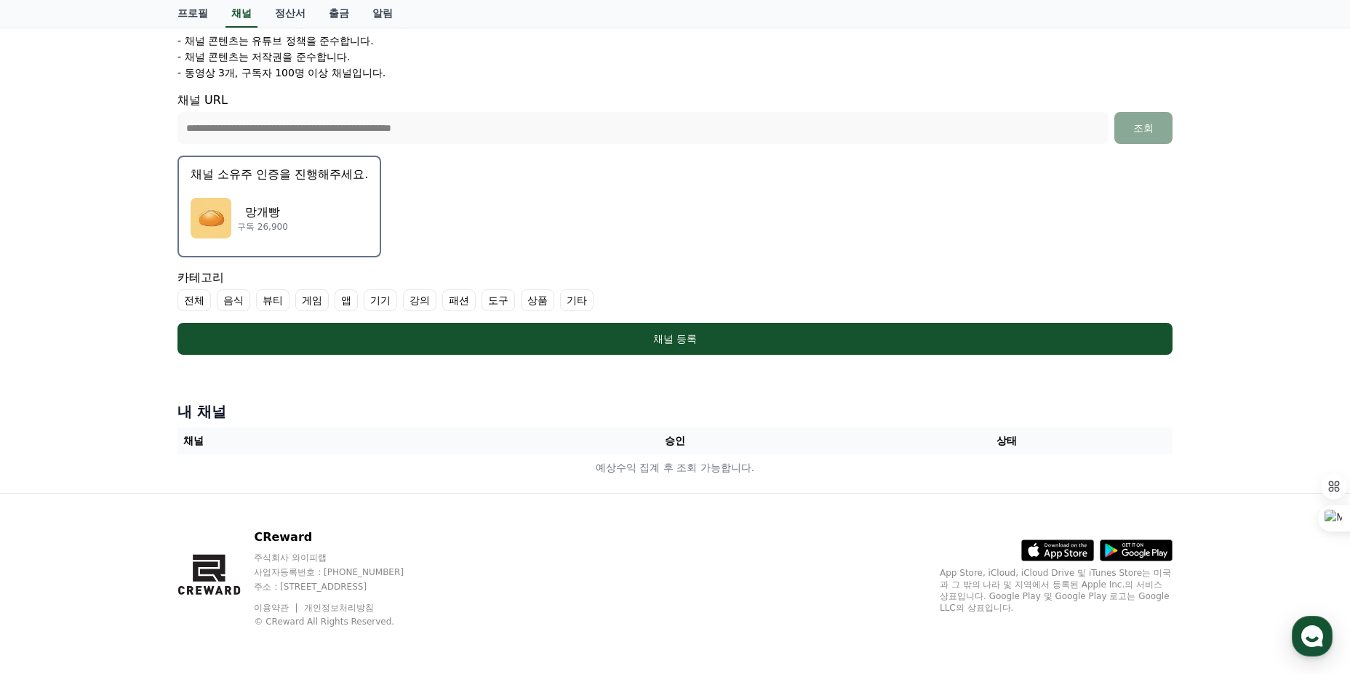
click at [193, 299] on label "전체" at bounding box center [193, 300] width 33 height 22
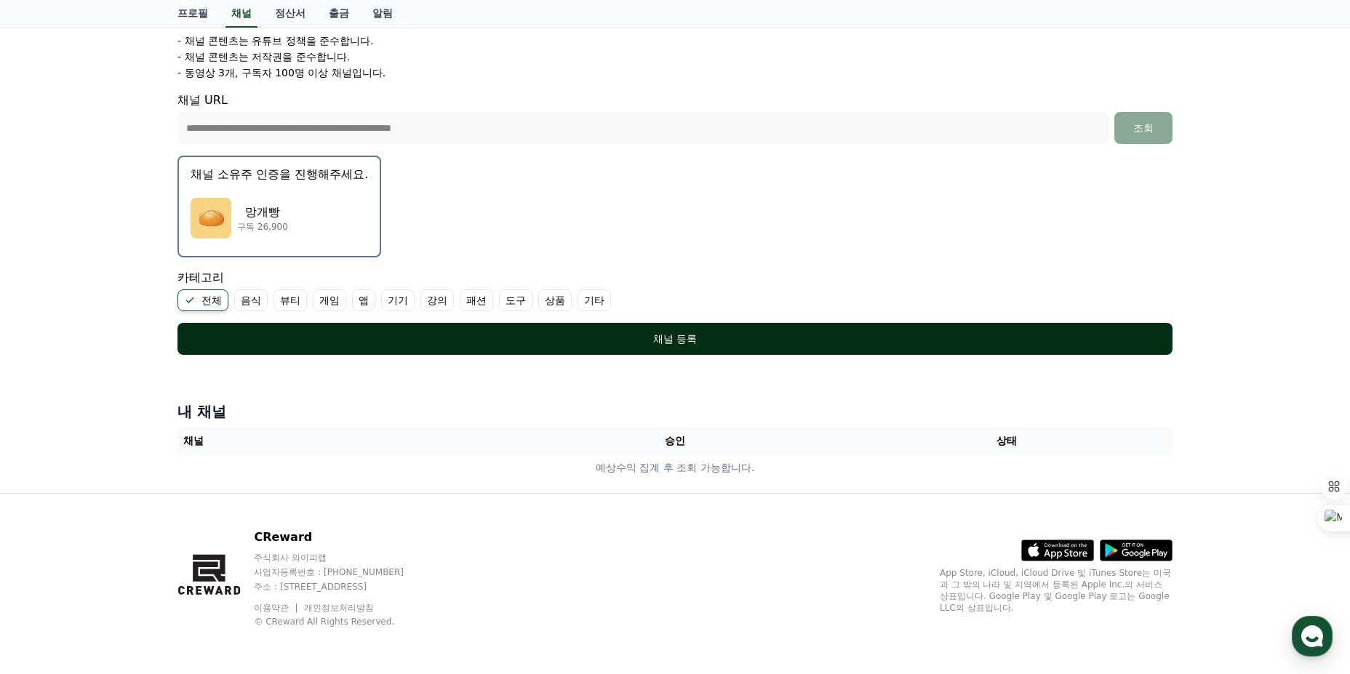
click at [300, 332] on div "채널 등록" at bounding box center [675, 339] width 937 height 15
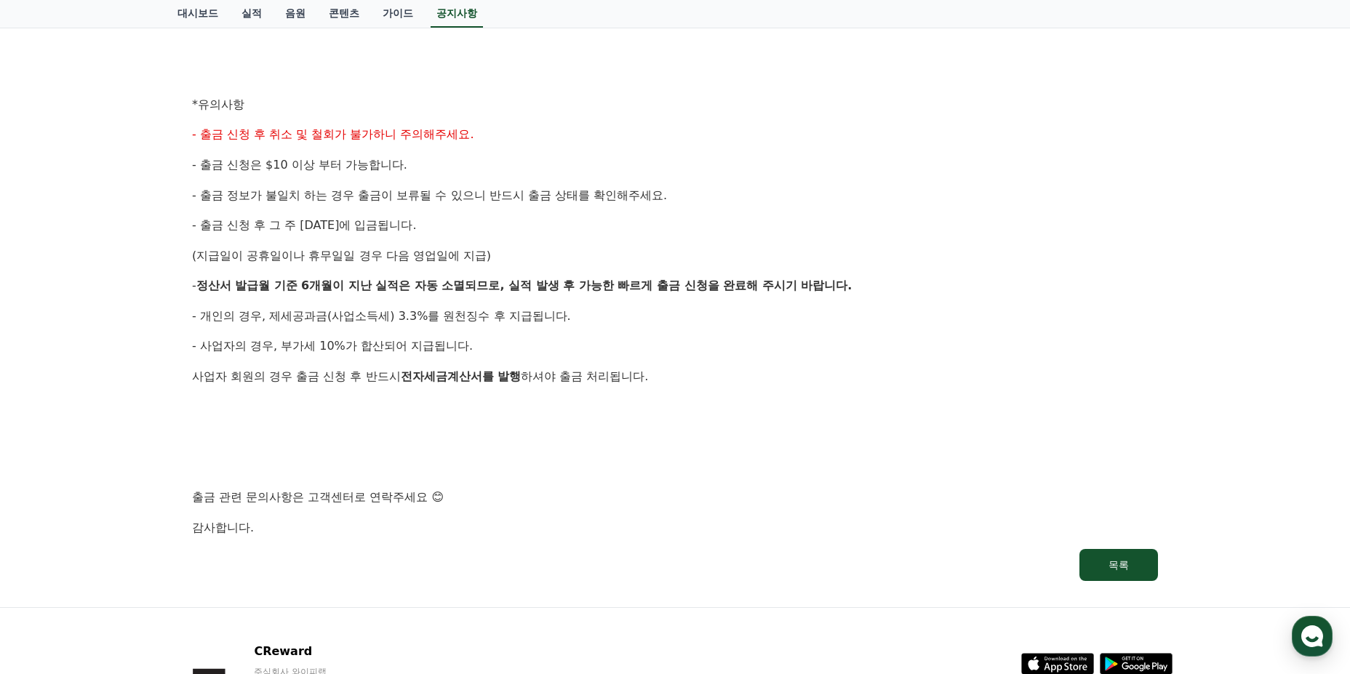
scroll to position [582, 0]
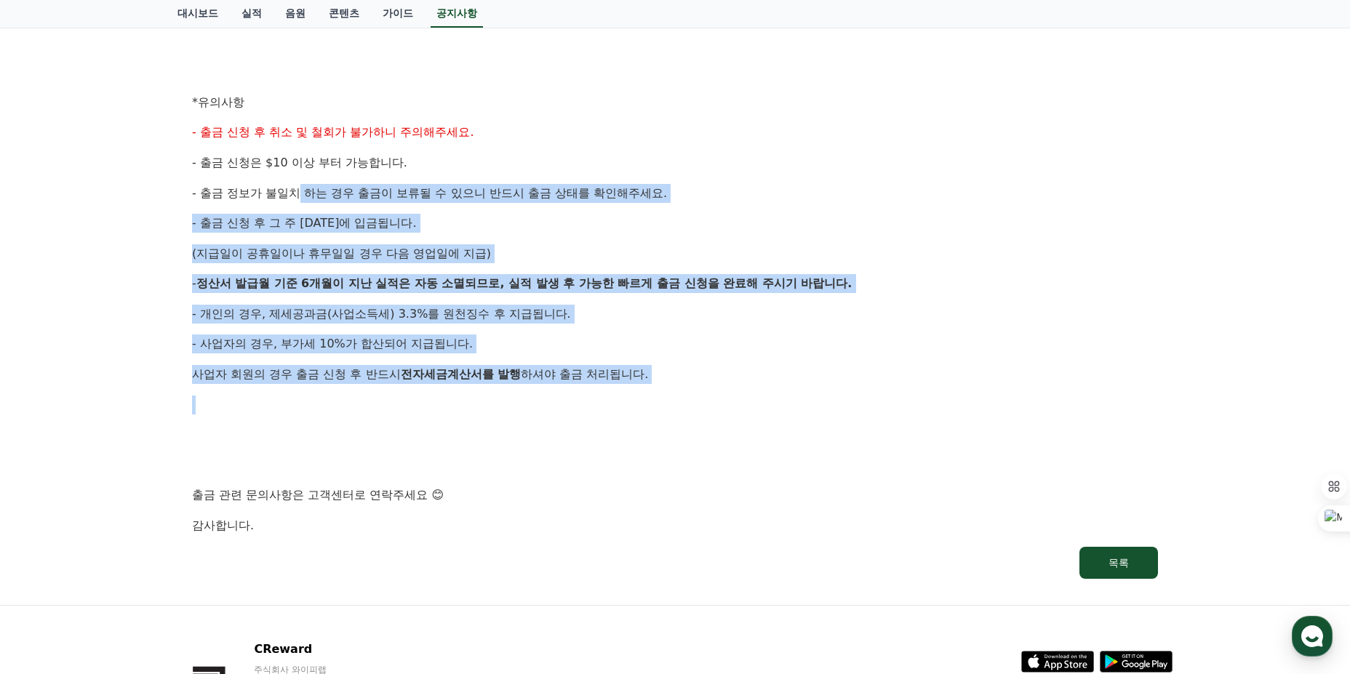
drag, startPoint x: 300, startPoint y: 178, endPoint x: 748, endPoint y: 401, distance: 500.2
click at [740, 400] on div "안녕하세요, 크리워드입니다. 크리워드의 매주정산 9월 2주차 출금 신청 안내드립니다. ✔ 정산 해당 월 : 9월 2주차 실적 ✔ 출금 신청 기…" at bounding box center [675, 118] width 966 height 836
click at [748, 401] on p at bounding box center [675, 405] width 966 height 19
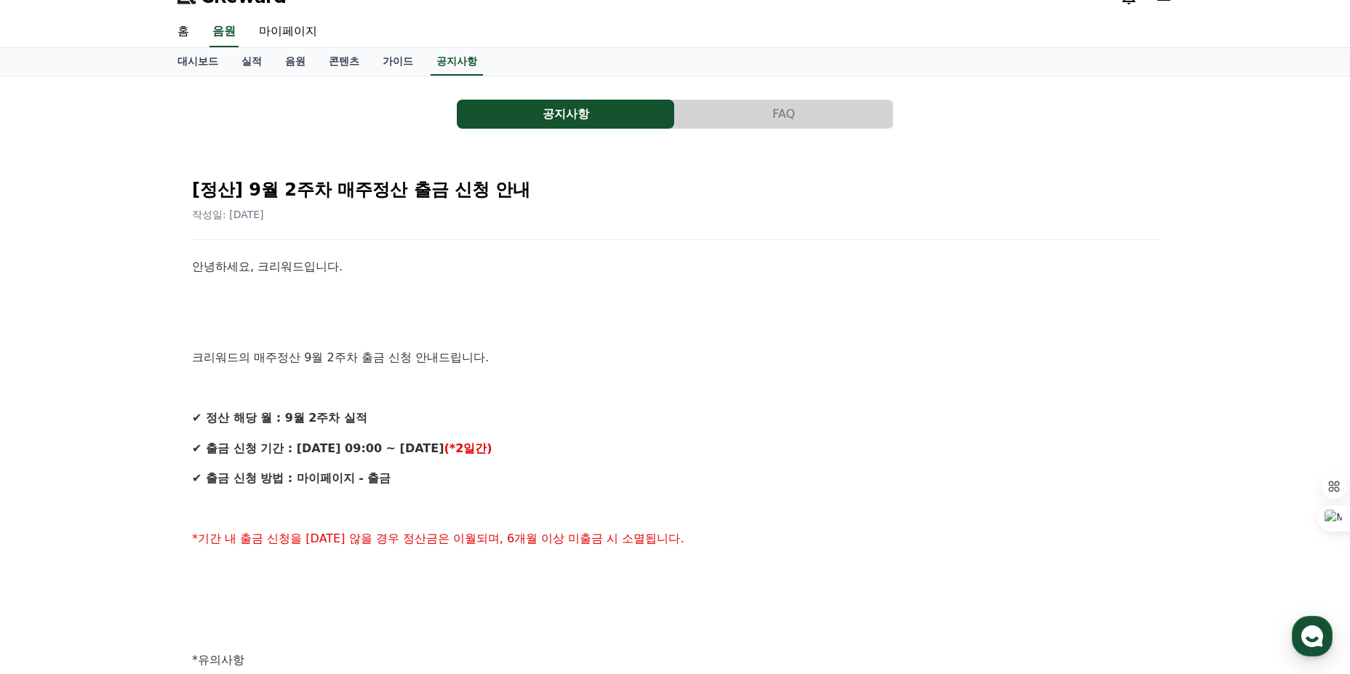
scroll to position [0, 0]
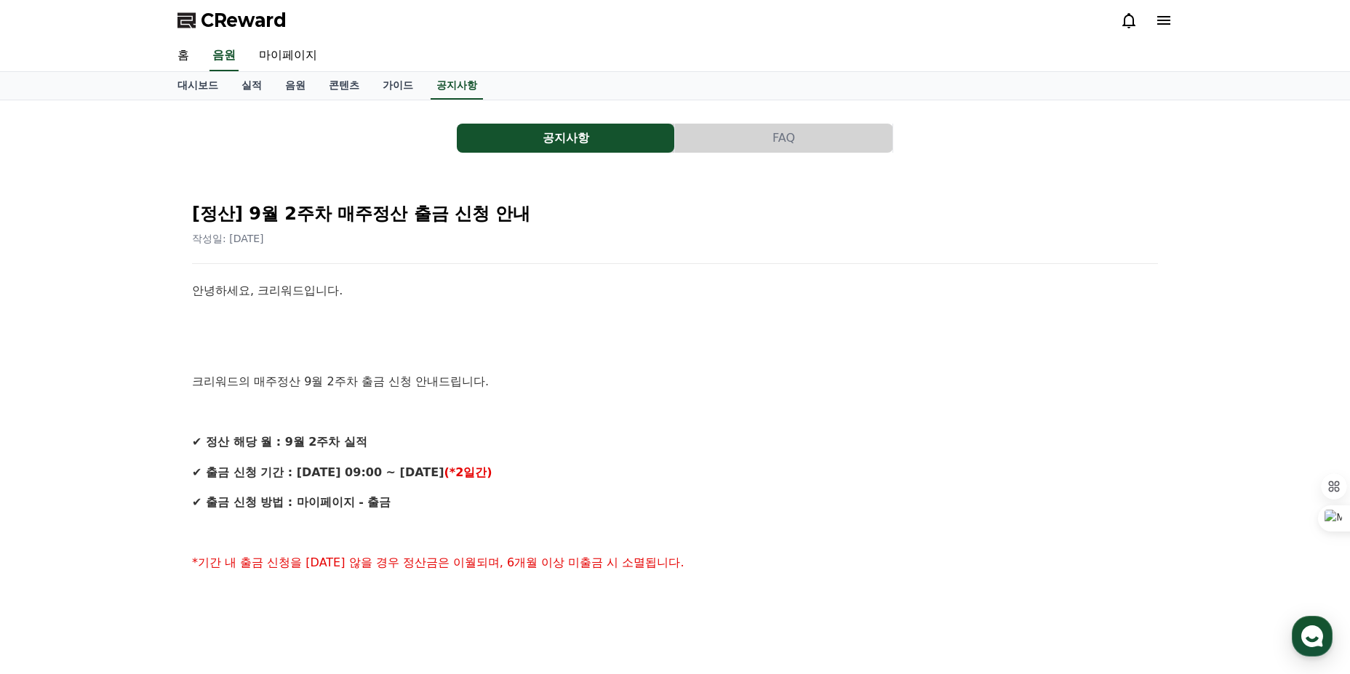
click at [532, 143] on button "공지사항" at bounding box center [565, 138] width 217 height 29
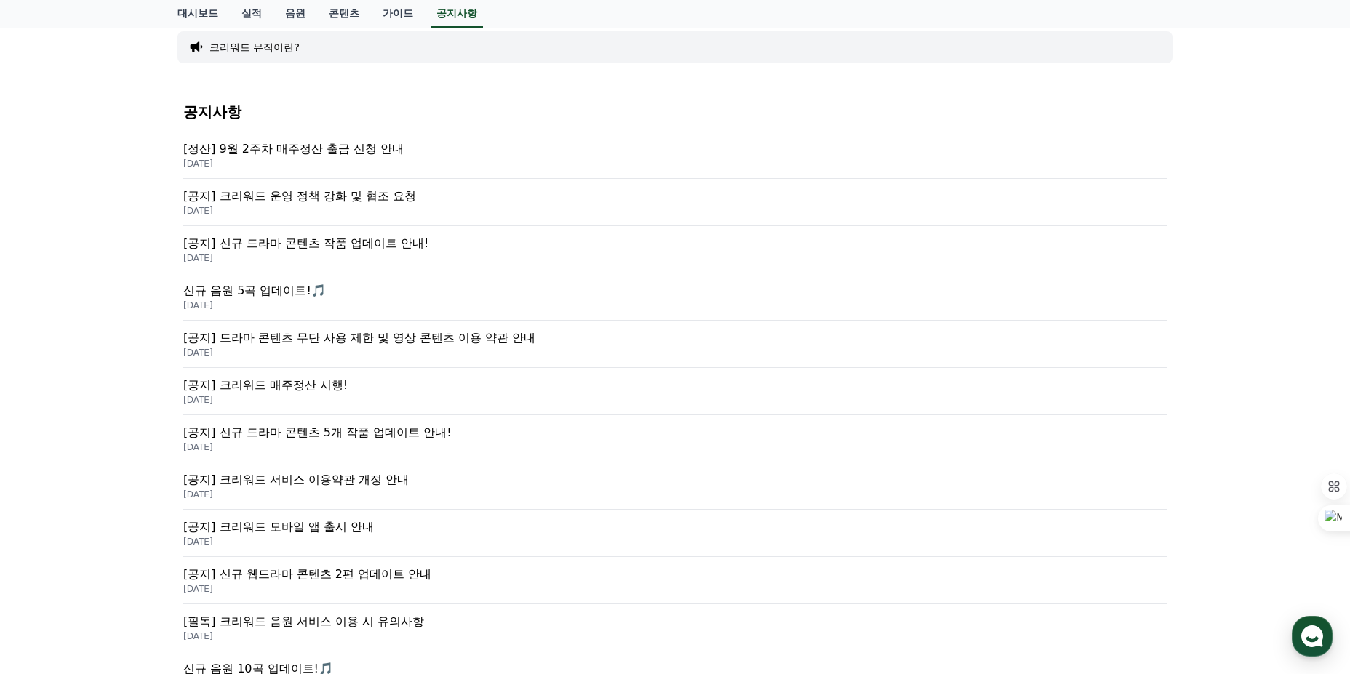
scroll to position [145, 0]
click at [494, 337] on p "[공지] 드라마 콘텐츠 무단 사용 제한 및 영상 콘텐츠 이용 약관 안내" at bounding box center [674, 337] width 983 height 17
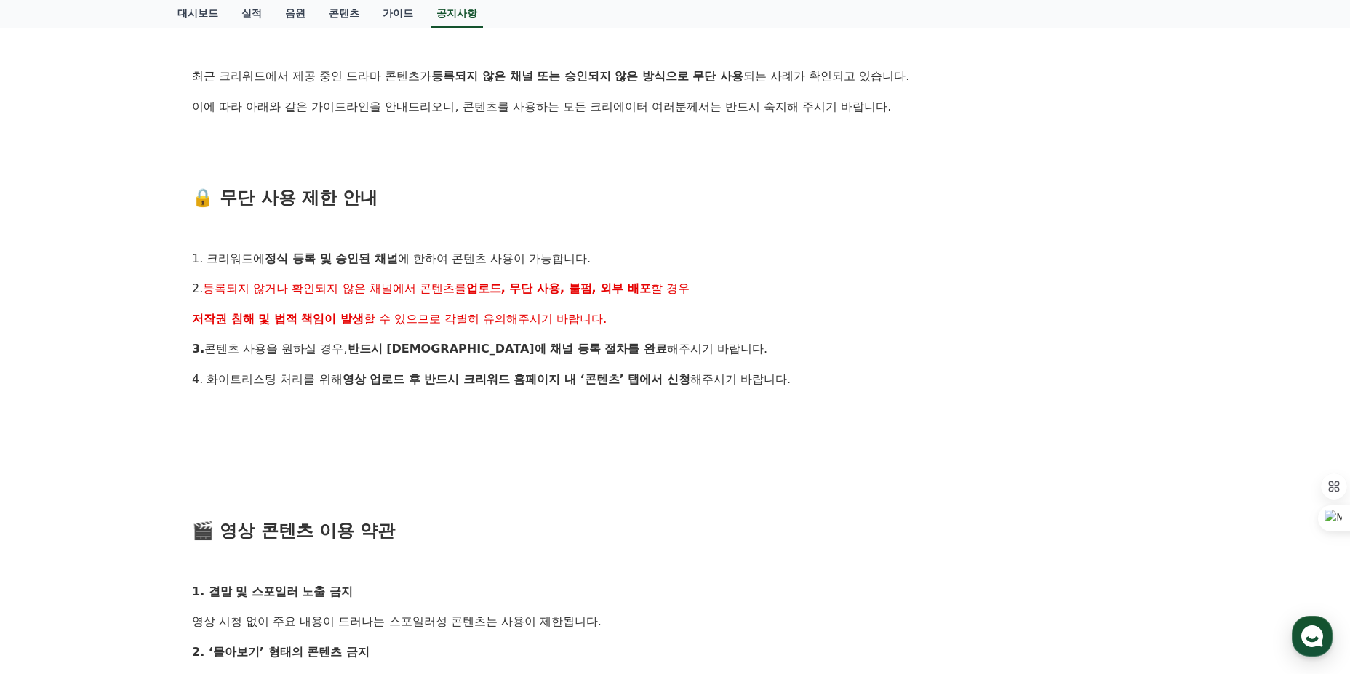
scroll to position [291, 0]
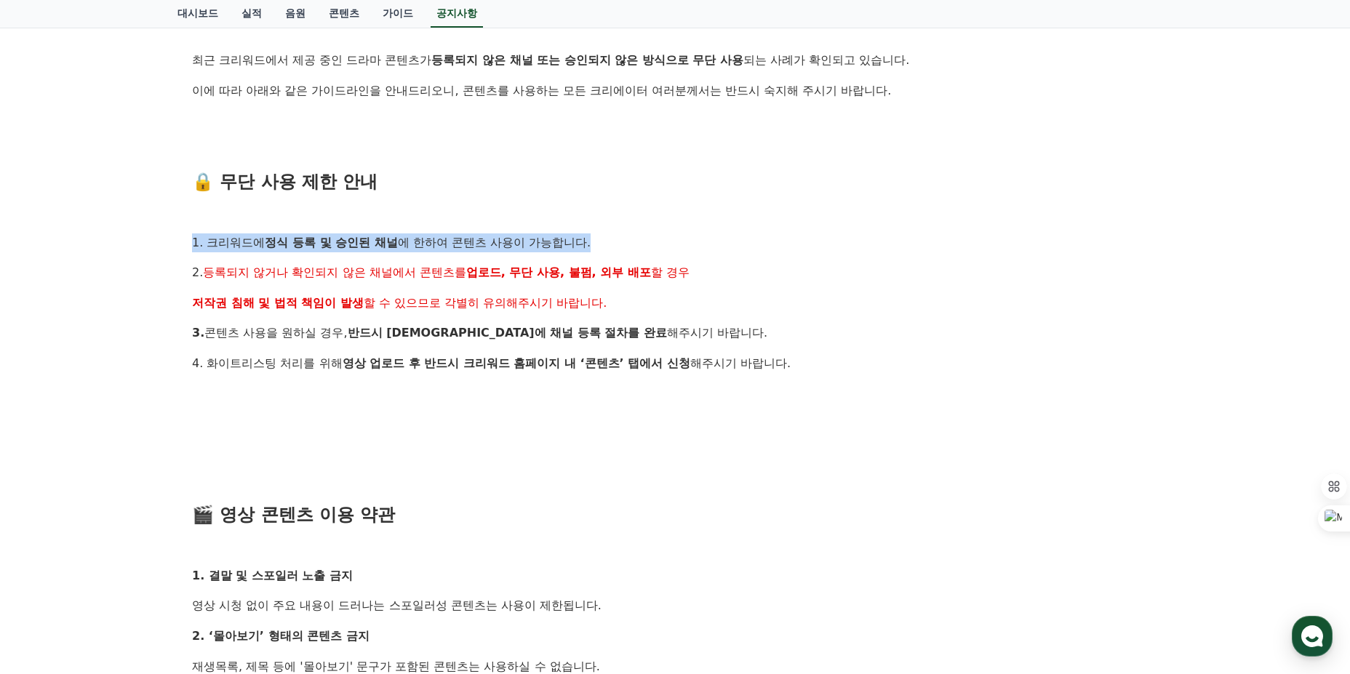
drag, startPoint x: 181, startPoint y: 241, endPoint x: 620, endPoint y: 249, distance: 438.6
click at [620, 249] on div "[공지] 드라마 콘텐츠 무단 사용 제한 및 영상 콘텐츠 이용 약관 안내 작성일: [DATE] 안녕하세요, 크리워드입니다. 최근 크리워드에서 제…" at bounding box center [674, 597] width 995 height 1424
click at [620, 249] on p "1. 크리워드에 정식 등록 및 승인된 채널 에 한하여 콘텐츠 사용이 가능합니다." at bounding box center [675, 242] width 966 height 19
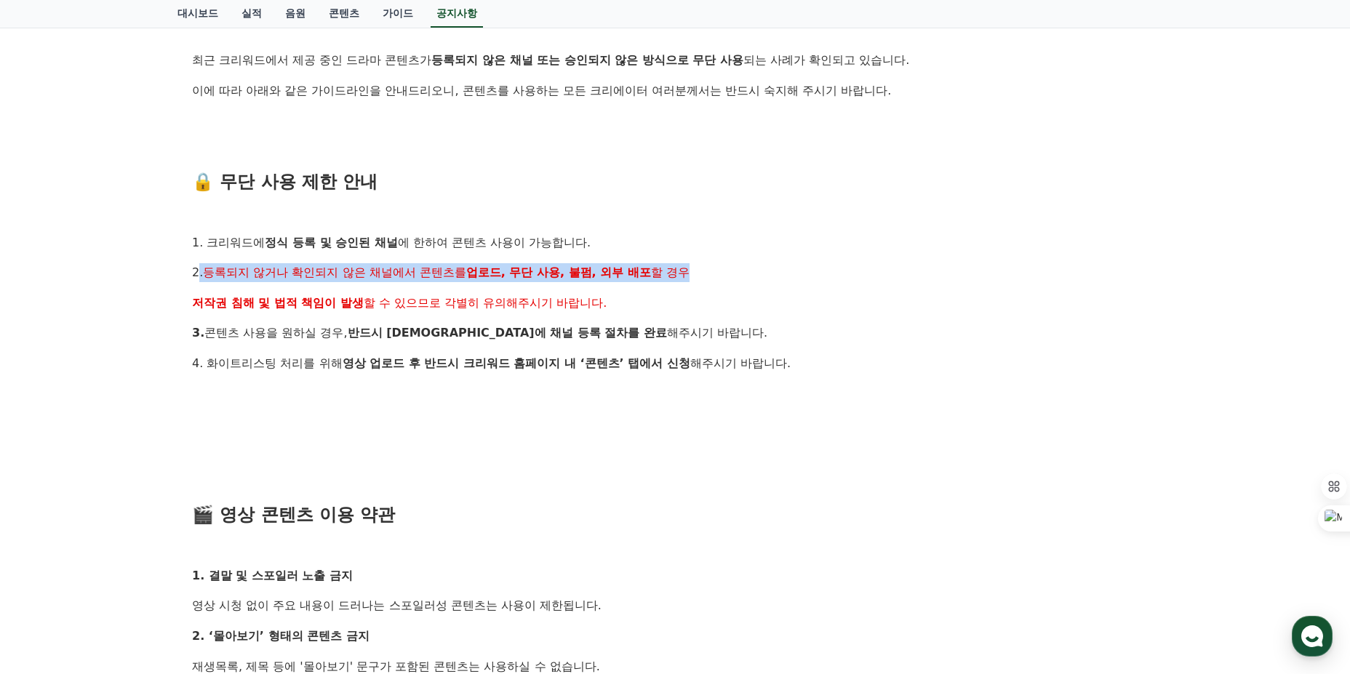
drag, startPoint x: 198, startPoint y: 275, endPoint x: 716, endPoint y: 281, distance: 518.5
click at [716, 281] on p "2. 등록되지 않거나 확인되지 않은 채널에서 콘텐츠를 업로드, 무단 사용, 불펌, 외부 배포 할 경우" at bounding box center [675, 272] width 966 height 19
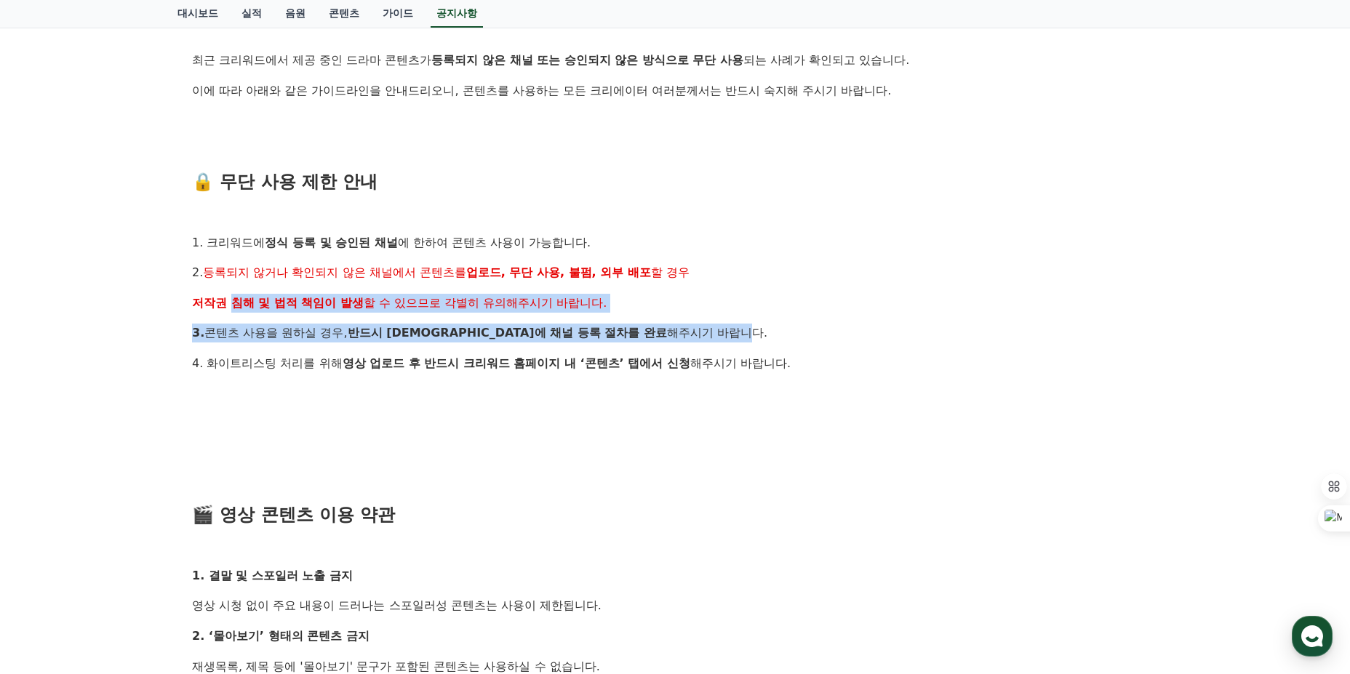
drag, startPoint x: 502, startPoint y: 313, endPoint x: 185, endPoint y: 300, distance: 317.3
click at [185, 300] on div "[공지] 드라마 콘텐츠 무단 사용 제한 및 영상 콘텐츠 이용 약관 안내 작성일: [DATE] 안녕하세요, 크리워드입니다. 최근 크리워드에서 제…" at bounding box center [674, 597] width 983 height 1412
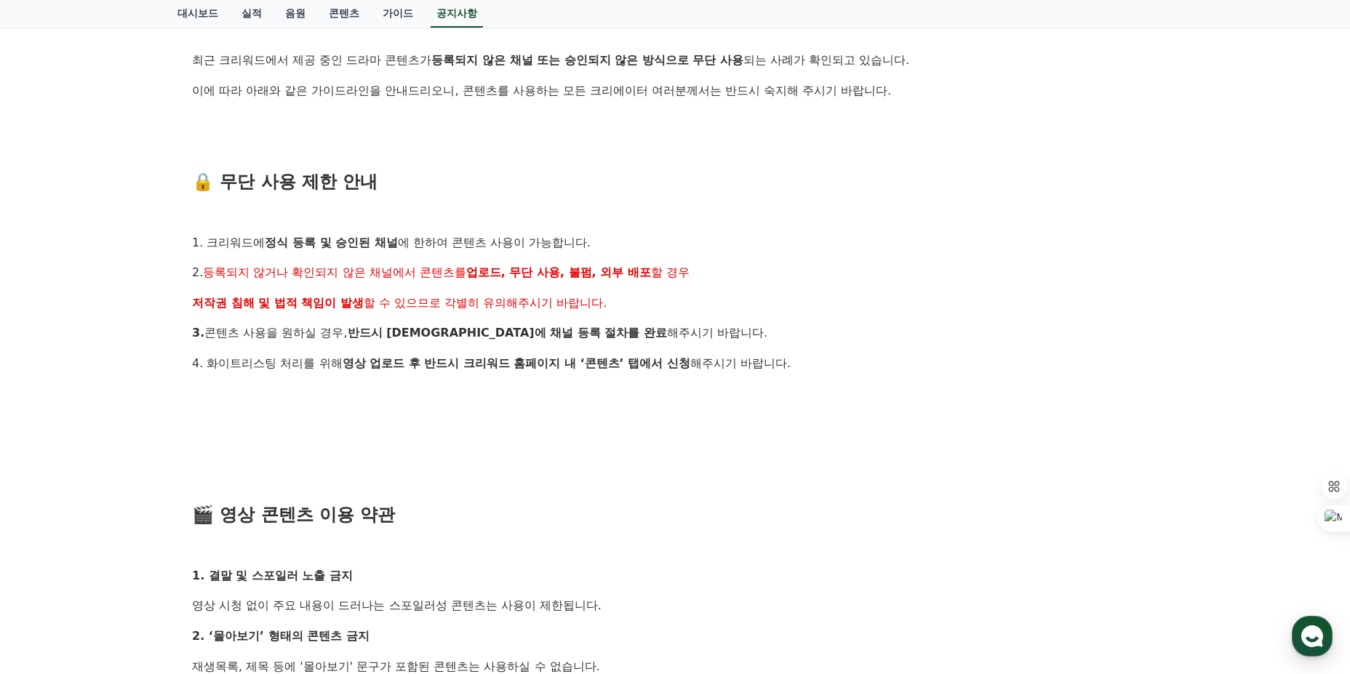
click at [776, 354] on p "4. 화이트리스팅 처리를 위해 영상 업로드 후 반드시 크리워드 홈페이지 내 ‘콘텐츠’ 탭에서 신청 해주시기 바랍니다." at bounding box center [675, 363] width 966 height 19
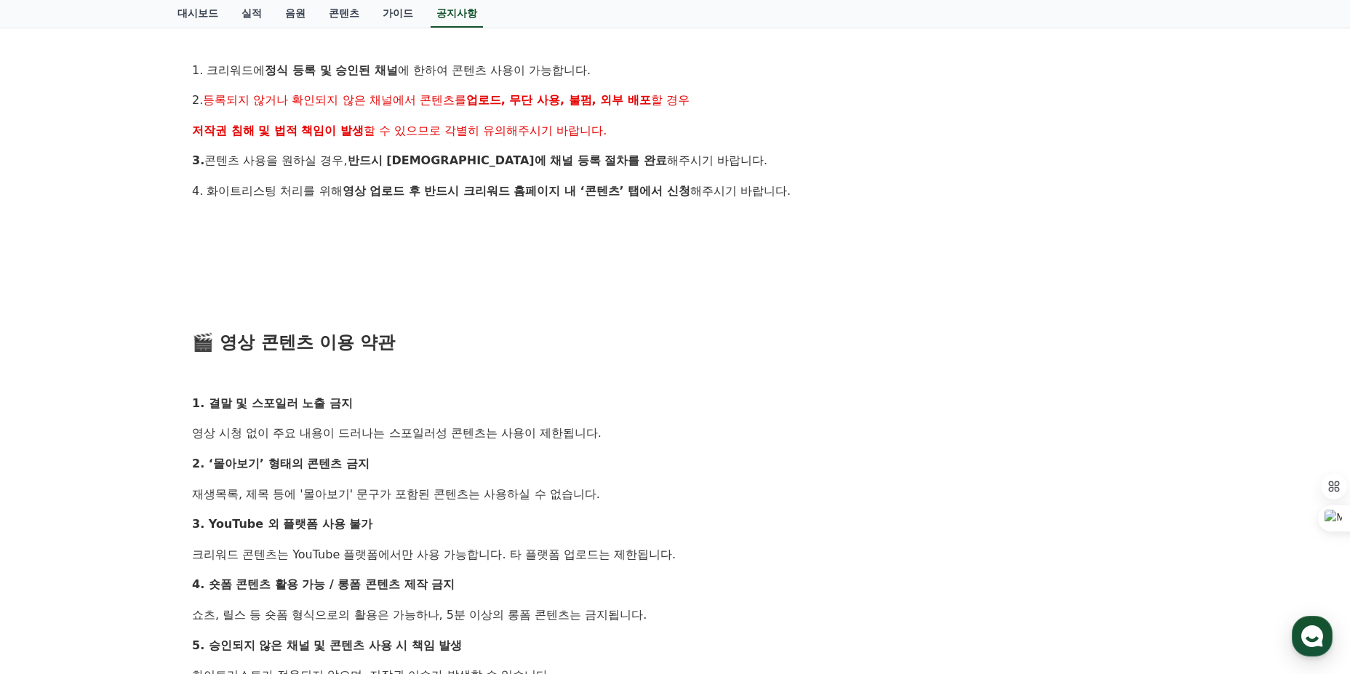
scroll to position [582, 0]
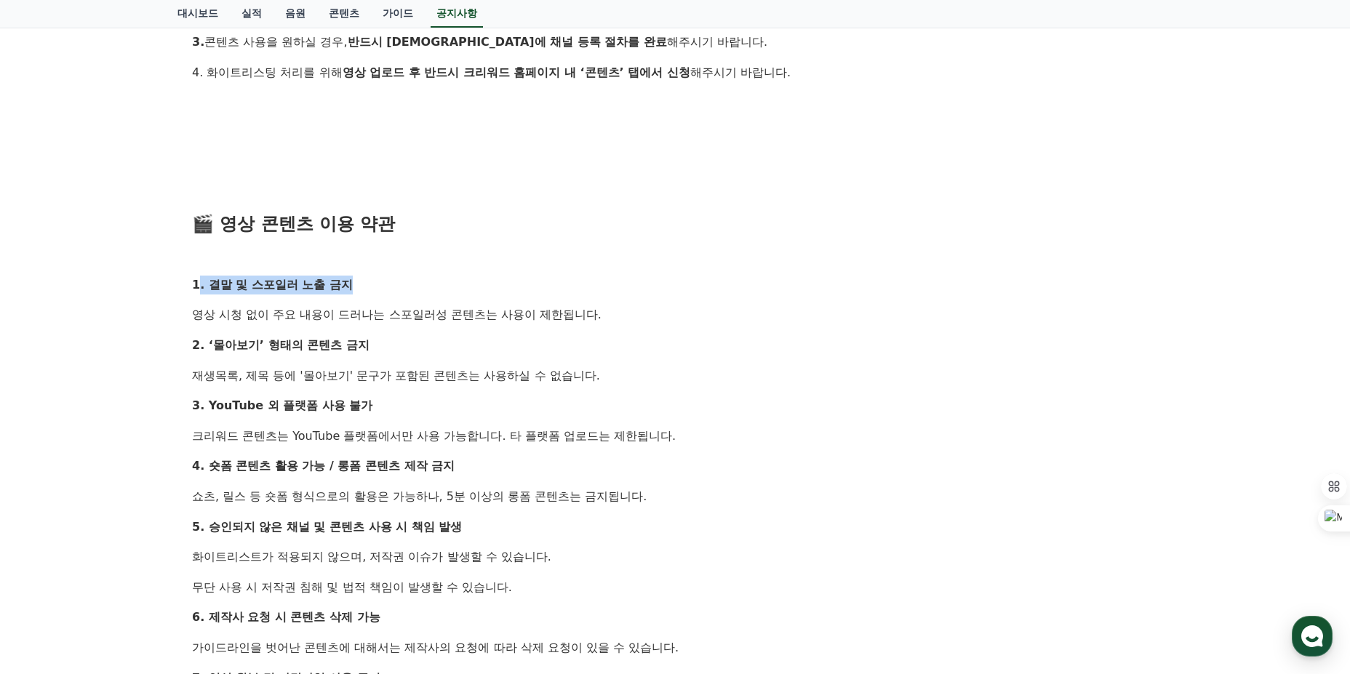
drag, startPoint x: 199, startPoint y: 284, endPoint x: 384, endPoint y: 288, distance: 185.5
click at [384, 288] on p "1. 결말 및 스포일러 노출 금지" at bounding box center [675, 285] width 966 height 19
drag, startPoint x: 194, startPoint y: 320, endPoint x: 638, endPoint y: 322, distance: 443.6
click at [638, 322] on p "영상 시청 없이 주요 내용이 드러나는 스포일러성 콘텐츠는 사용이 제한됩니다." at bounding box center [675, 314] width 966 height 19
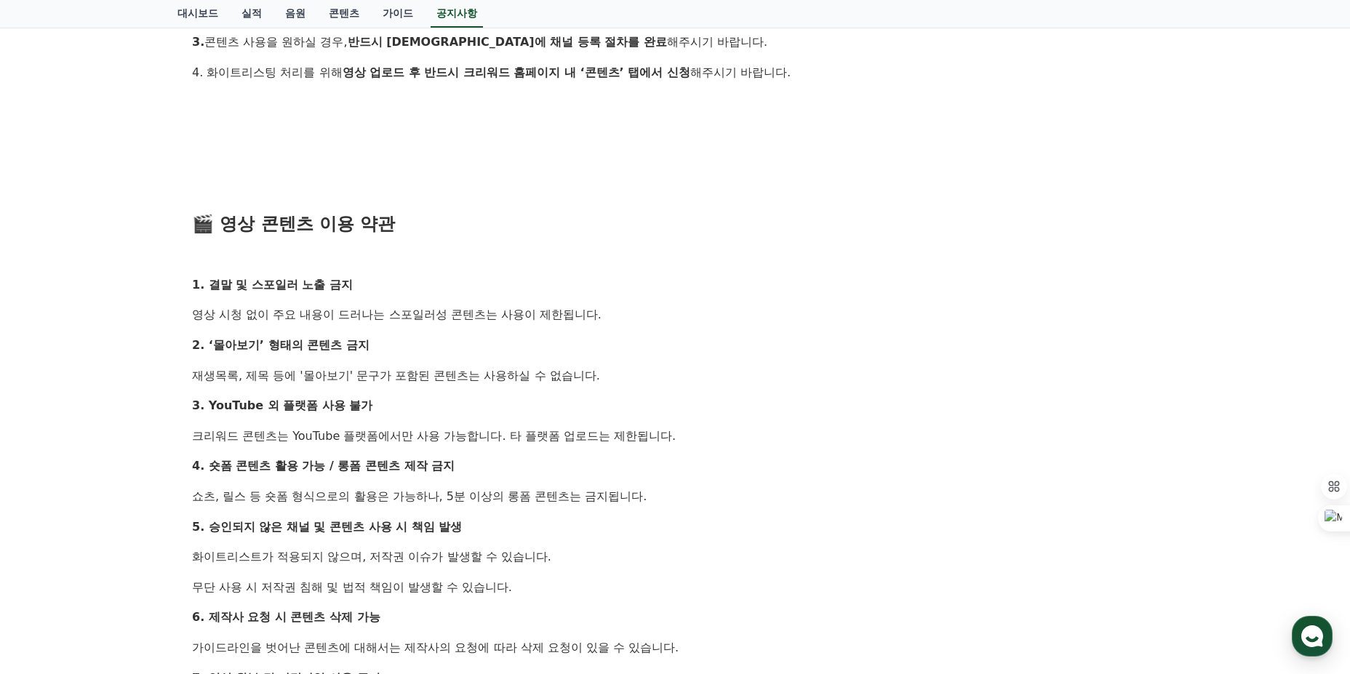
click at [644, 323] on p "영상 시청 없이 주요 내용이 드러나는 스포일러성 콘텐츠는 사용이 제한됩니다." at bounding box center [675, 314] width 966 height 19
drag, startPoint x: 529, startPoint y: 360, endPoint x: 193, endPoint y: 366, distance: 336.7
click at [193, 367] on p "재생목록, 제목 등에 '몰아보기' 문구가 포함된 콘텐츠는 사용하실 수 없습니다." at bounding box center [675, 376] width 966 height 19
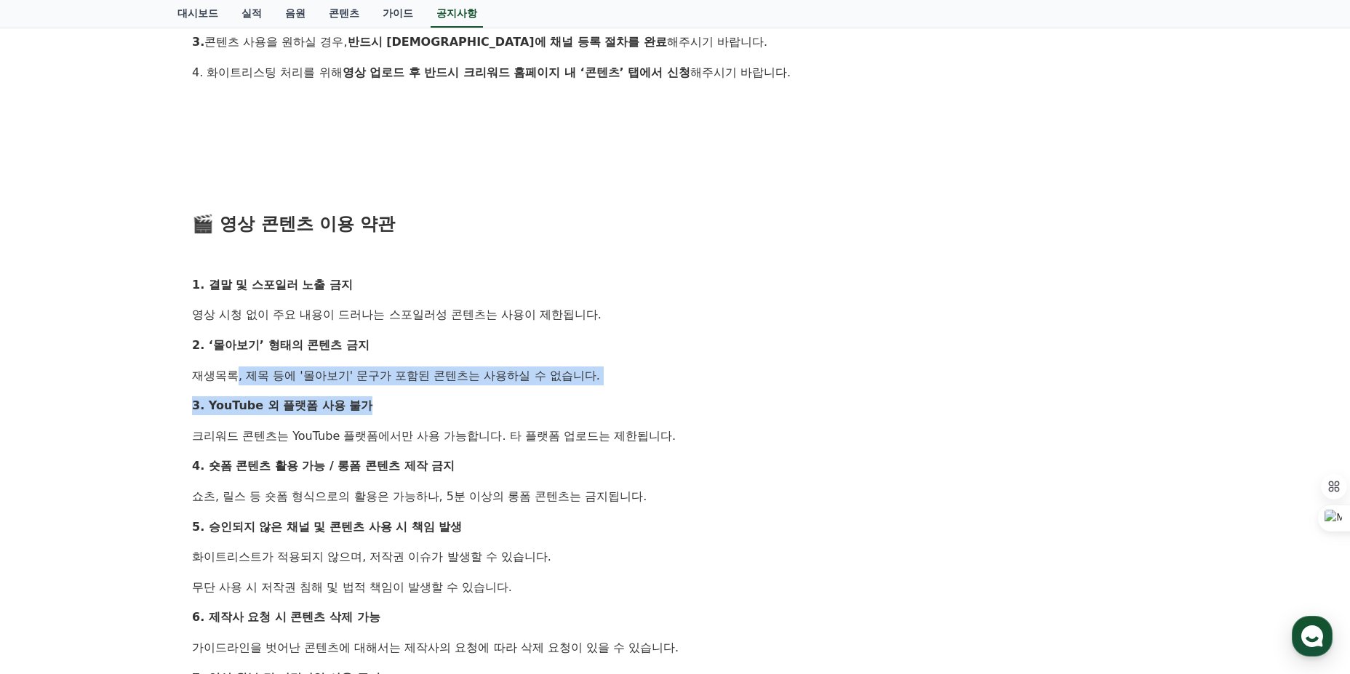
drag, startPoint x: 198, startPoint y: 375, endPoint x: 682, endPoint y: 388, distance: 484.5
click at [681, 388] on div "안녕하세요, 크리워드입니다. 최근 크리워드에서 제공 중인 드라마 콘텐츠가 등록되지 않은 채널 또는 승인되지 않은 방식으로 무단 사용 되는 사례…" at bounding box center [675, 330] width 966 height 1260
click at [682, 388] on div "안녕하세요, 크리워드입니다. 최근 크리워드에서 제공 중인 드라마 콘텐츠가 등록되지 않은 채널 또는 승인되지 않은 방식으로 무단 사용 되는 사례…" at bounding box center [675, 330] width 966 height 1260
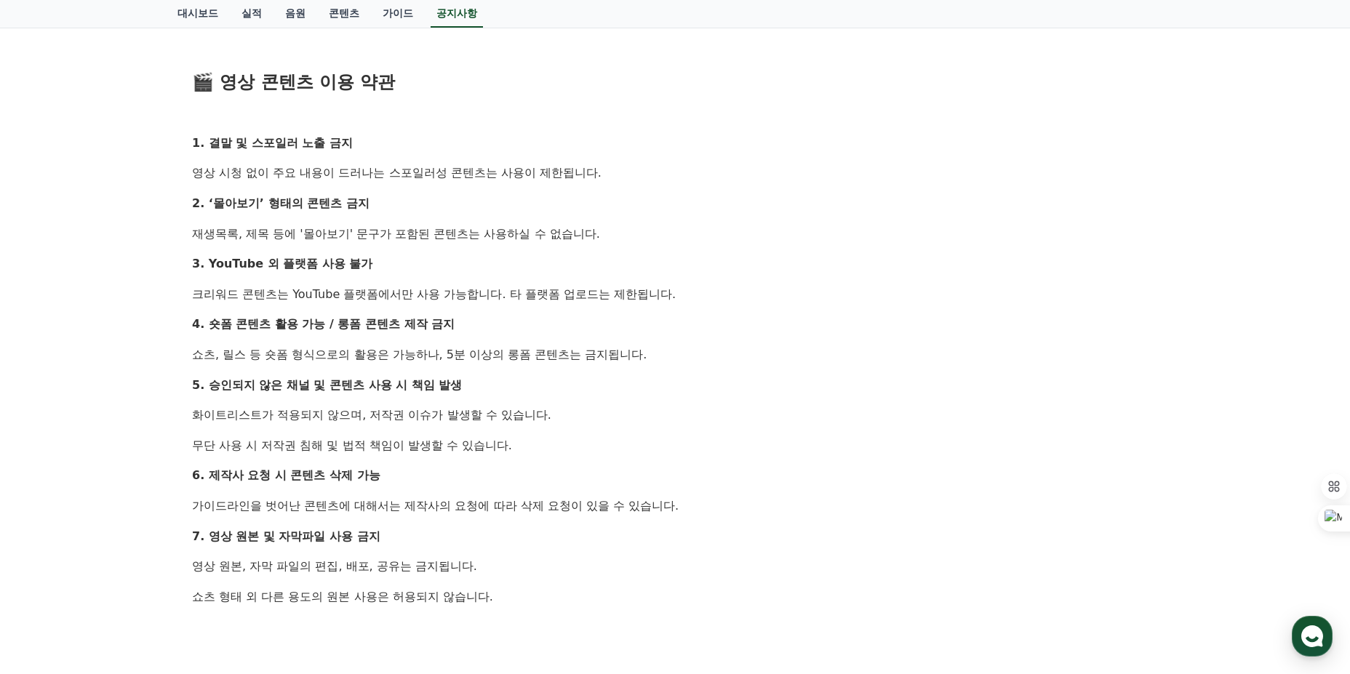
scroll to position [727, 0]
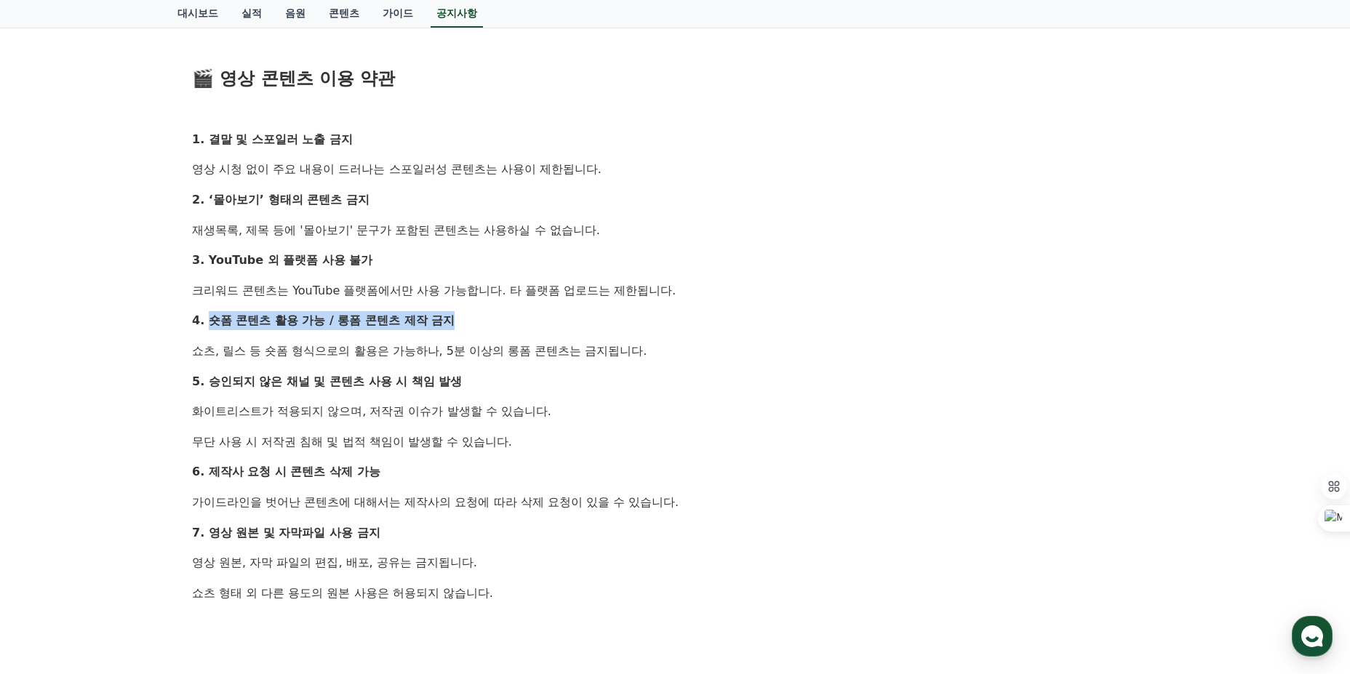
drag, startPoint x: 210, startPoint y: 320, endPoint x: 460, endPoint y: 325, distance: 249.5
click at [460, 325] on p "4. 숏폼 콘텐츠 활용 가능 / 롱폼 콘텐츠 제작 금지" at bounding box center [675, 320] width 966 height 19
drag, startPoint x: 197, startPoint y: 353, endPoint x: 683, endPoint y: 360, distance: 485.8
click at [683, 360] on p "쇼츠, 릴스 등 숏폼 형식으로의 활용은 가능하나, 5분 이상의 롱폼 콘텐츠는 금지됩니다." at bounding box center [675, 351] width 966 height 19
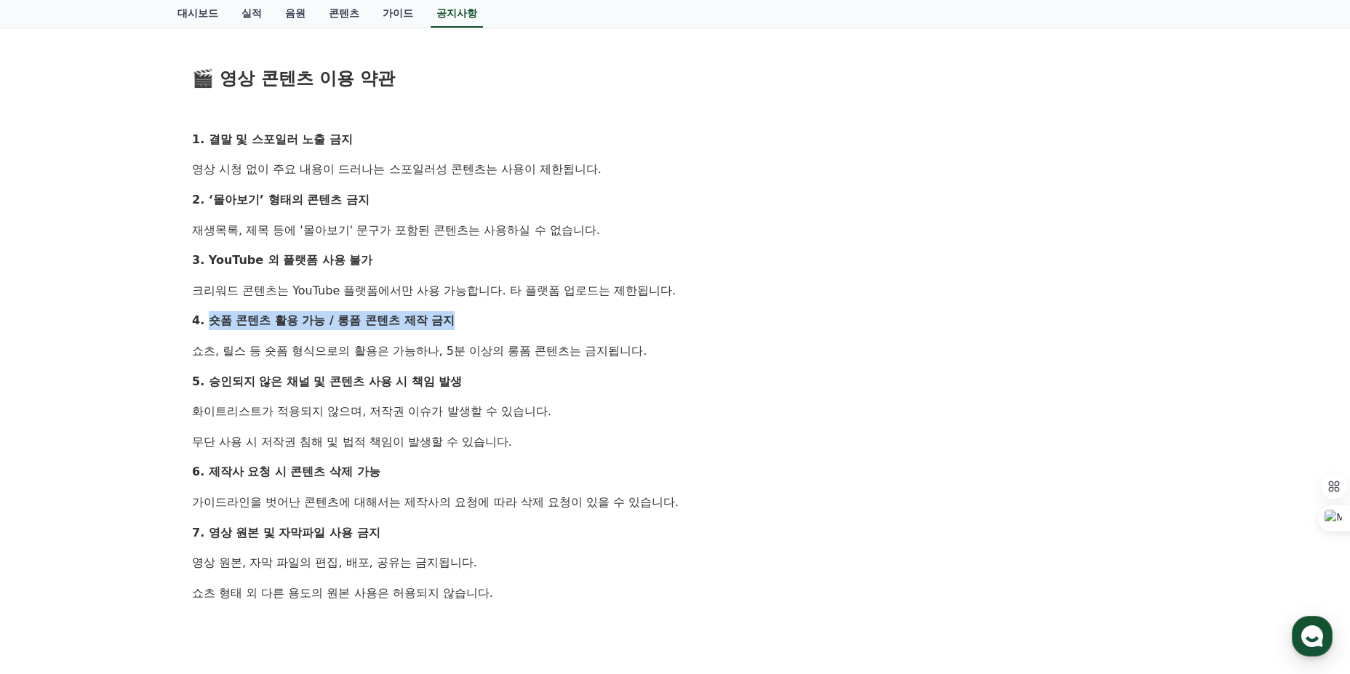
drag, startPoint x: 550, startPoint y: 354, endPoint x: 202, endPoint y: 346, distance: 347.7
click at [202, 346] on p "쇼츠, 릴스 등 숏폼 형식으로의 활용은 가능하나, 5분 이상의 롱폼 콘텐츠는 금지됩니다." at bounding box center [675, 351] width 966 height 19
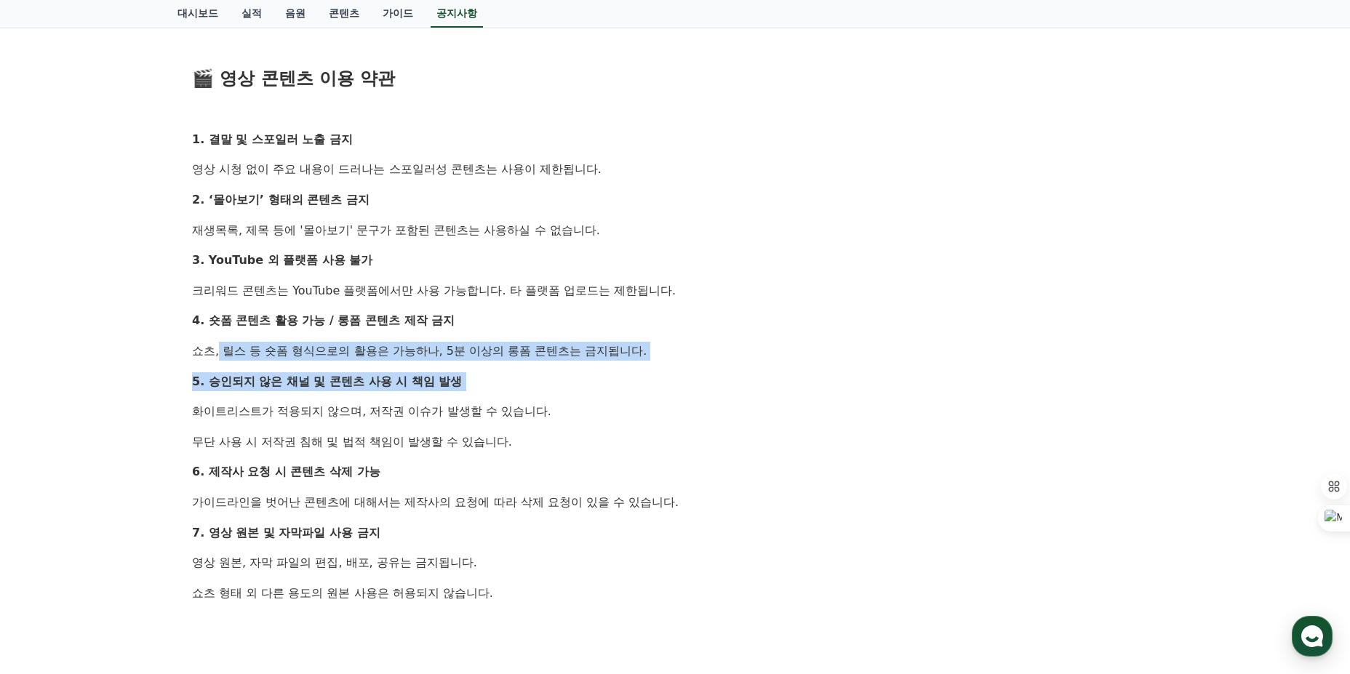
drag, startPoint x: 202, startPoint y: 346, endPoint x: 667, endPoint y: 362, distance: 465.0
click at [647, 362] on div "안녕하세요, 크리워드입니다. 최근 크리워드에서 제공 중인 드라마 콘텐츠가 등록되지 않은 채널 또는 승인되지 않은 방식으로 무단 사용 되는 사례…" at bounding box center [675, 184] width 966 height 1260
click at [668, 363] on div "안녕하세요, 크리워드입니다. 최근 크리워드에서 제공 중인 드라마 콘텐츠가 등록되지 않은 채널 또는 승인되지 않은 방식으로 무단 사용 되는 사례…" at bounding box center [675, 184] width 966 height 1260
click at [668, 364] on div "안녕하세요, 크리워드입니다. 최근 크리워드에서 제공 중인 드라마 콘텐츠가 등록되지 않은 채널 또는 승인되지 않은 방식으로 무단 사용 되는 사례…" at bounding box center [675, 184] width 966 height 1260
drag, startPoint x: 504, startPoint y: 411, endPoint x: 194, endPoint y: 400, distance: 310.0
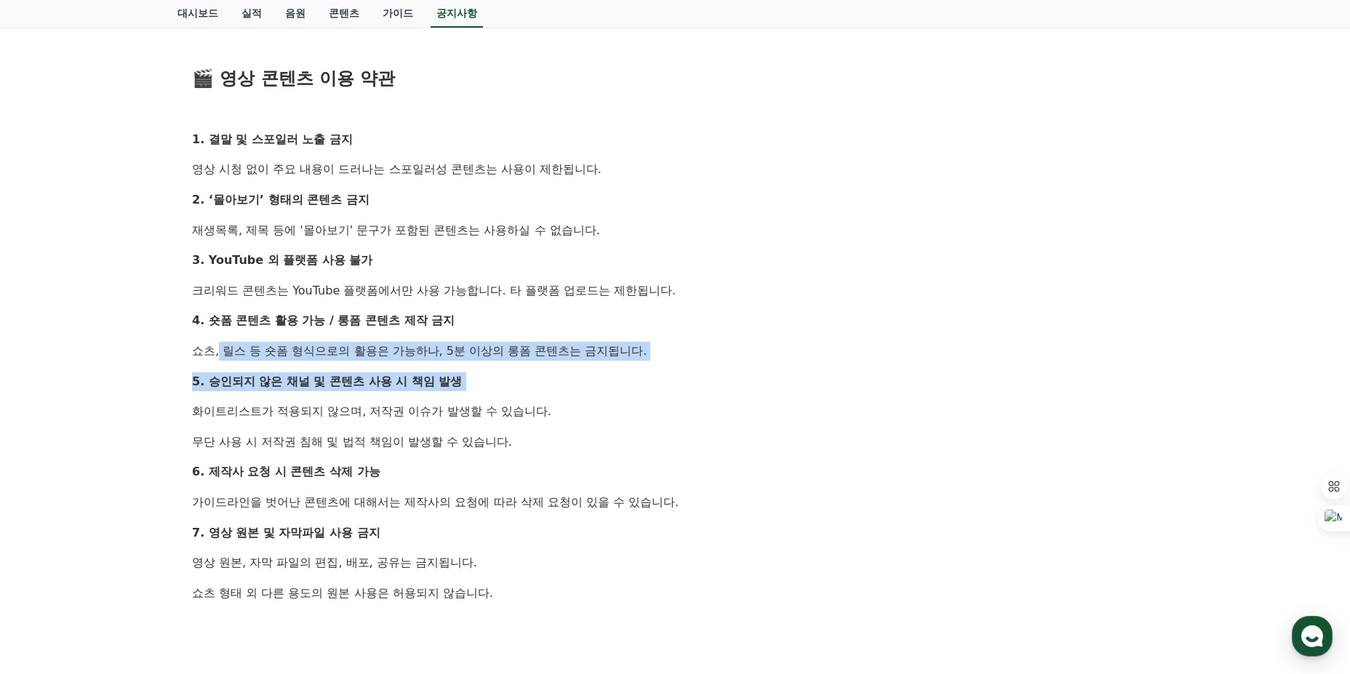
click at [195, 400] on div "안녕하세요, 크리워드입니다. 최근 크리워드에서 제공 중인 드라마 콘텐츠가 등록되지 않은 채널 또는 승인되지 않은 방식으로 무단 사용 되는 사례…" at bounding box center [675, 184] width 966 height 1260
click at [194, 400] on div "안녕하세요, 크리워드입니다. 최근 크리워드에서 제공 중인 드라마 콘텐츠가 등록되지 않은 채널 또는 승인되지 않은 방식으로 무단 사용 되는 사례…" at bounding box center [675, 184] width 966 height 1260
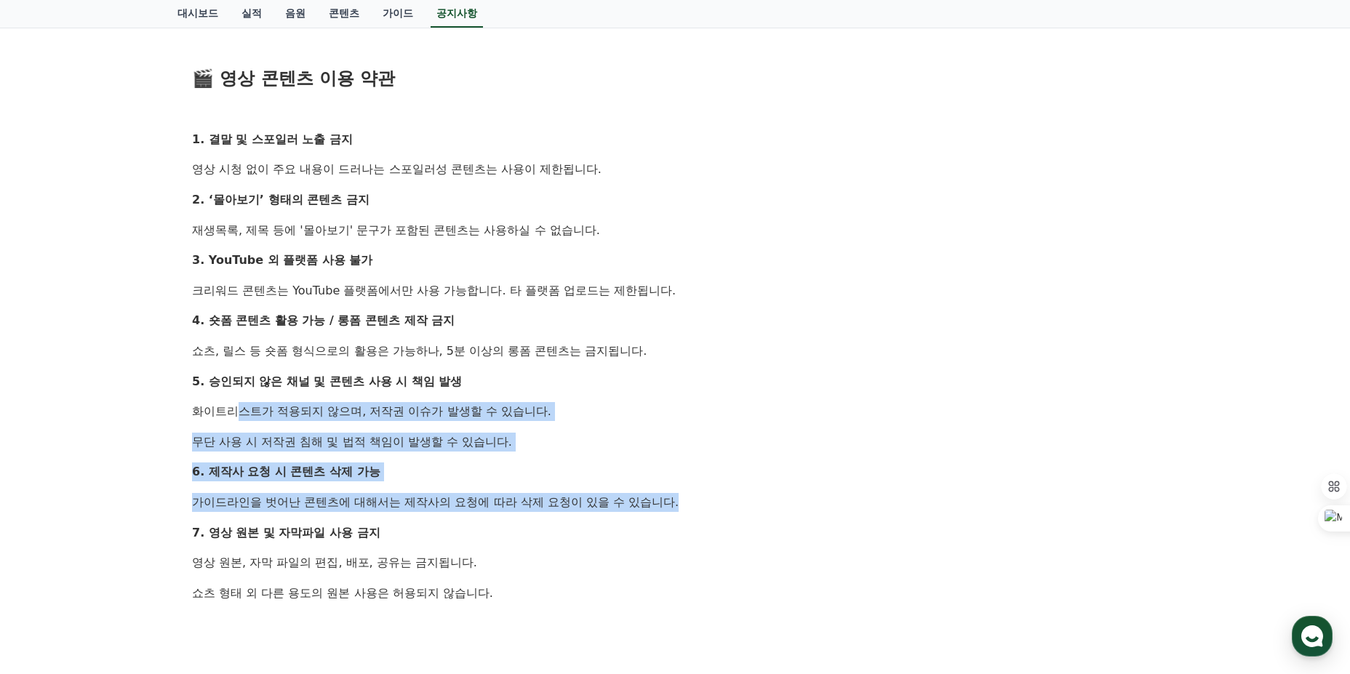
drag, startPoint x: 194, startPoint y: 400, endPoint x: 750, endPoint y: 503, distance: 565.8
click at [750, 503] on div "안녕하세요, 크리워드입니다. 최근 크리워드에서 제공 중인 드라마 콘텐츠가 등록되지 않은 채널 또는 승인되지 않은 방식으로 무단 사용 되는 사례…" at bounding box center [675, 184] width 966 height 1260
click at [750, 503] on p "가이드라인을 벗어난 콘텐츠에 대해서는 제작사의 요청에 따라 삭제 요청이 있을 수 있습니다." at bounding box center [675, 502] width 966 height 19
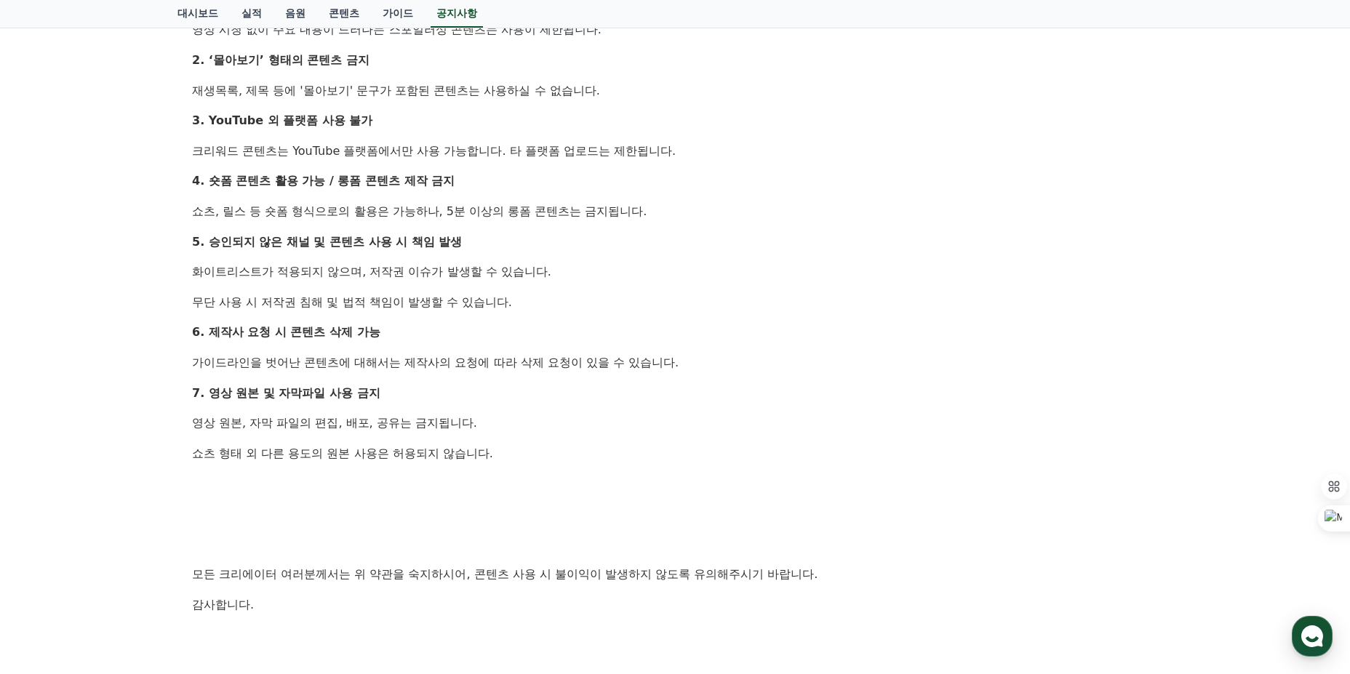
scroll to position [873, 0]
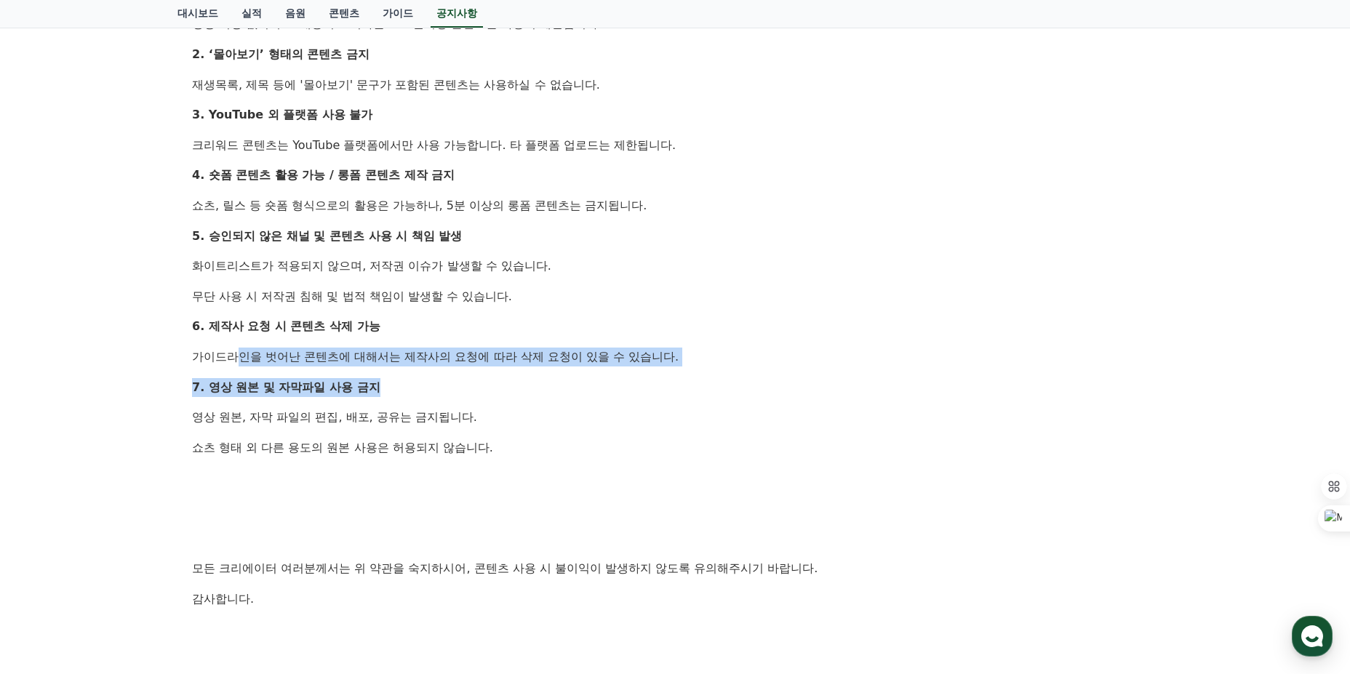
drag, startPoint x: 696, startPoint y: 383, endPoint x: 188, endPoint y: 360, distance: 508.8
click at [188, 360] on div "[공지] 드라마 콘텐츠 무단 사용 제한 및 영상 콘텐츠 이용 약관 안내 작성일: 2025-07-23 안녕하세요, 크리워드입니다. 최근 크리워드…" at bounding box center [674, 15] width 983 height 1412
drag, startPoint x: 239, startPoint y: 334, endPoint x: 700, endPoint y: 372, distance: 462.6
click at [699, 371] on div "안녕하세요, 크리워드입니다. 최근 크리워드에서 제공 중인 드라마 콘텐츠가 등록되지 않은 채널 또는 승인되지 않은 방식으로 무단 사용 되는 사례…" at bounding box center [675, 39] width 966 height 1260
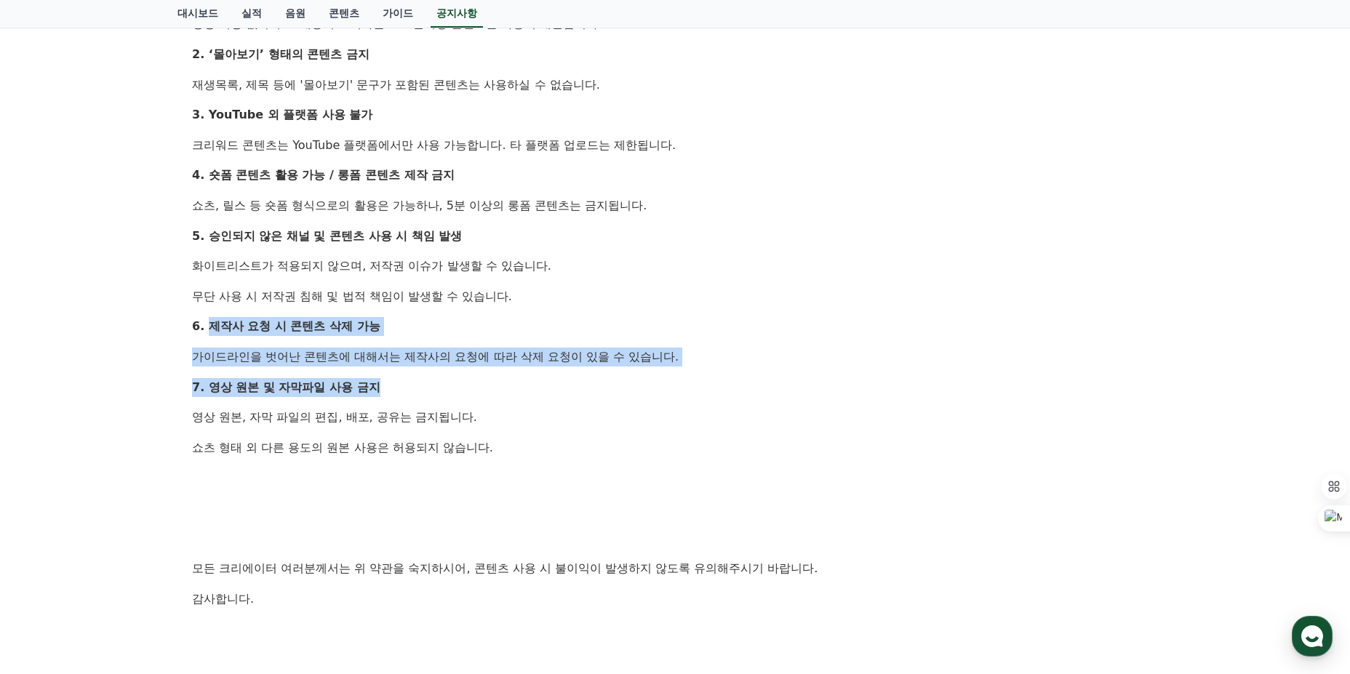
click at [701, 372] on div "안녕하세요, 크리워드입니다. 최근 크리워드에서 제공 중인 드라마 콘텐츠가 등록되지 않은 채널 또는 승인되지 않은 방식으로 무단 사용 되는 사례…" at bounding box center [675, 39] width 966 height 1260
drag, startPoint x: 620, startPoint y: 354, endPoint x: 201, endPoint y: 327, distance: 419.8
click at [201, 327] on div "안녕하세요, 크리워드입니다. 최근 크리워드에서 제공 중인 드라마 콘텐츠가 등록되지 않은 채널 또는 승인되지 않은 방식으로 무단 사용 되는 사례…" at bounding box center [675, 39] width 966 height 1260
click at [201, 327] on strong "6. 제작사 요청 시 콘텐츠 삭제 가능" at bounding box center [286, 326] width 188 height 14
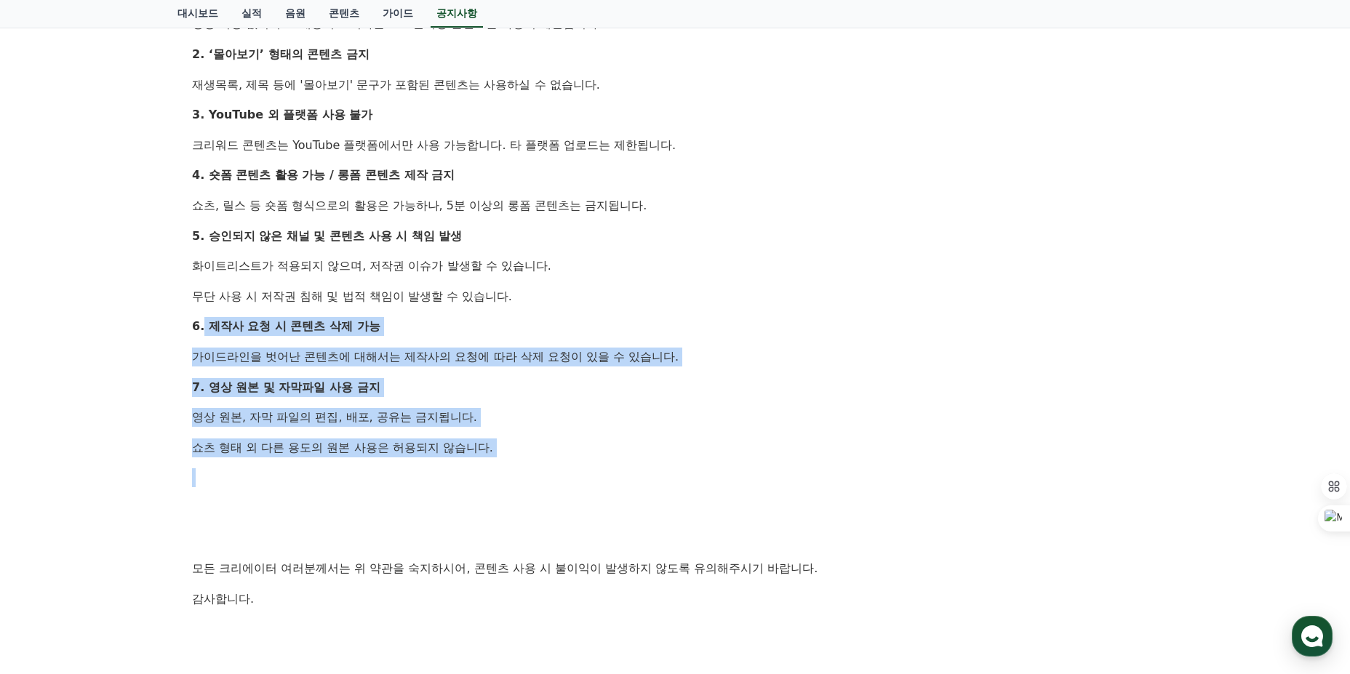
drag, startPoint x: 201, startPoint y: 327, endPoint x: 596, endPoint y: 450, distance: 414.5
click at [594, 450] on div "안녕하세요, 크리워드입니다. 최근 크리워드에서 제공 중인 드라마 콘텐츠가 등록되지 않은 채널 또는 승인되지 않은 방식으로 무단 사용 되는 사례…" at bounding box center [675, 39] width 966 height 1260
click at [603, 451] on p "쇼츠 형태 외 다른 용도의 원본 사용은 허용되지 않습니다." at bounding box center [675, 447] width 966 height 19
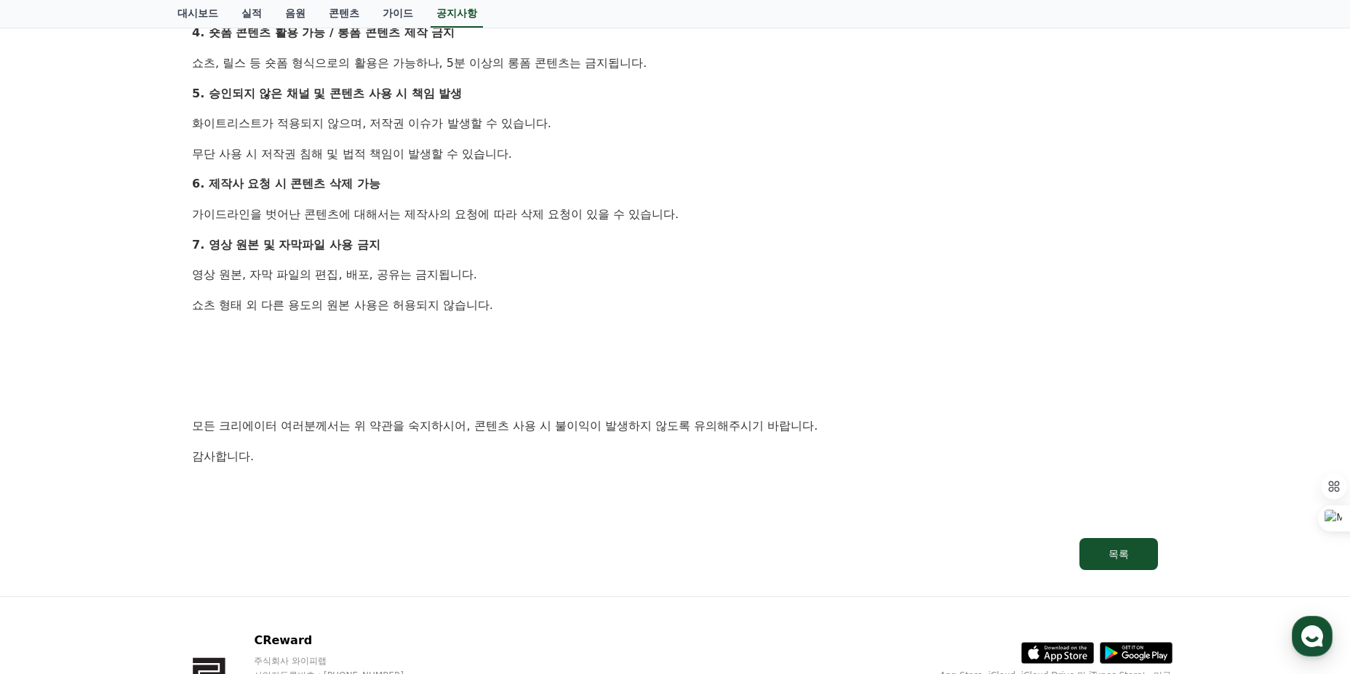
scroll to position [1018, 0]
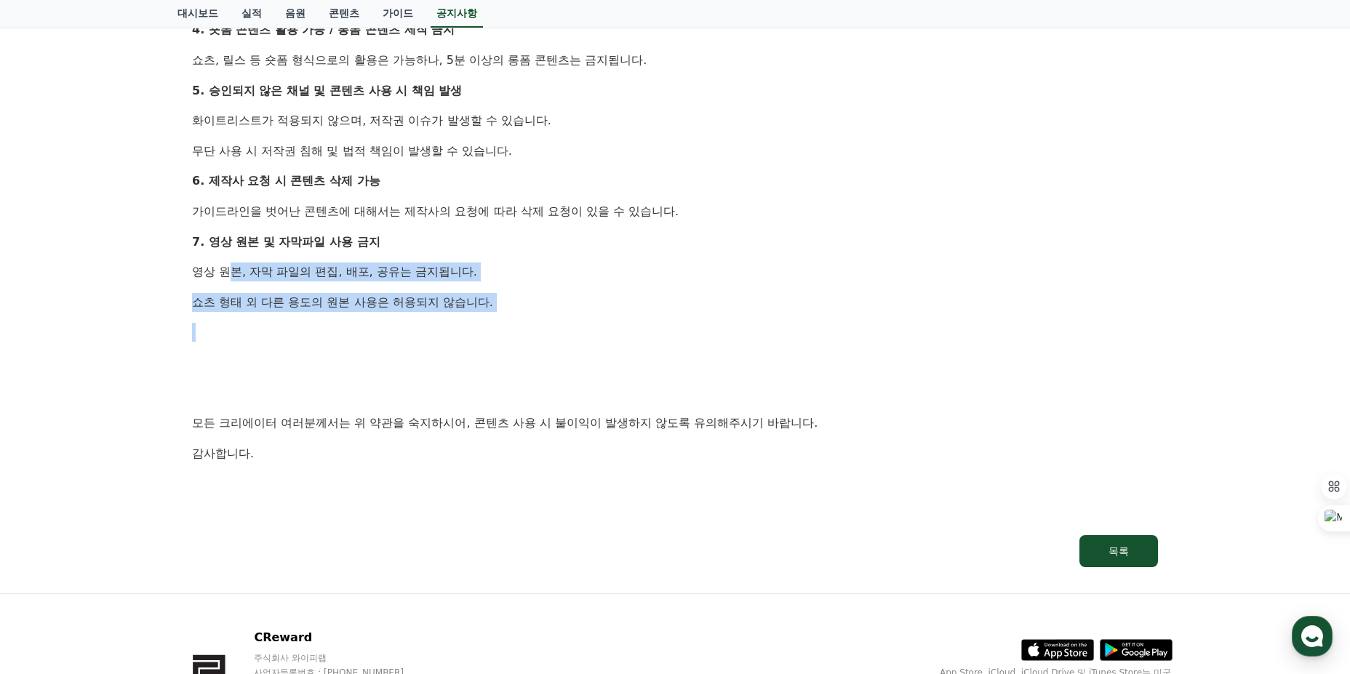
drag, startPoint x: 460, startPoint y: 305, endPoint x: 151, endPoint y: 253, distance: 313.3
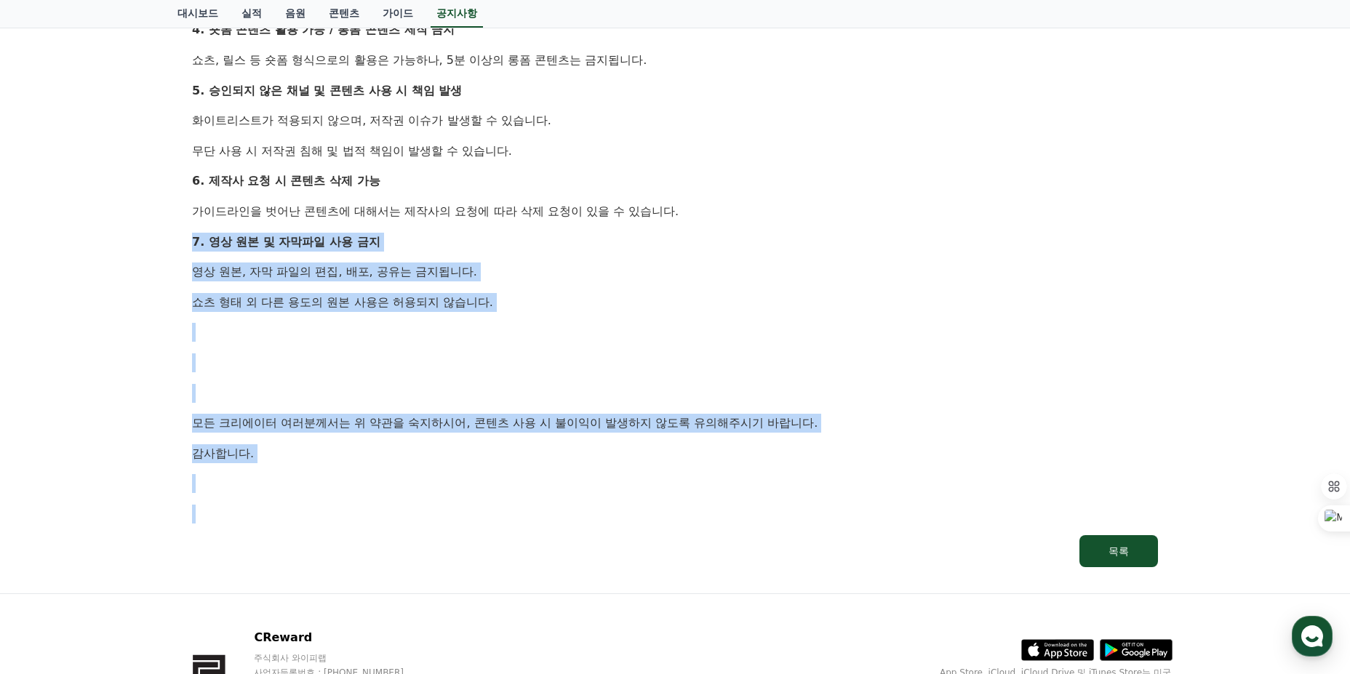
drag, startPoint x: 173, startPoint y: 241, endPoint x: 622, endPoint y: 521, distance: 529.1
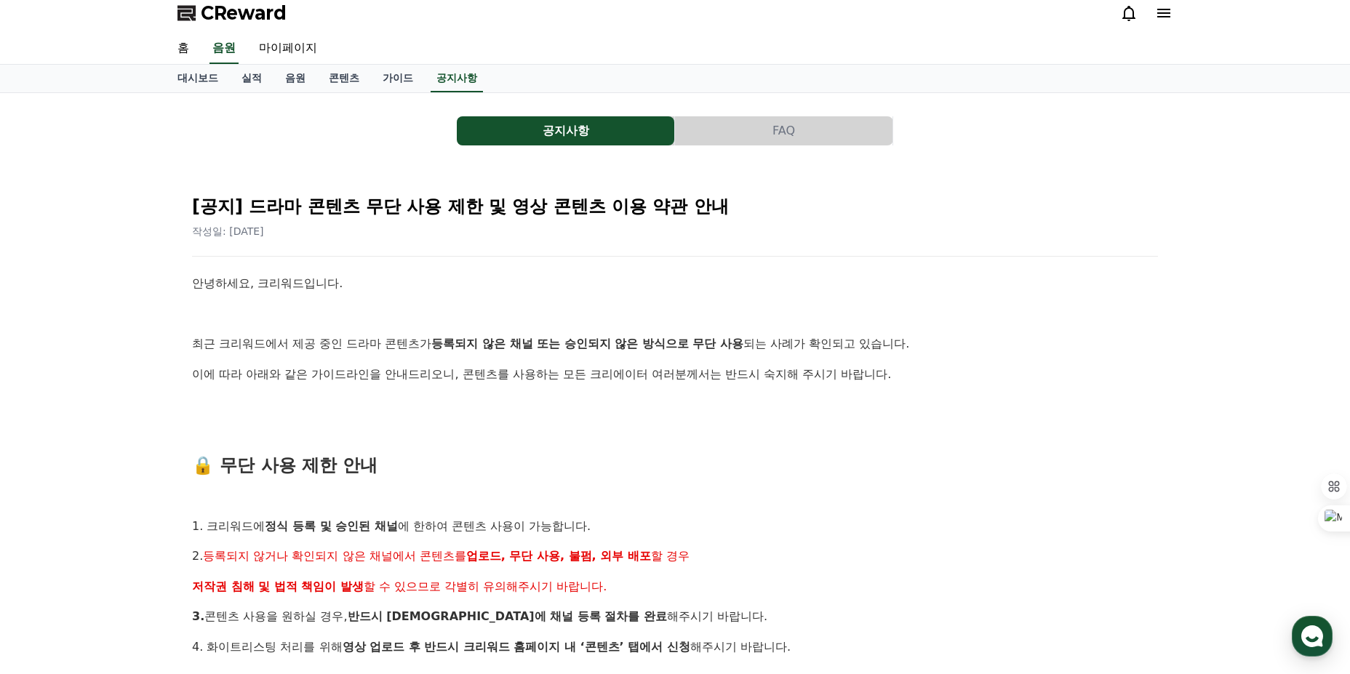
scroll to position [0, 0]
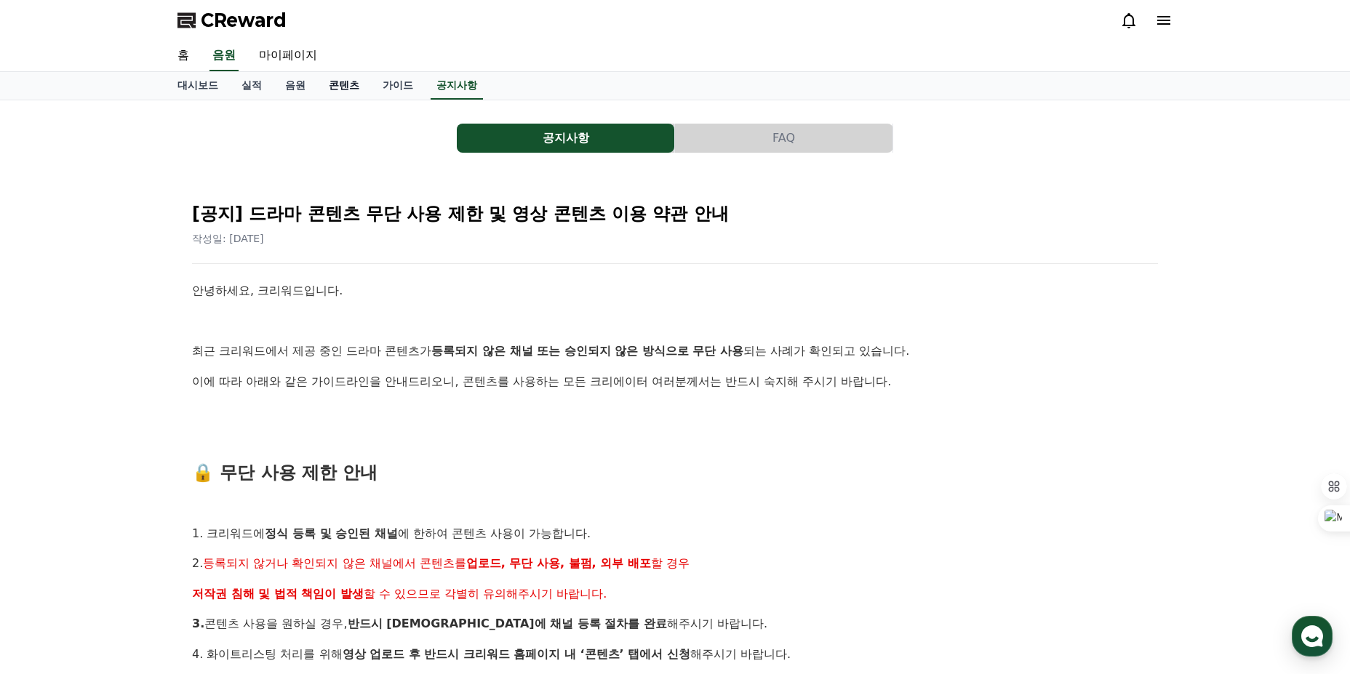
click at [343, 90] on link "콘텐츠" at bounding box center [344, 86] width 54 height 28
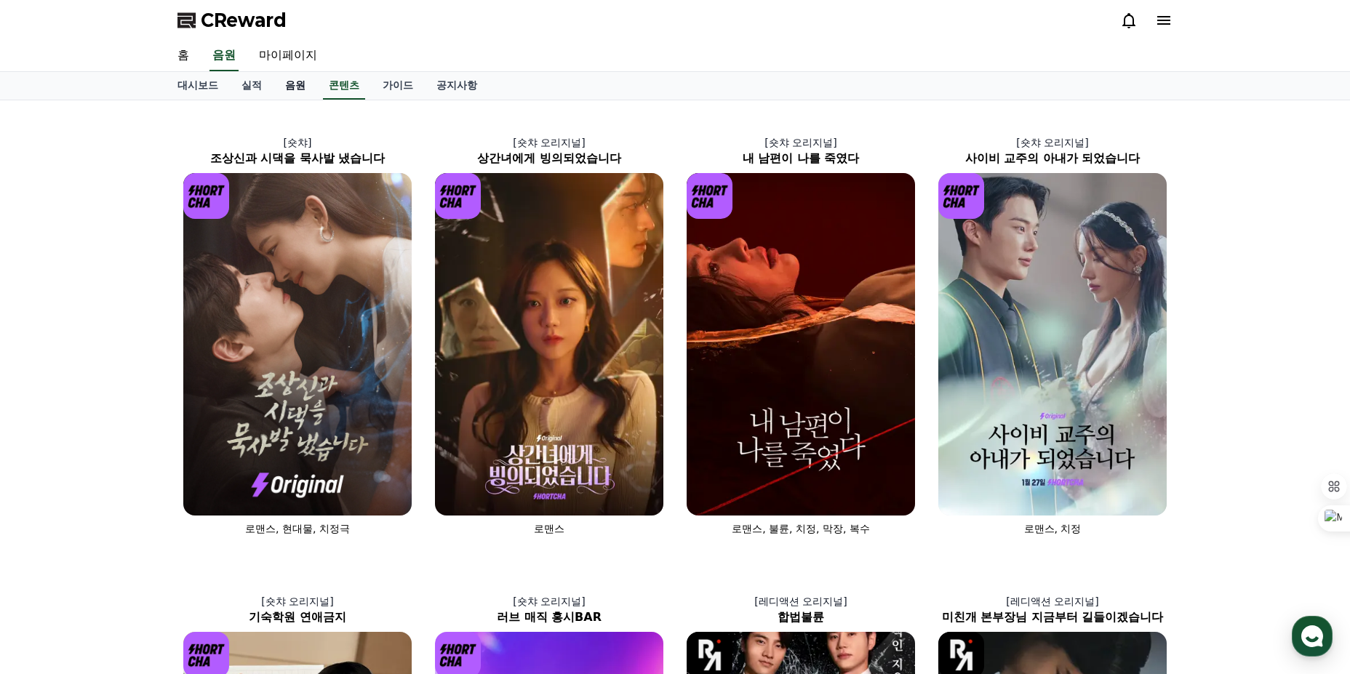
click at [298, 94] on link "음원" at bounding box center [295, 86] width 44 height 28
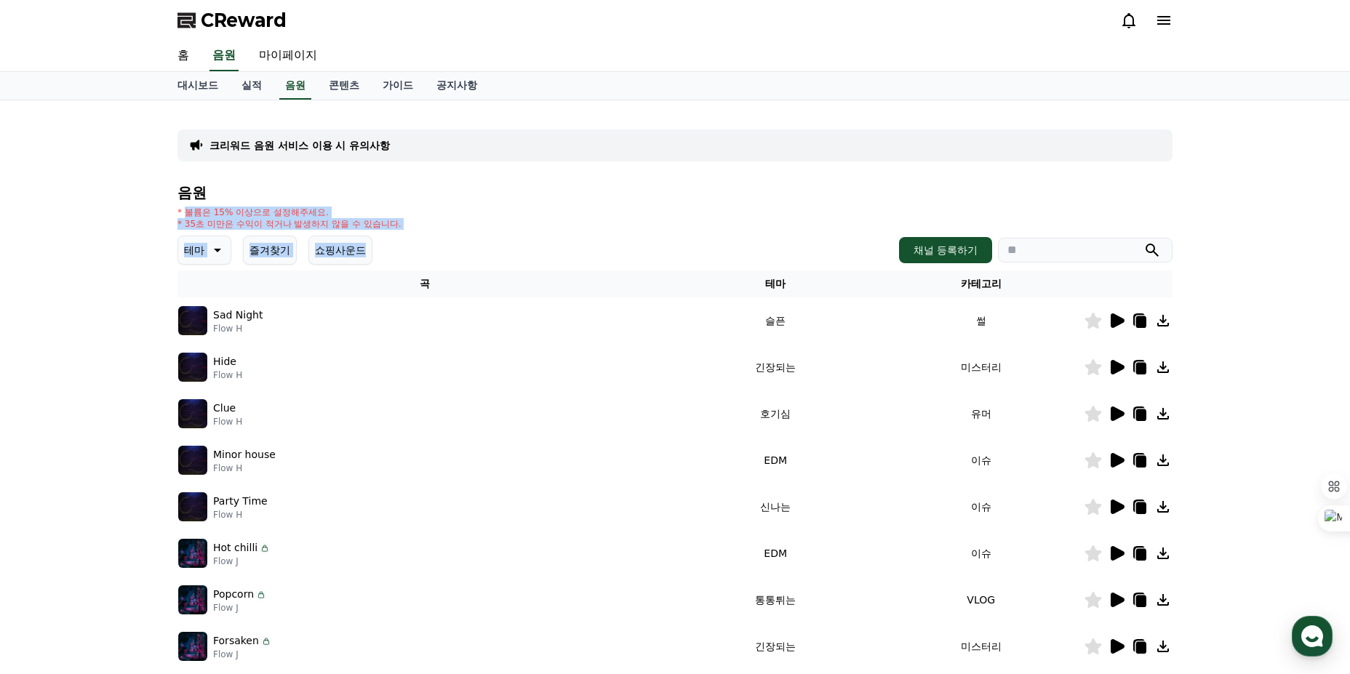
drag, startPoint x: 185, startPoint y: 212, endPoint x: 446, endPoint y: 231, distance: 261.8
click at [446, 231] on div "음원 * 볼륨은 15% 이상으로 설정해주세요. * 35초 미만은 수익이 적거나 발생하지 않을 수 있습니다. 테마 즐겨찾기 쇼핑사운드 채널 등록…" at bounding box center [674, 488] width 995 height 607
click at [262, 90] on link "실적" at bounding box center [252, 86] width 44 height 28
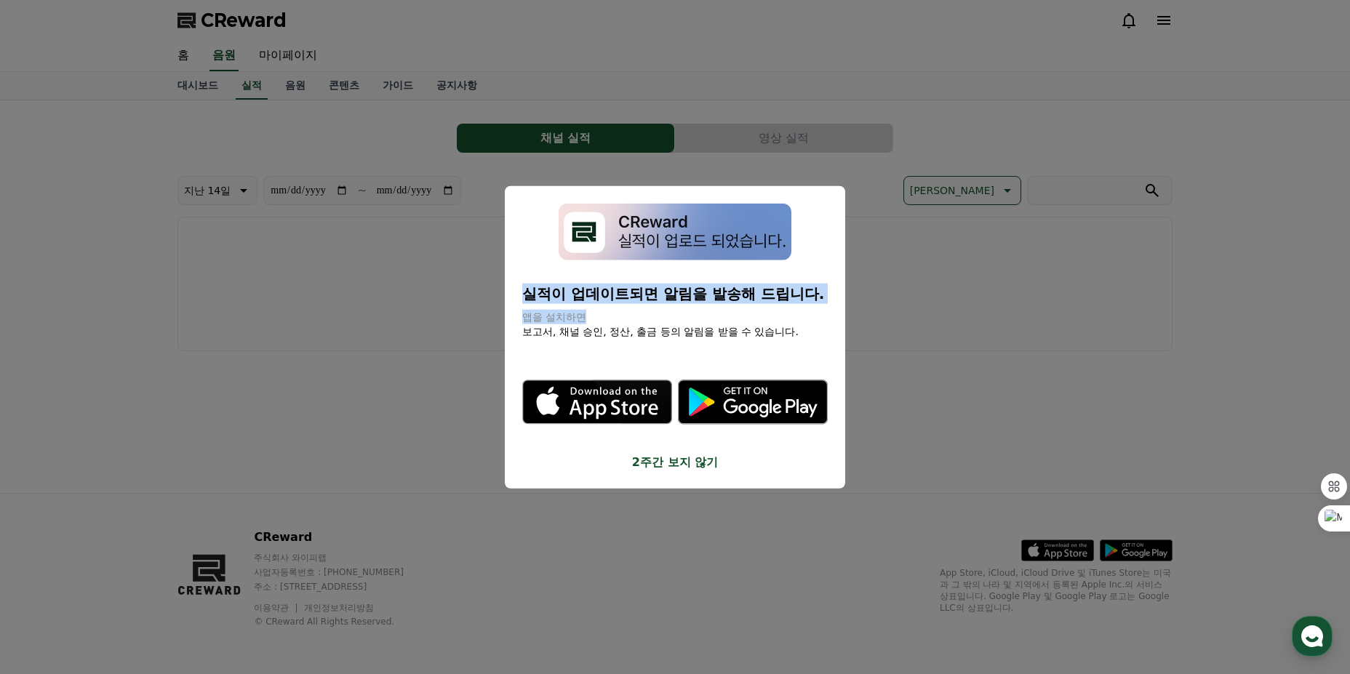
drag, startPoint x: 529, startPoint y: 294, endPoint x: 762, endPoint y: 315, distance: 233.7
click at [761, 315] on div "실적이 업데이트되면 알림을 발송해 드립니다. 앱을 설치하면 보고서, 채널 승인, 정산, 출금 등의 알림을 받을 수 있습니다." at bounding box center [674, 311] width 305 height 55
click at [766, 316] on p "앱을 설치하면" at bounding box center [674, 317] width 305 height 15
click at [972, 355] on button "close modal" at bounding box center [675, 337] width 1350 height 674
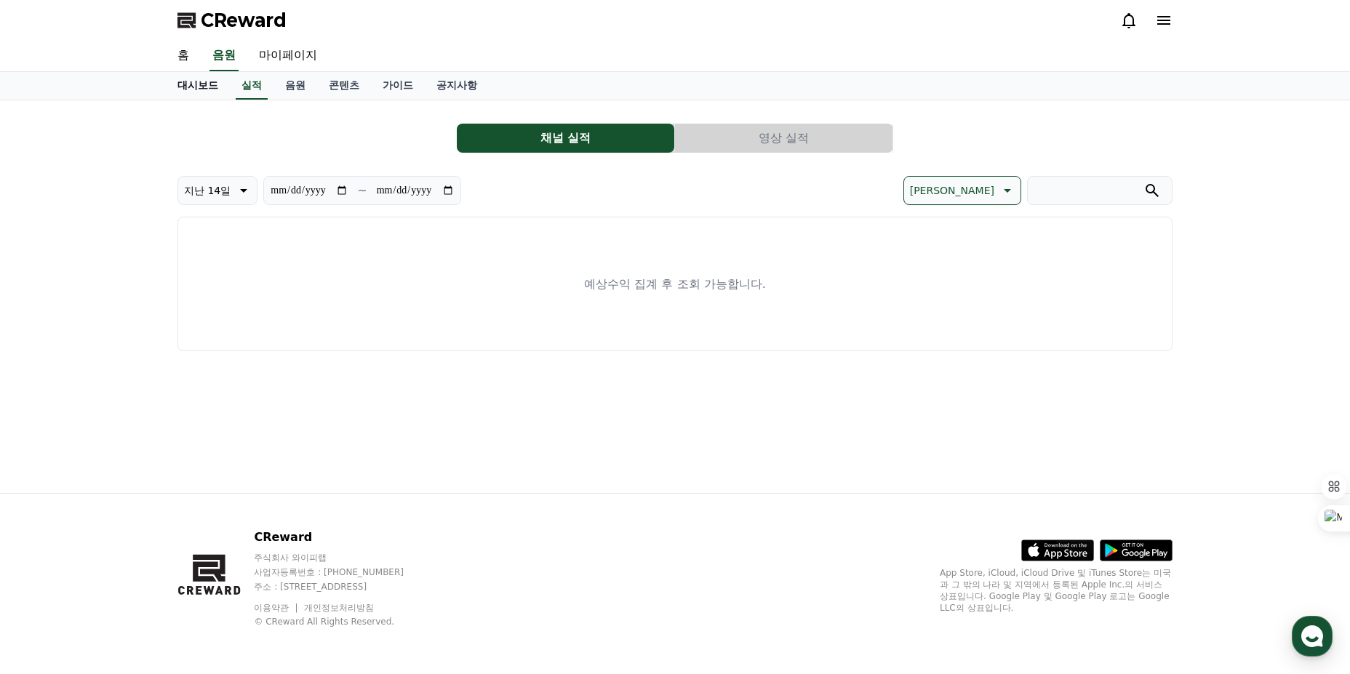
click at [216, 83] on link "대시보드" at bounding box center [198, 86] width 64 height 28
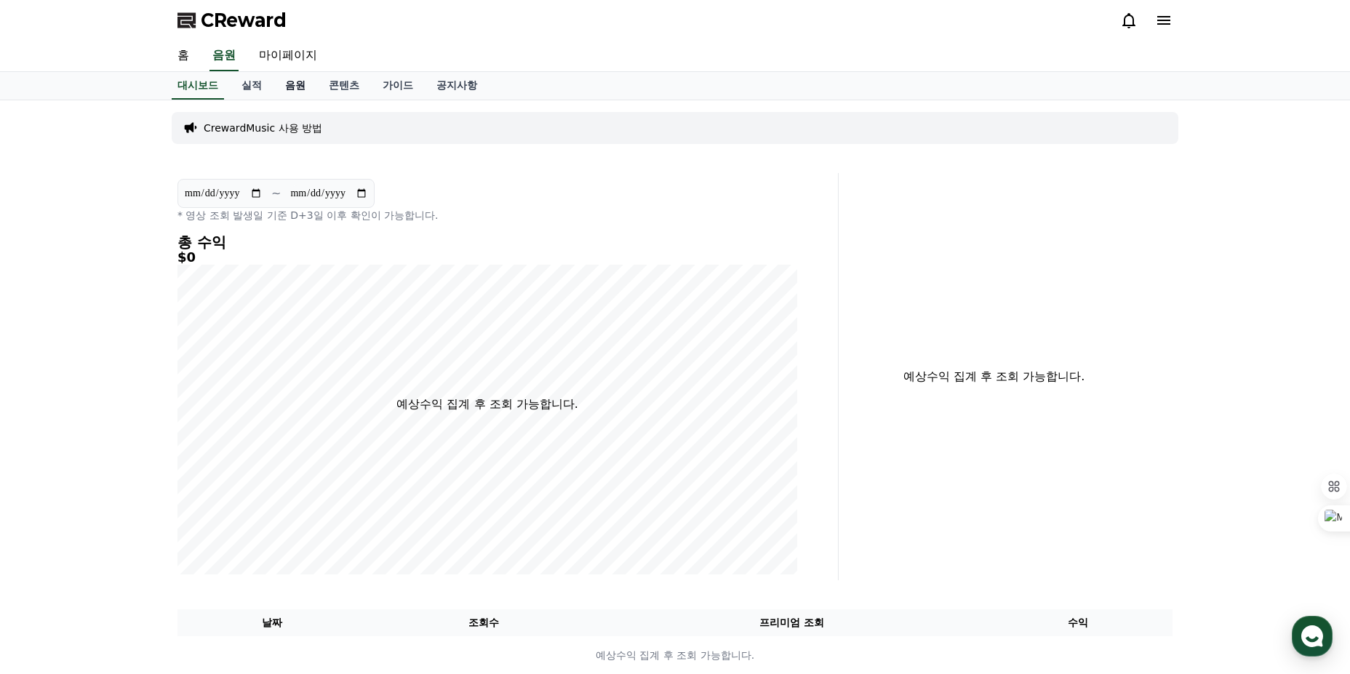
click at [297, 92] on link "음원" at bounding box center [295, 86] width 44 height 28
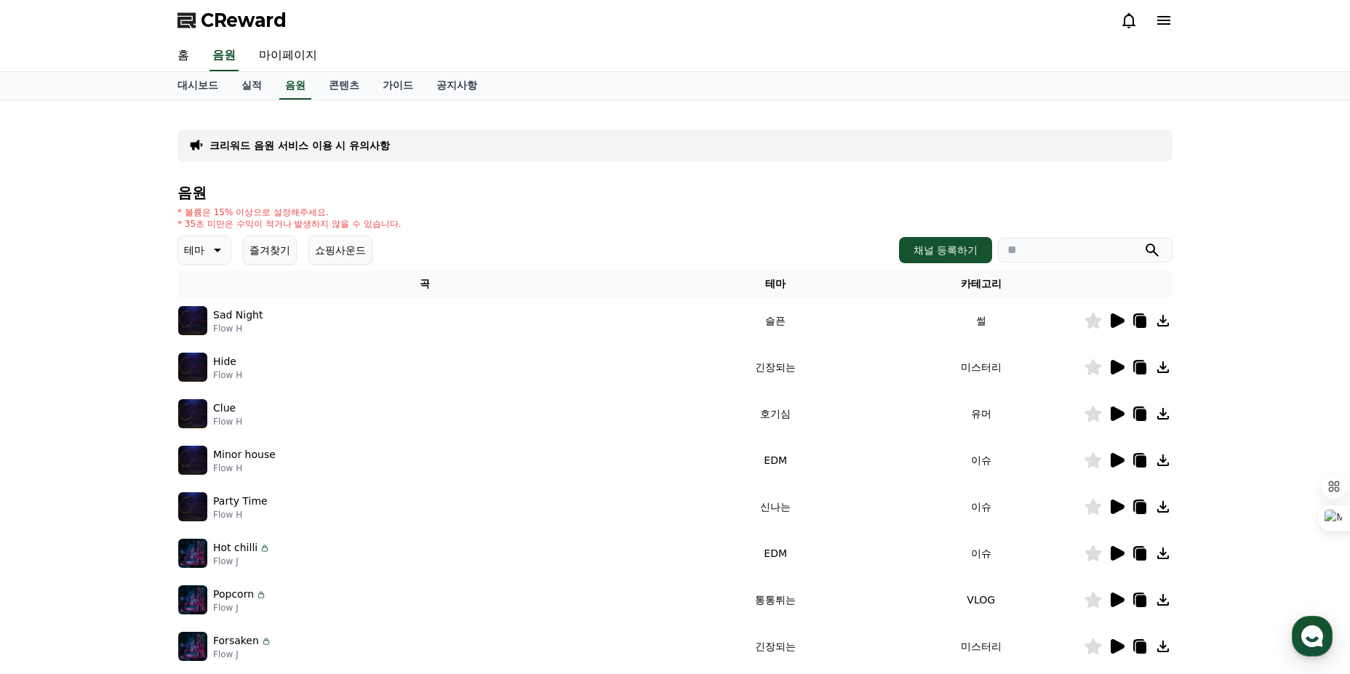
click at [203, 248] on p "테마" at bounding box center [194, 250] width 20 height 20
click at [436, 218] on div "* 볼륨은 15% 이상으로 설정해주세요. * 35초 미만은 수익이 적거나 발생하지 않을 수 있습니다." at bounding box center [674, 218] width 995 height 23
click at [333, 257] on button "쇼핑사운드" at bounding box center [340, 250] width 64 height 29
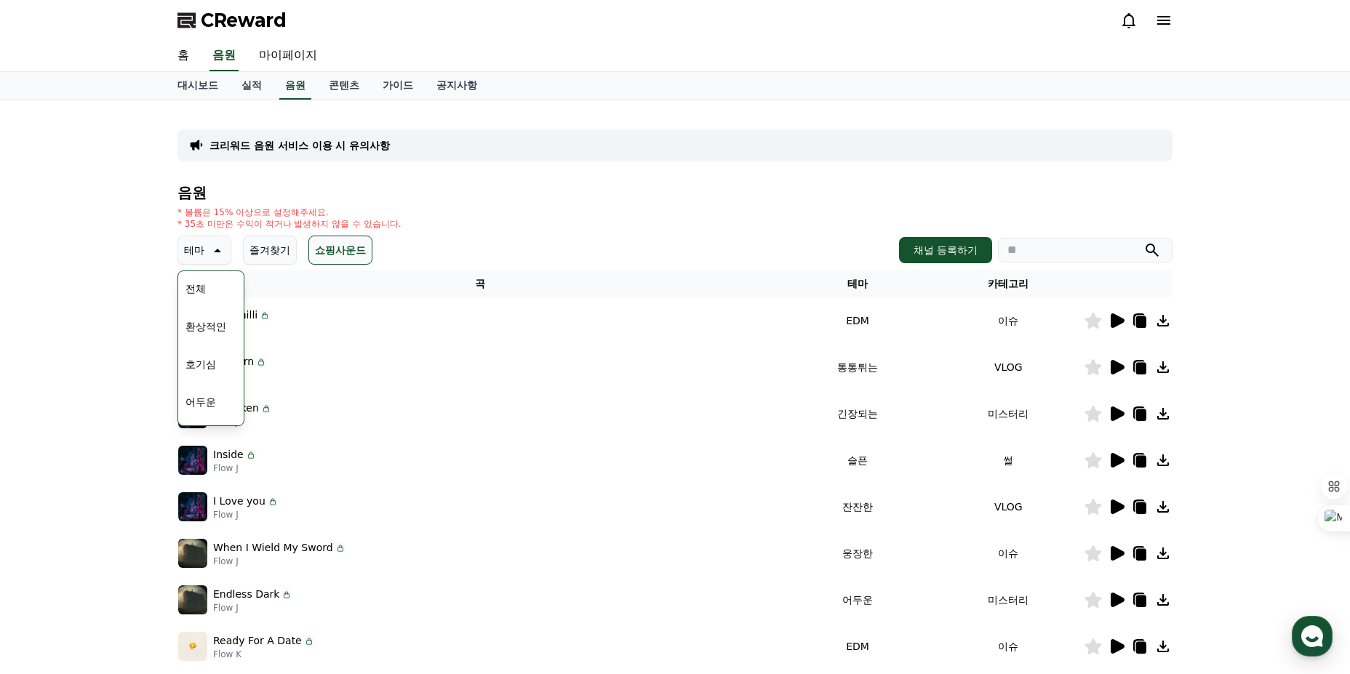
click at [216, 252] on icon at bounding box center [217, 251] width 7 height 4
click at [1116, 320] on icon at bounding box center [1117, 320] width 14 height 15
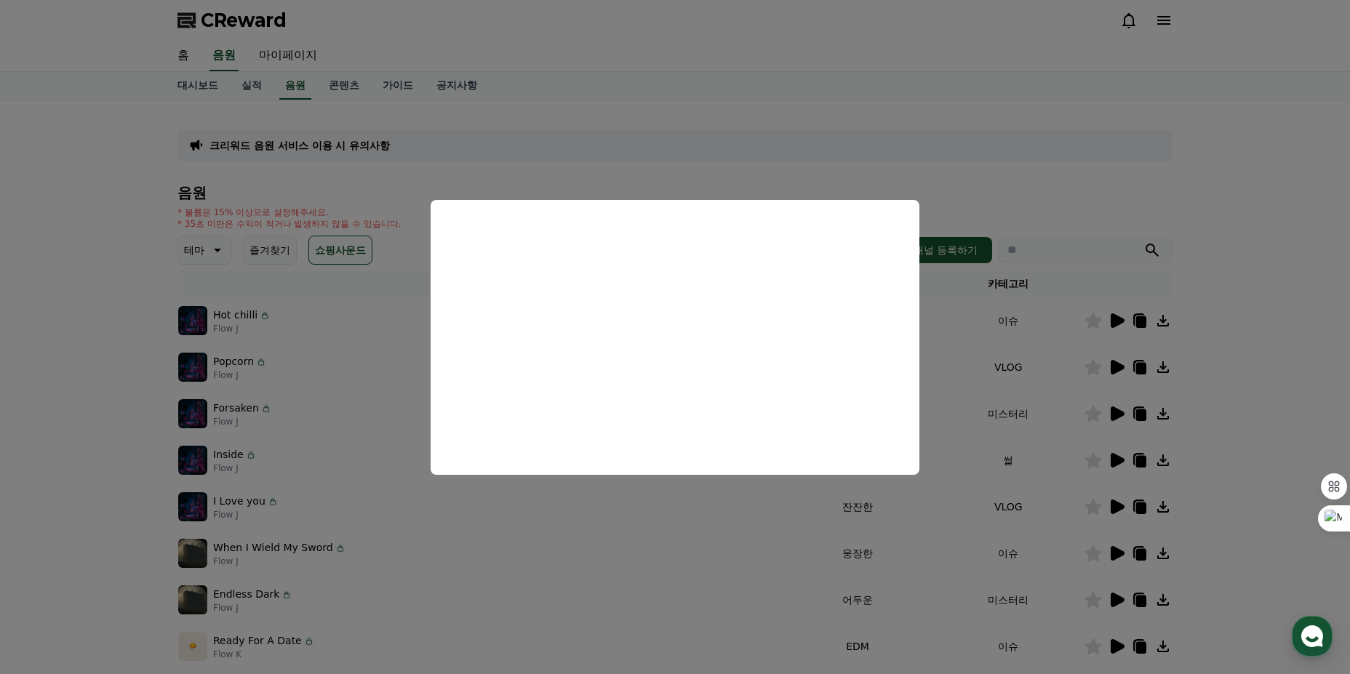
click at [1116, 320] on button "close modal" at bounding box center [675, 337] width 1350 height 674
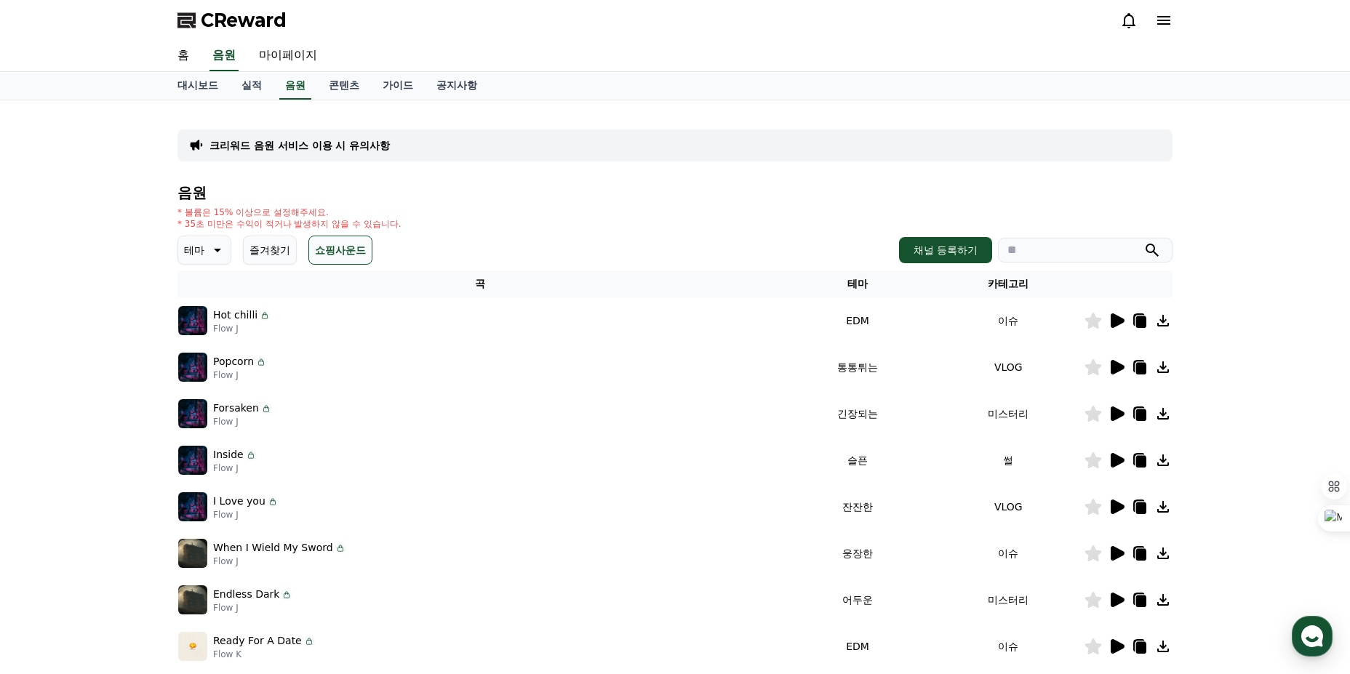
click at [1122, 375] on icon at bounding box center [1116, 367] width 17 height 17
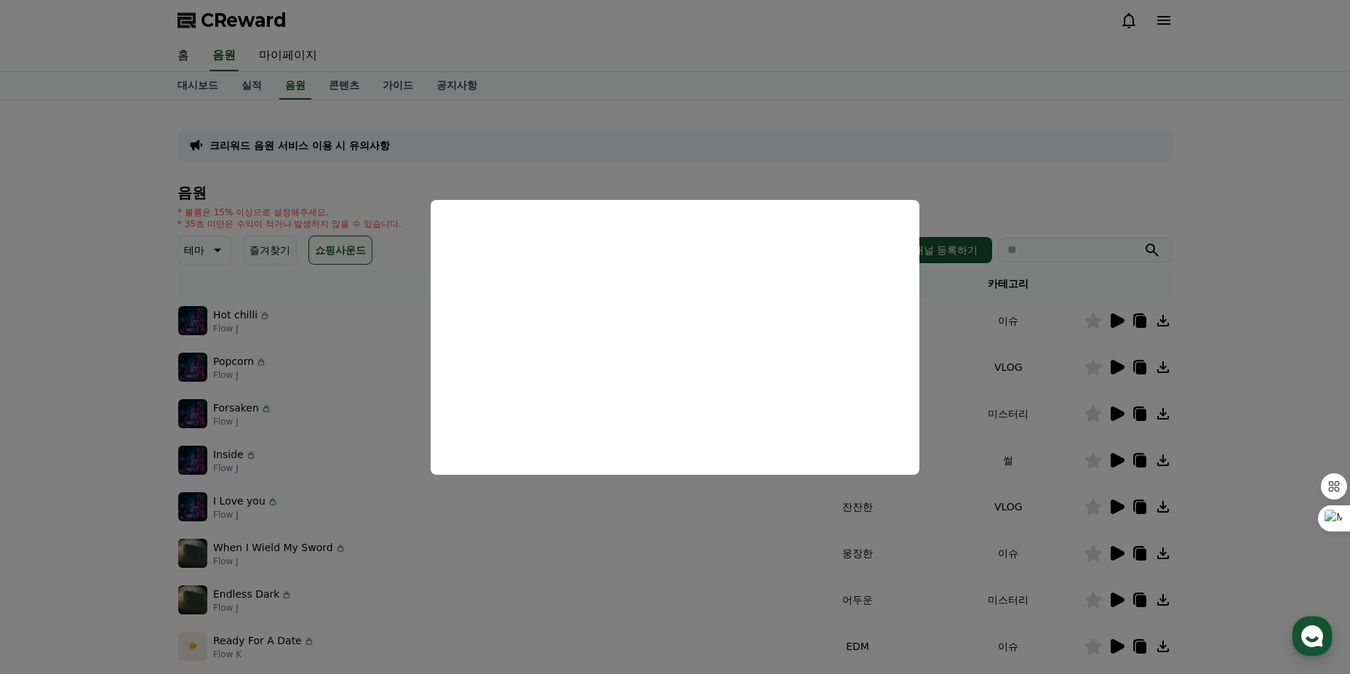
click at [1122, 375] on button "close modal" at bounding box center [675, 337] width 1350 height 674
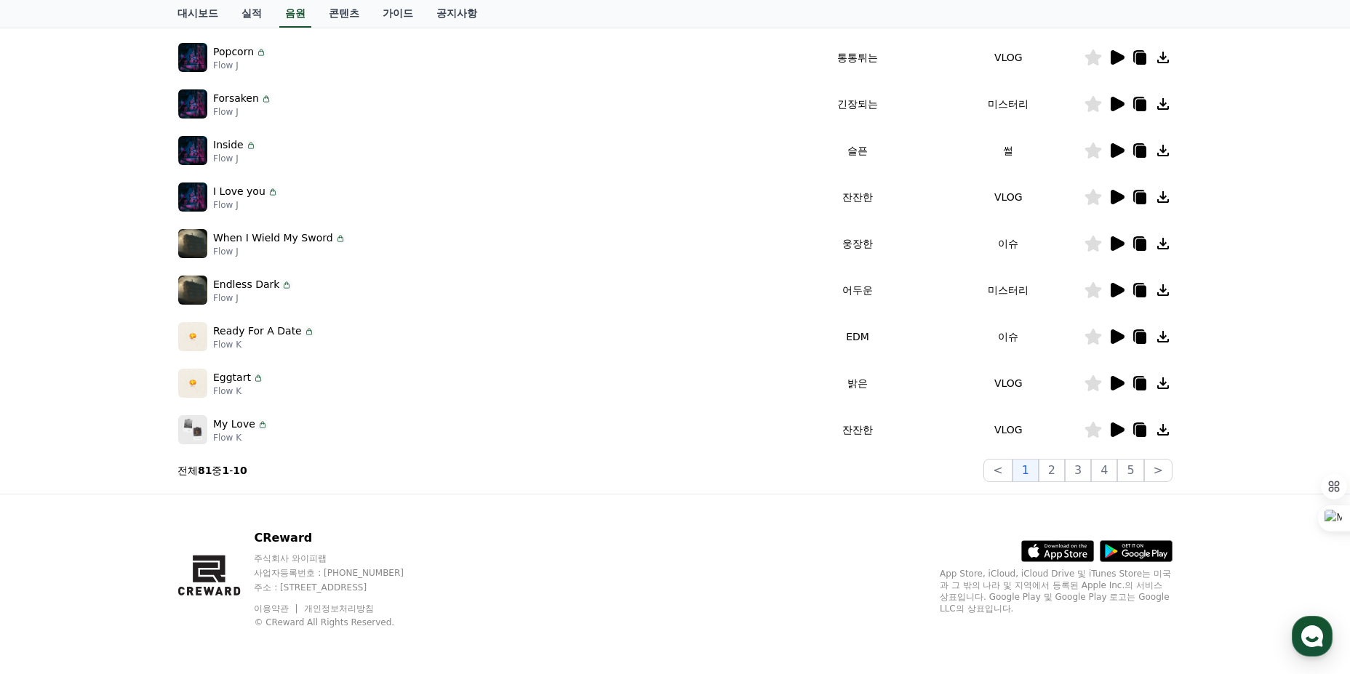
scroll to position [311, 0]
click at [1113, 423] on icon at bounding box center [1117, 429] width 14 height 15
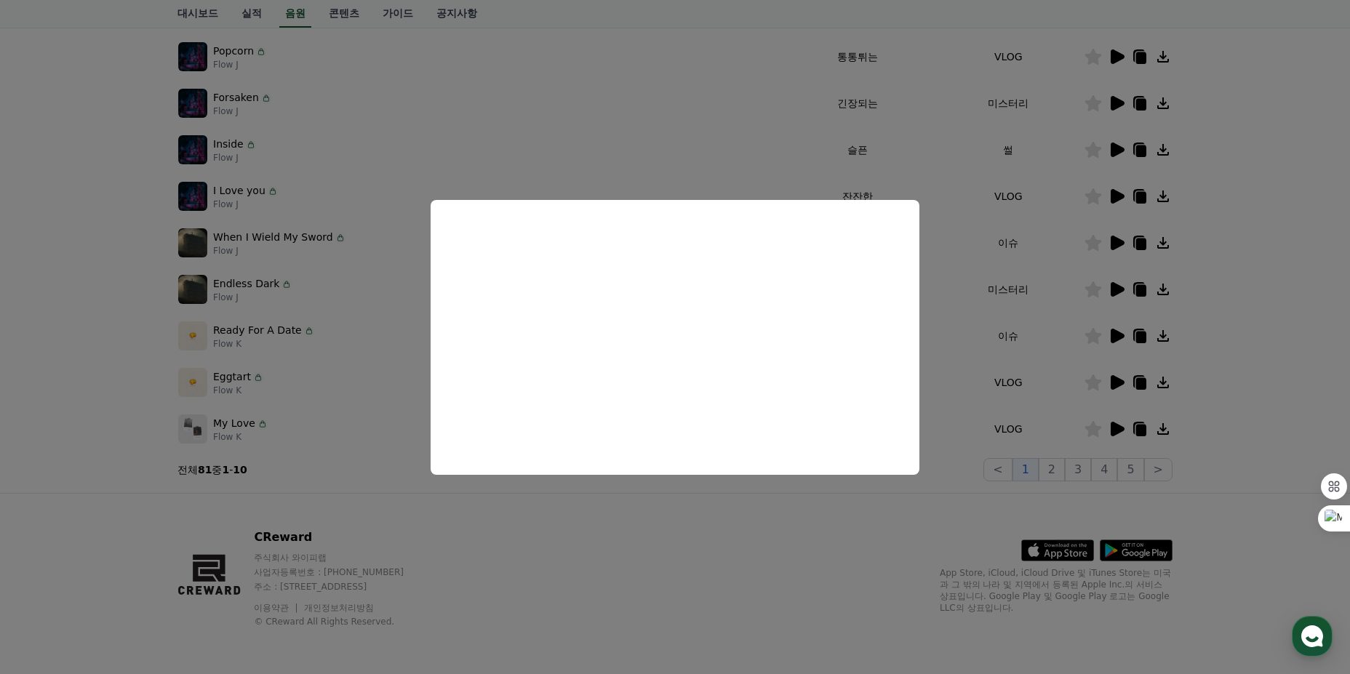
click at [1113, 423] on button "close modal" at bounding box center [675, 337] width 1350 height 674
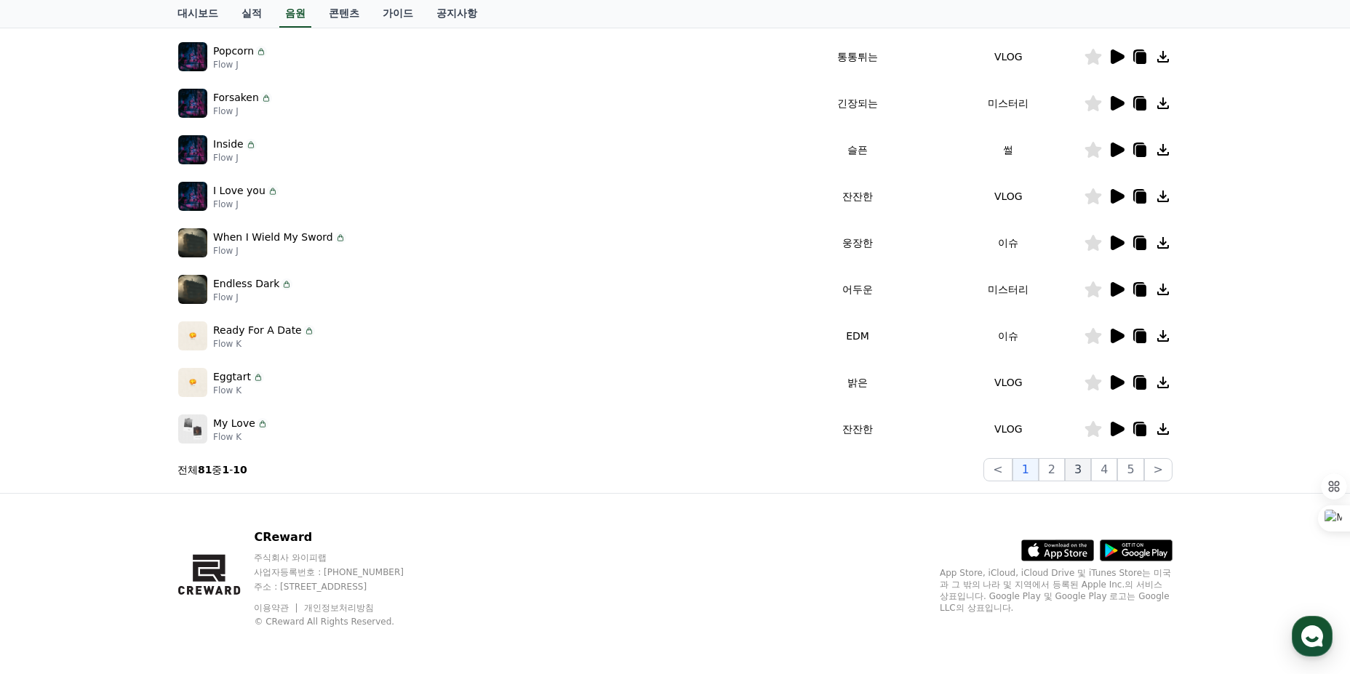
click at [1073, 463] on button "3" at bounding box center [1078, 469] width 26 height 23
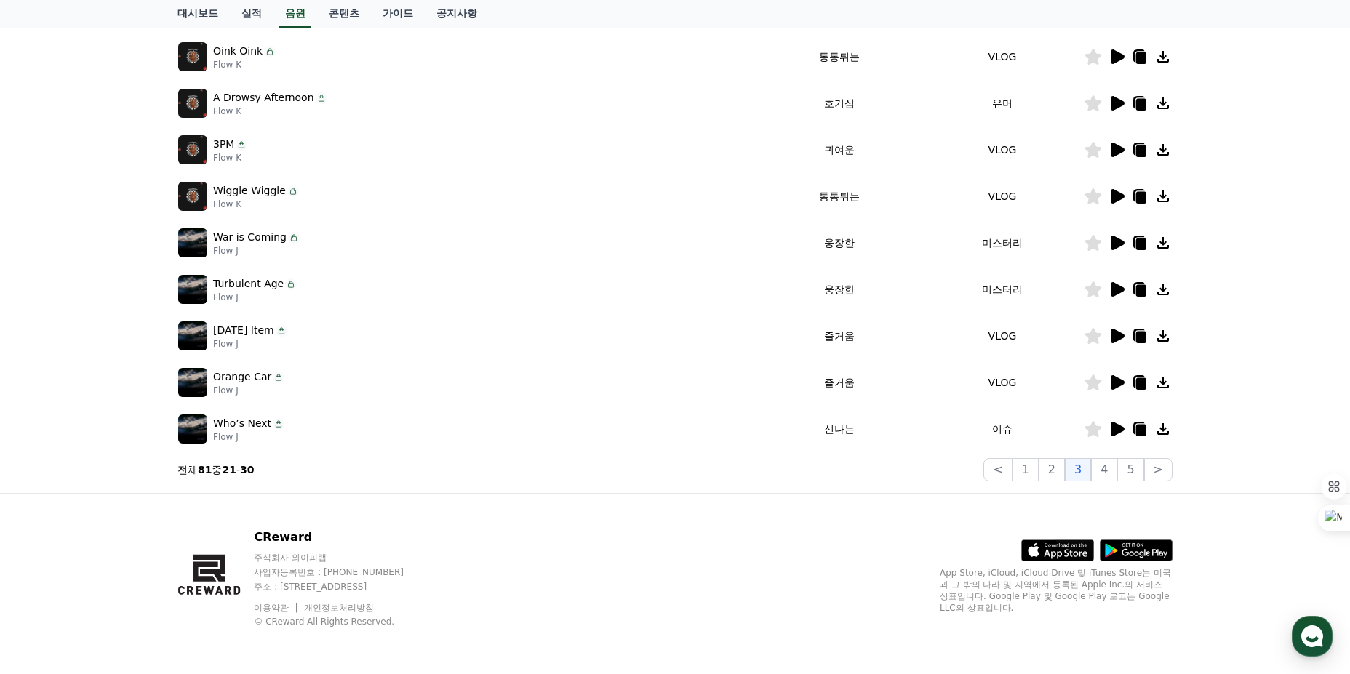
click at [1116, 329] on icon at bounding box center [1116, 335] width 17 height 17
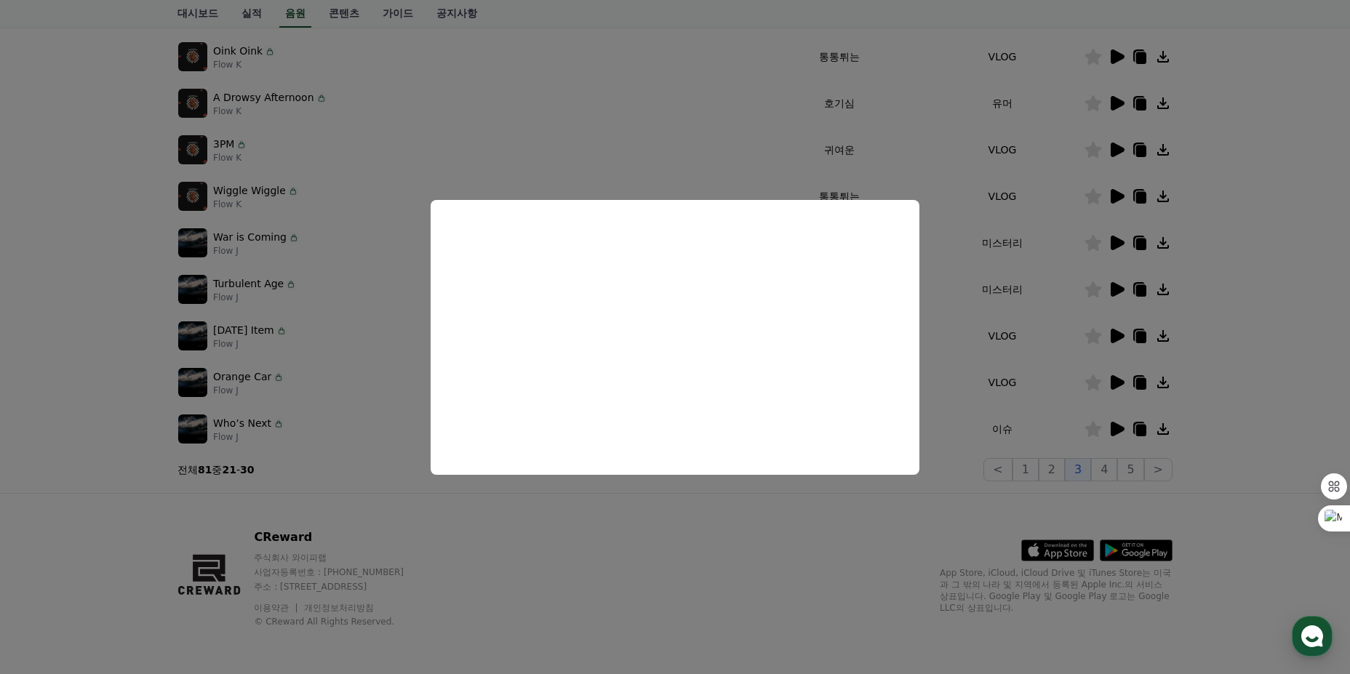
click at [1116, 329] on button "close modal" at bounding box center [675, 337] width 1350 height 674
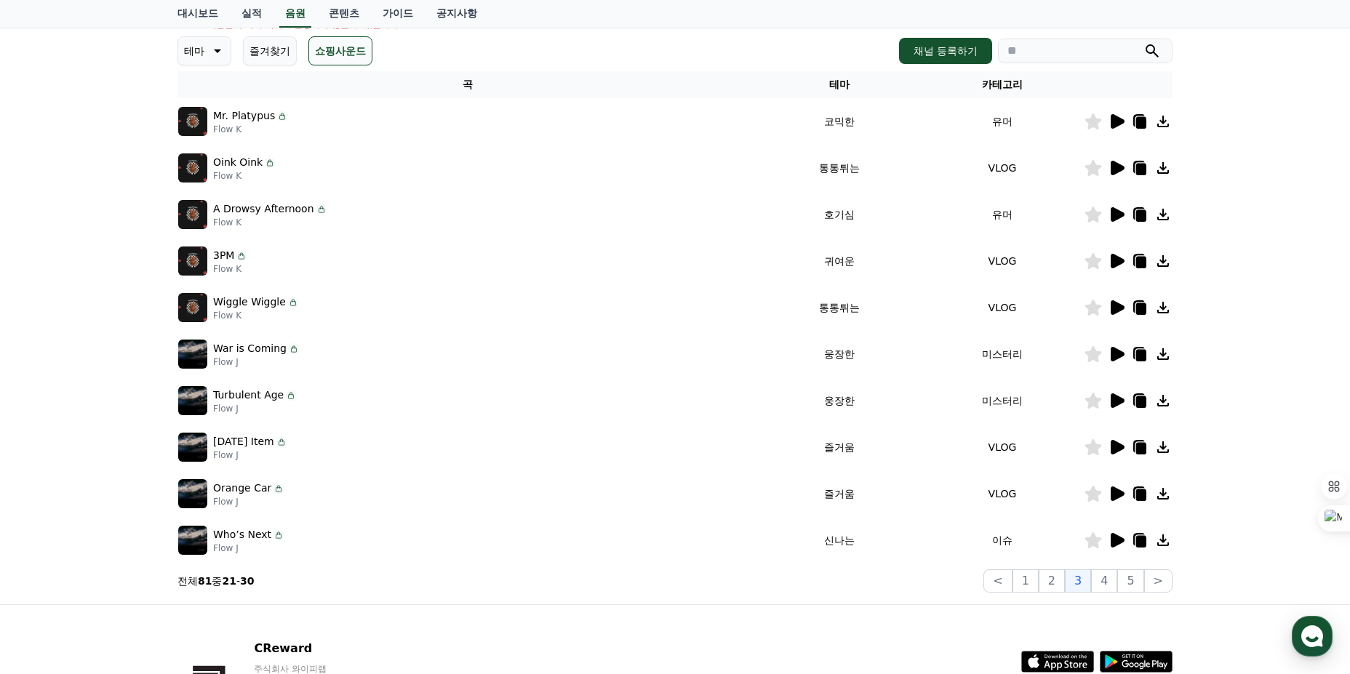
scroll to position [20, 0]
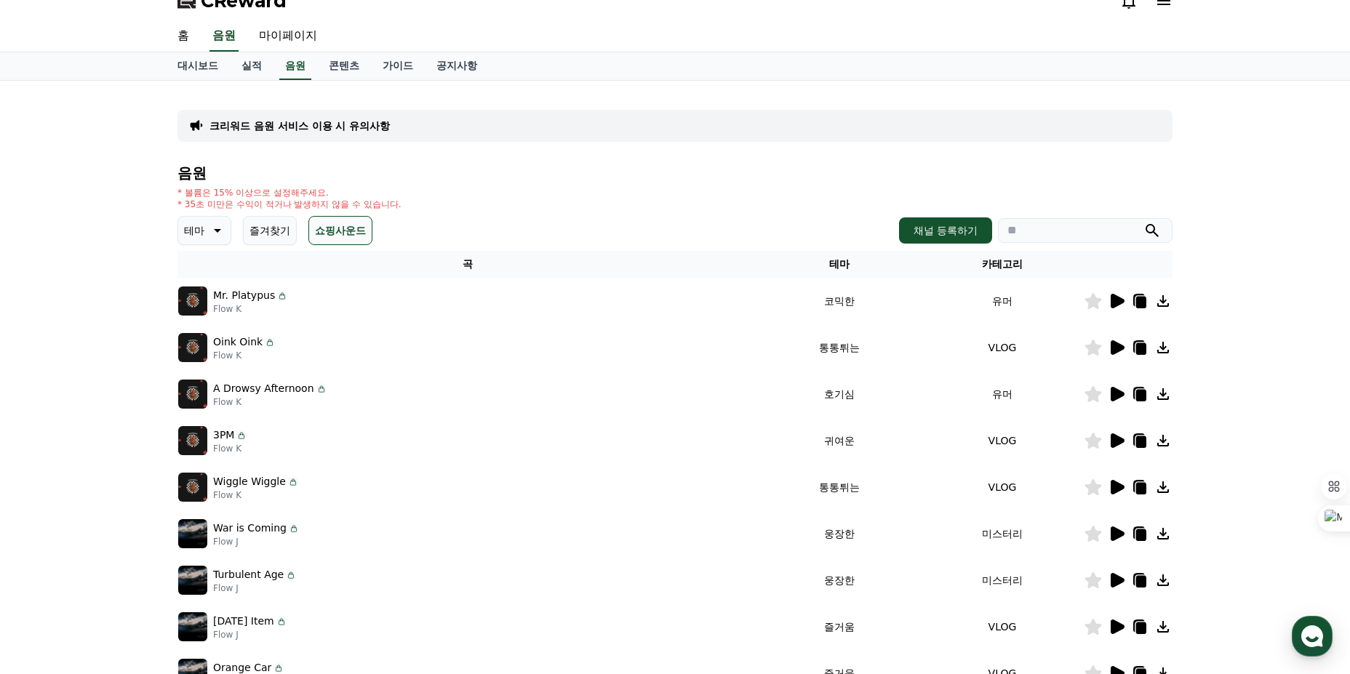
click at [1117, 349] on icon at bounding box center [1117, 347] width 14 height 15
